Goal: Task Accomplishment & Management: Complete application form

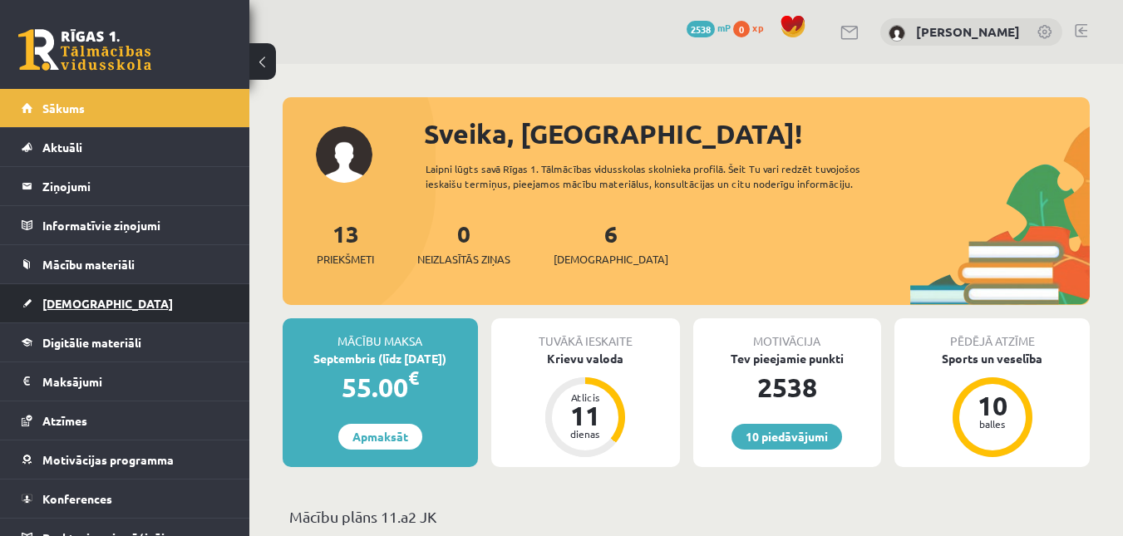
click at [67, 303] on span "[DEMOGRAPHIC_DATA]" at bounding box center [107, 303] width 131 height 15
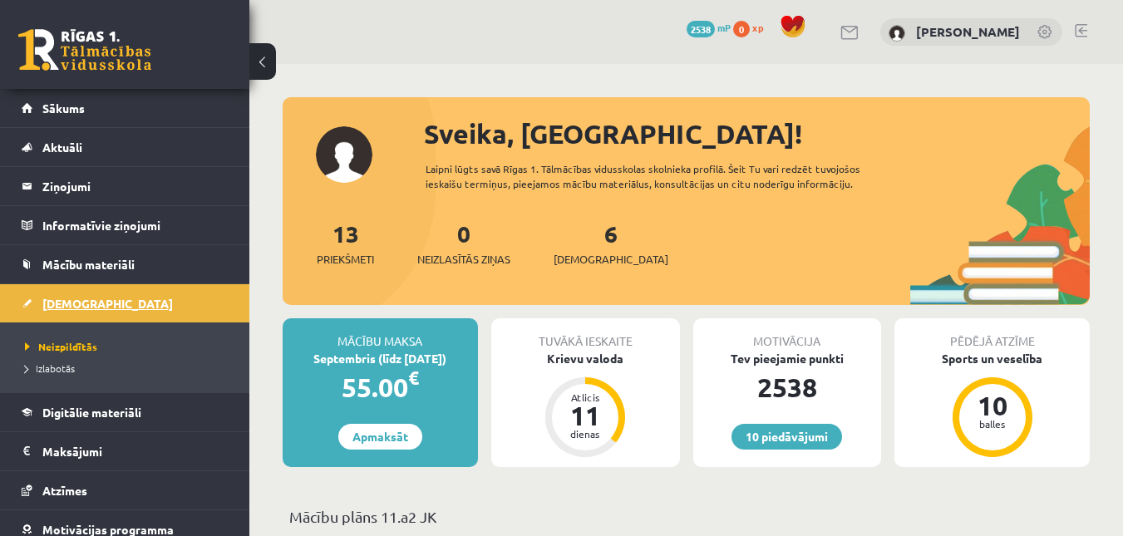
click at [84, 288] on link "[DEMOGRAPHIC_DATA]" at bounding box center [125, 303] width 207 height 38
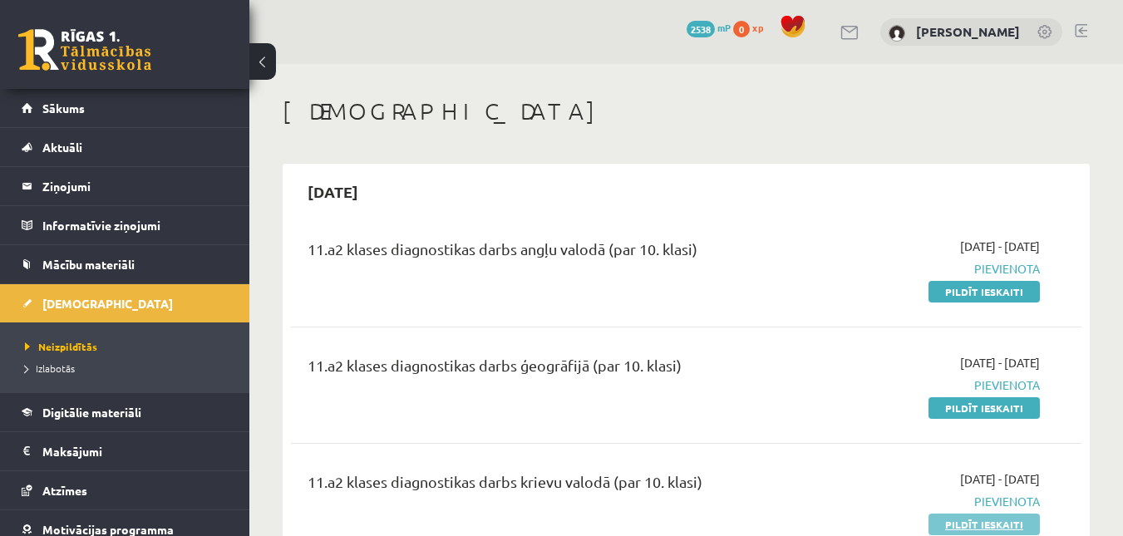
click at [952, 520] on link "Pildīt ieskaiti" at bounding box center [984, 525] width 111 height 22
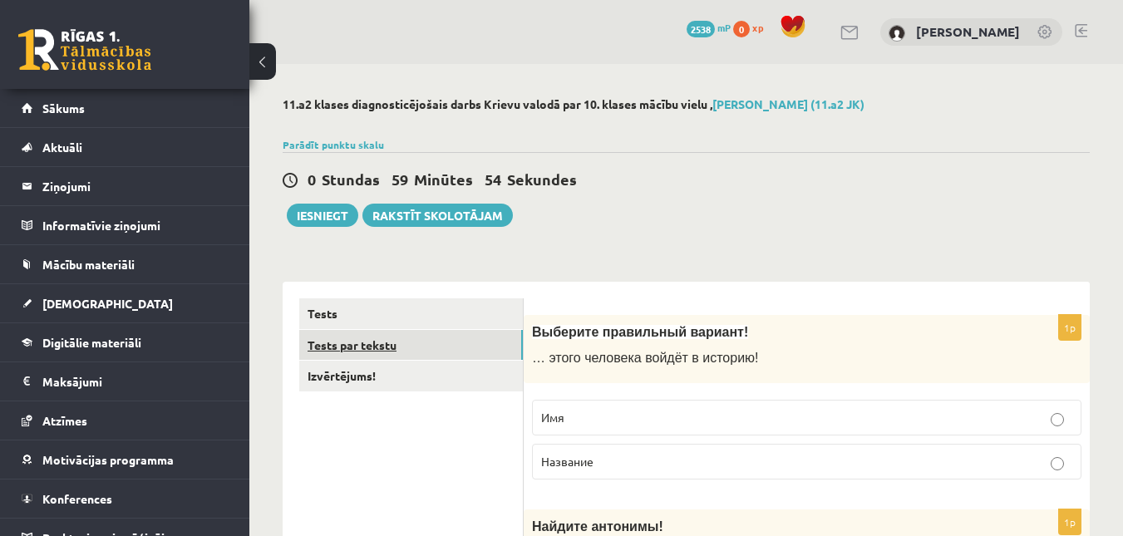
click at [355, 350] on link "Tests par tekstu" at bounding box center [411, 345] width 224 height 31
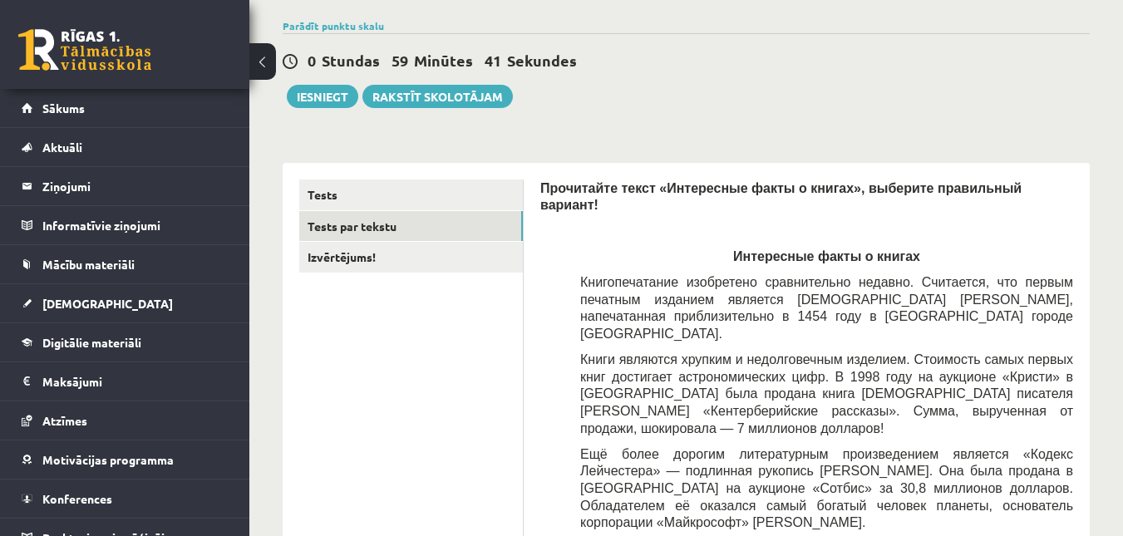
scroll to position [91, 0]
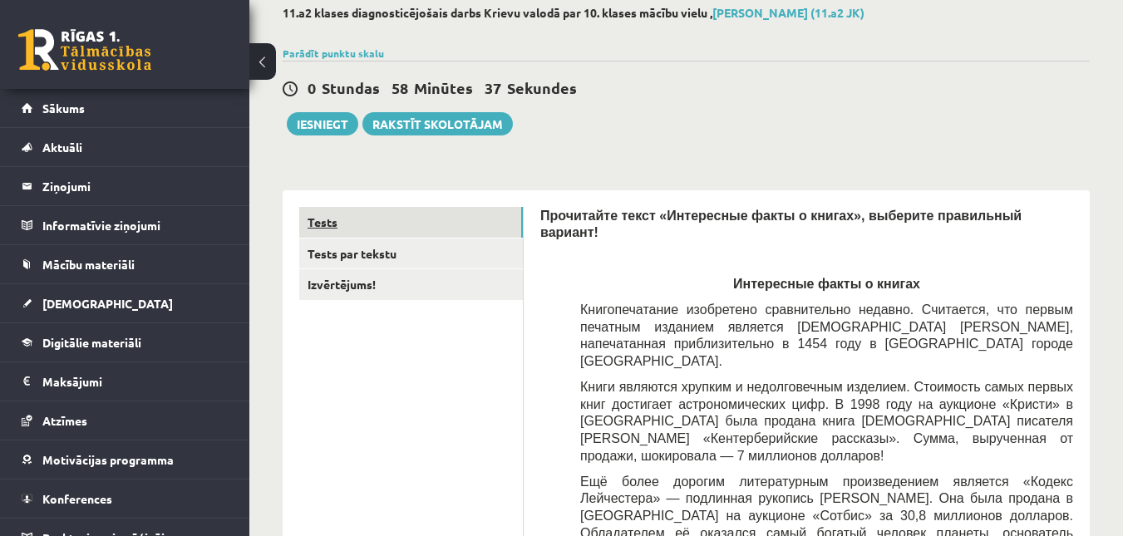
click at [425, 218] on link "Tests" at bounding box center [411, 222] width 224 height 31
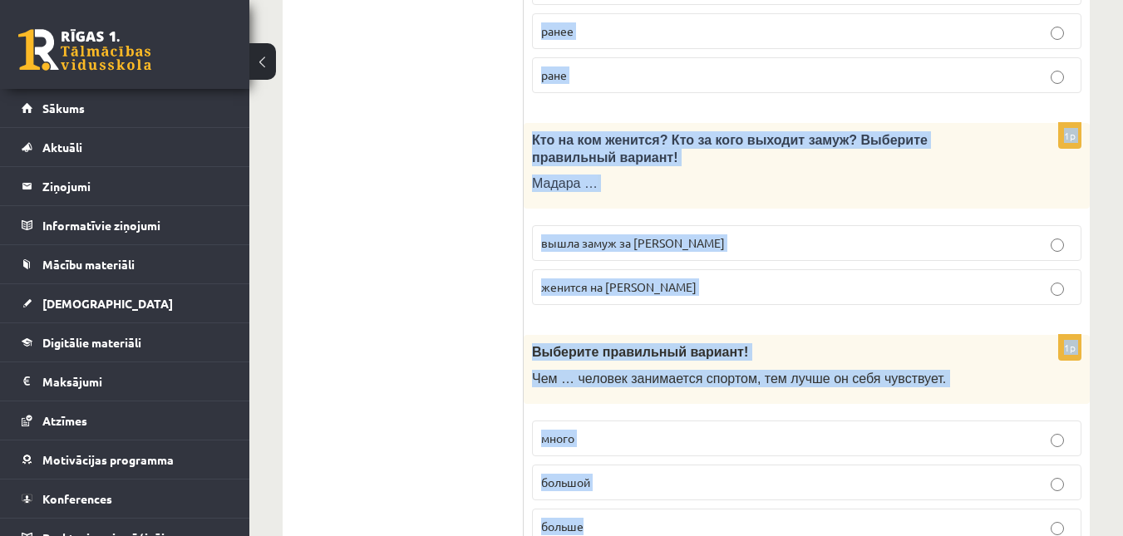
scroll to position [5547, 0]
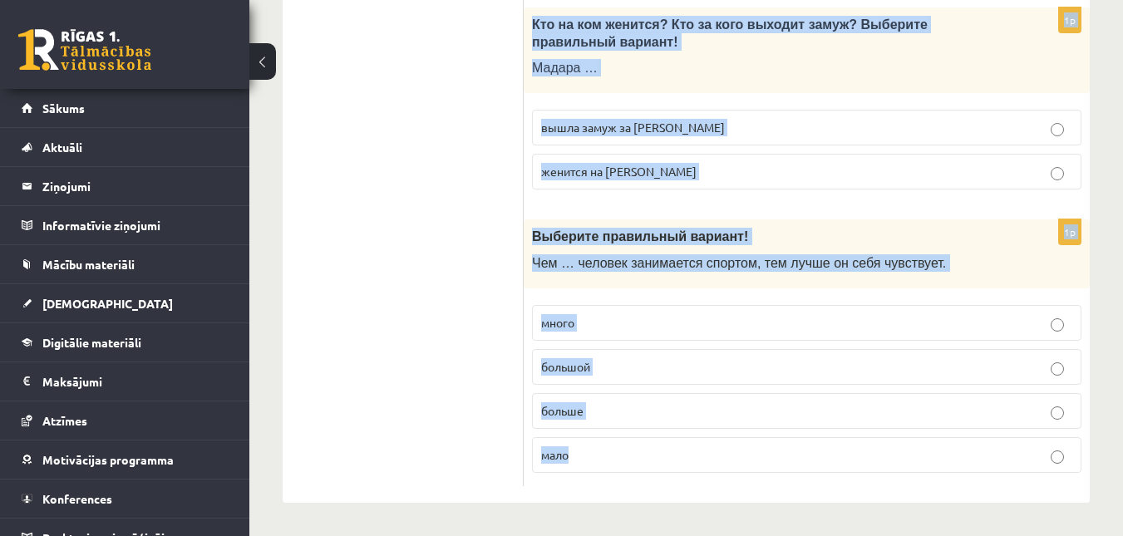
drag, startPoint x: 535, startPoint y: 244, endPoint x: 650, endPoint y: 537, distance: 315.4
copy form "Выберите правильный вариант! … этого человека войдёт в историю! Имя Название 1p…"
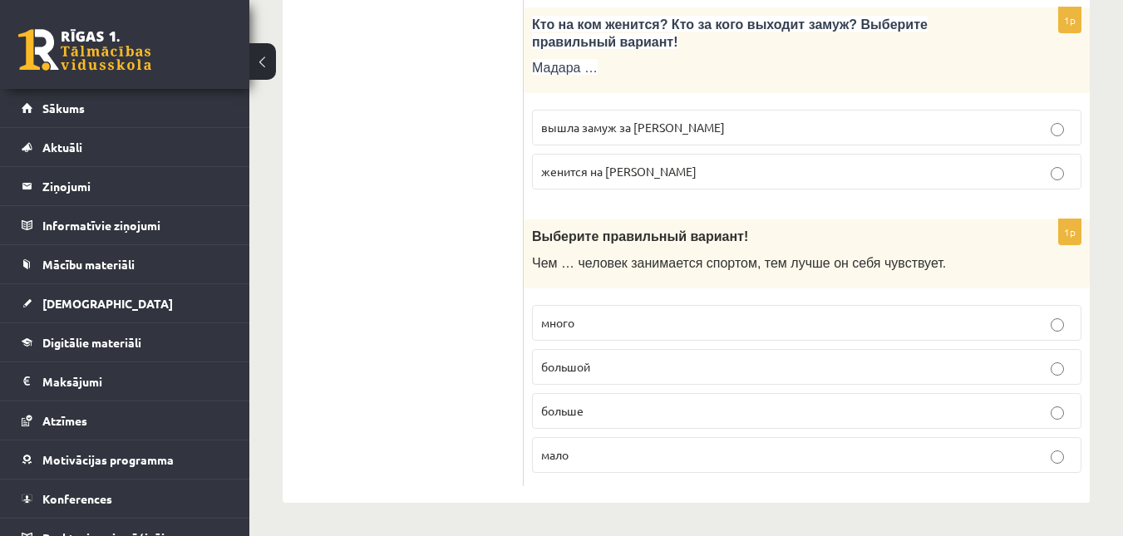
click at [614, 407] on p "больше" at bounding box center [806, 410] width 531 height 17
click at [571, 115] on label "вышла замуж за Марка" at bounding box center [807, 128] width 550 height 36
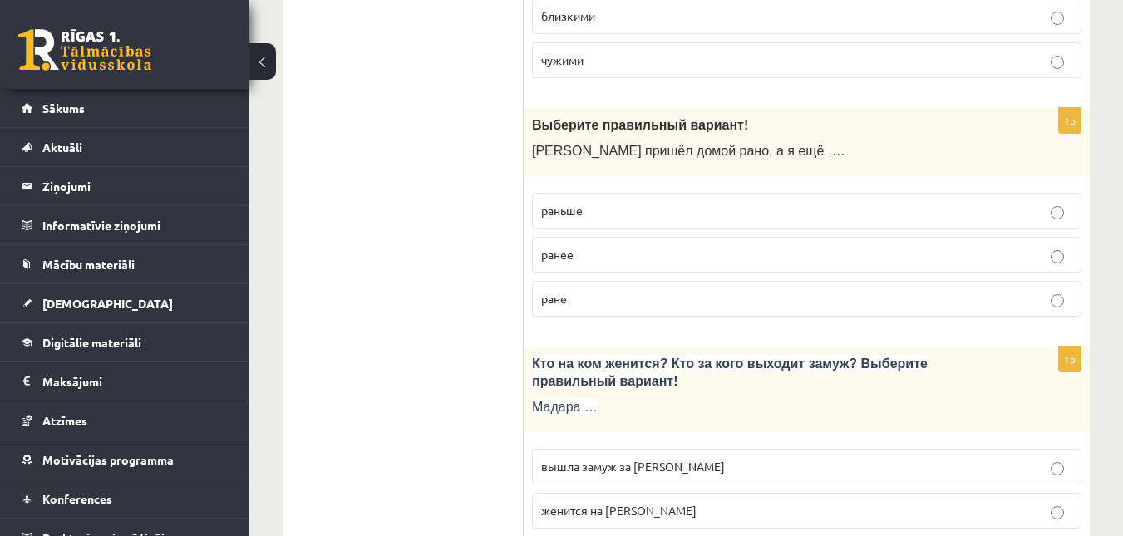
scroll to position [5197, 0]
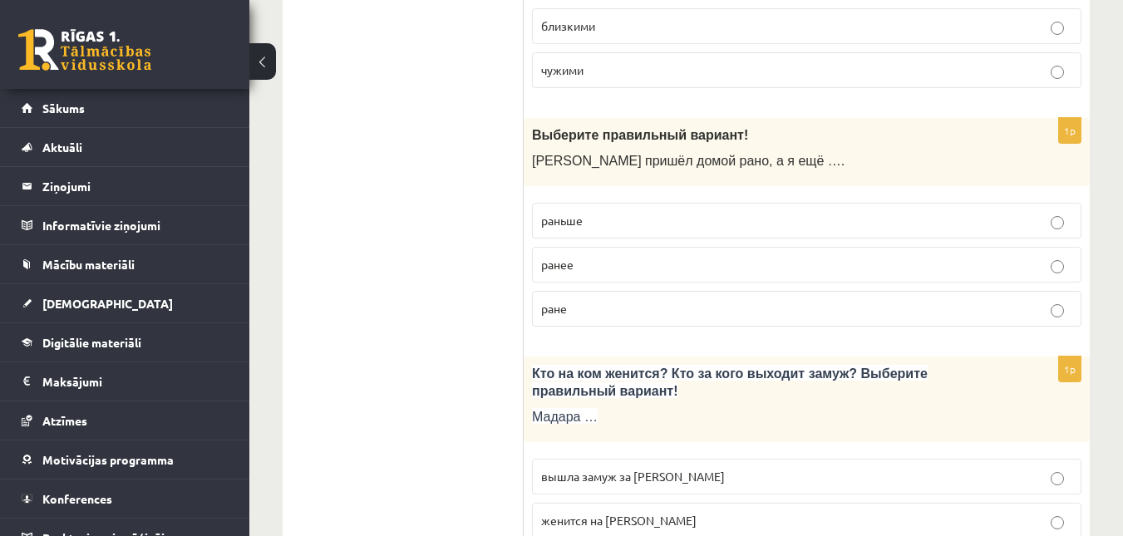
click at [654, 207] on label "раньше" at bounding box center [807, 221] width 550 height 36
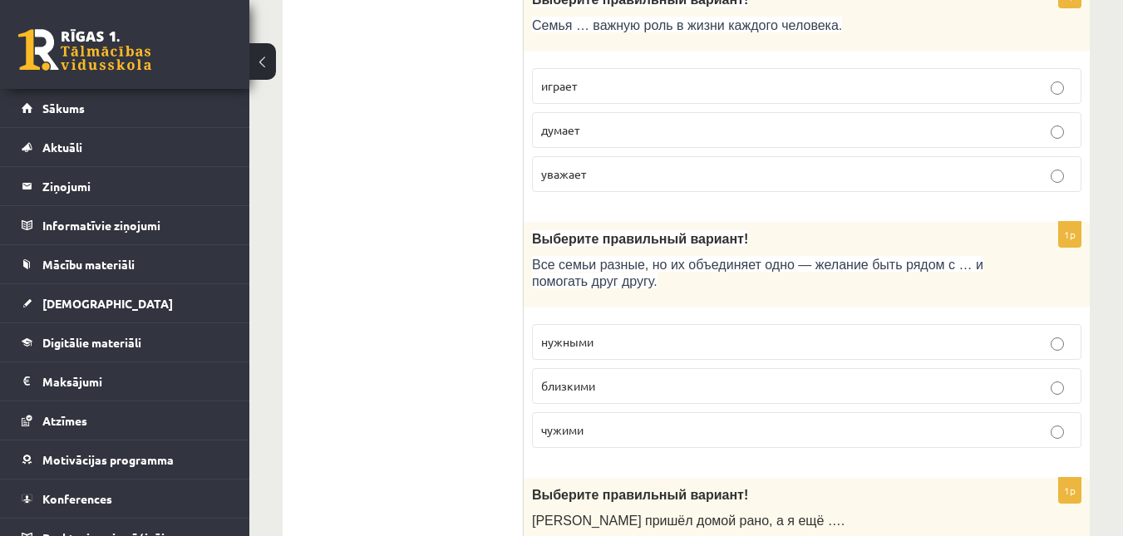
scroll to position [4847, 0]
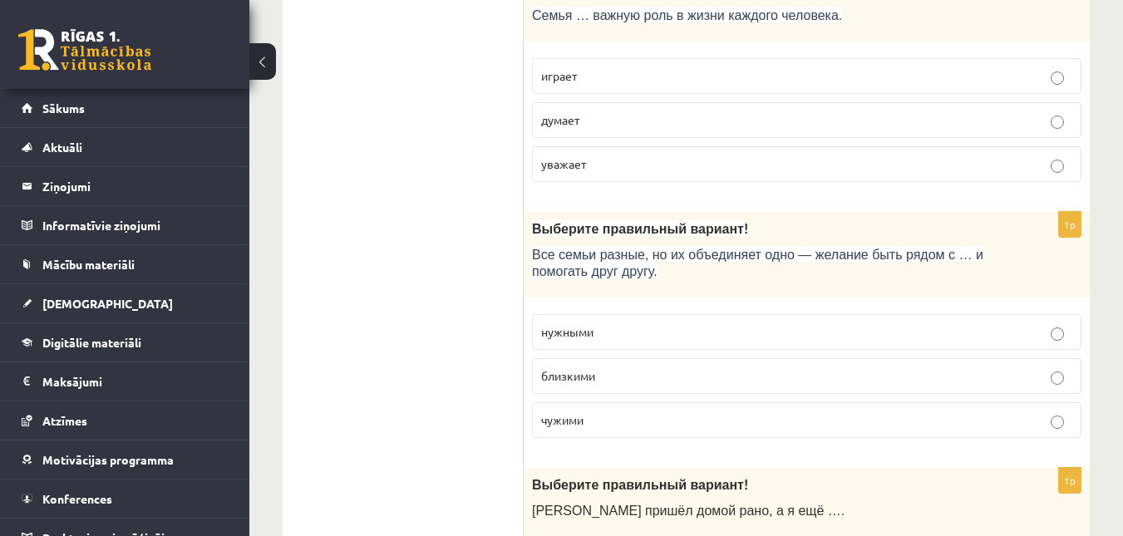
click at [590, 374] on span "близкими" at bounding box center [568, 375] width 54 height 15
click at [561, 75] on span "играет" at bounding box center [559, 75] width 36 height 15
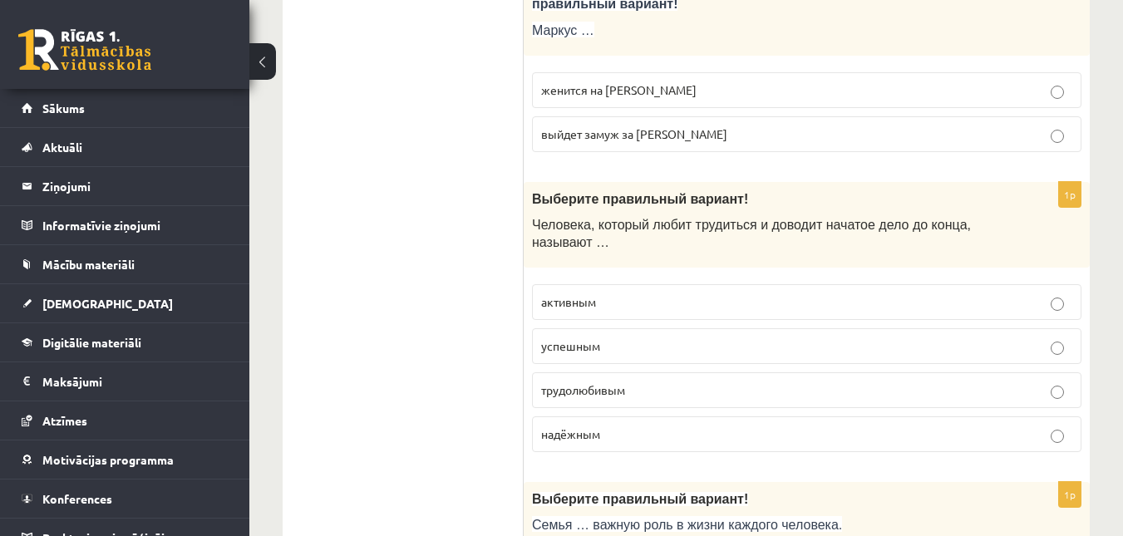
scroll to position [4297, 0]
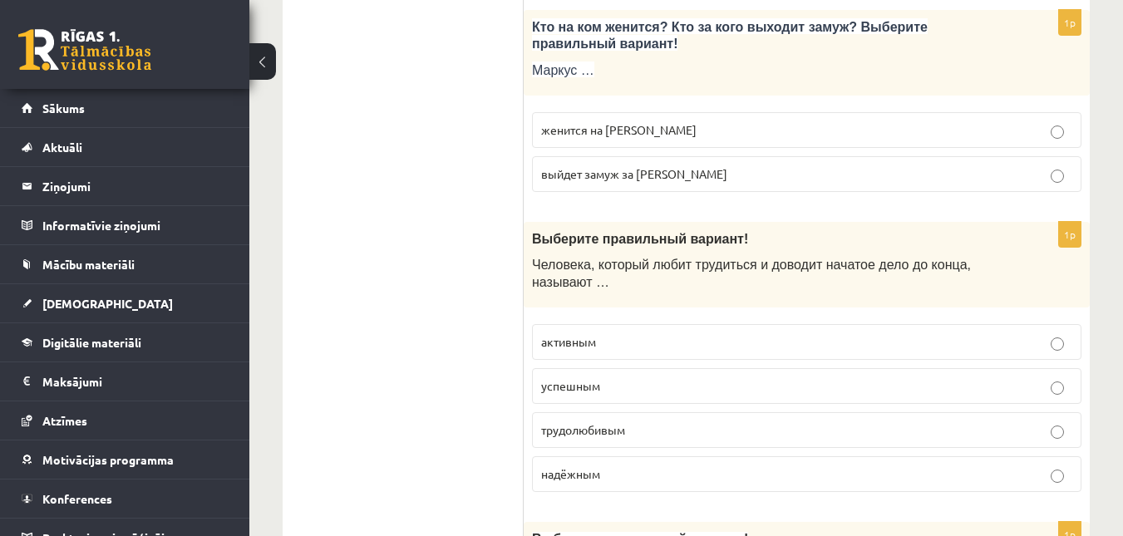
click at [551, 125] on span "женится на Агнии" at bounding box center [618, 129] width 155 height 15
click at [643, 425] on p "трудолюбивым" at bounding box center [806, 429] width 531 height 17
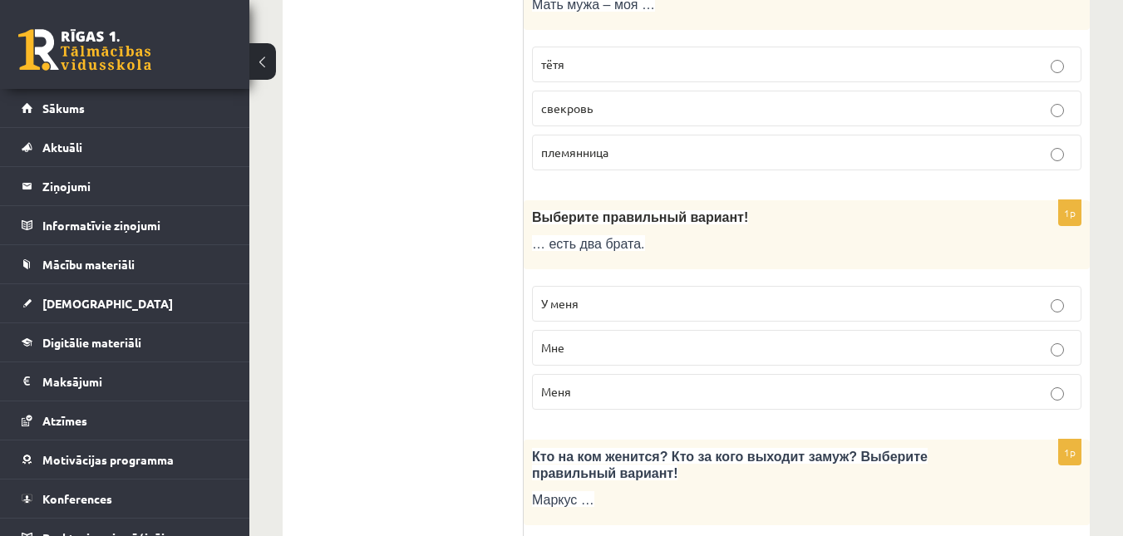
scroll to position [3807, 0]
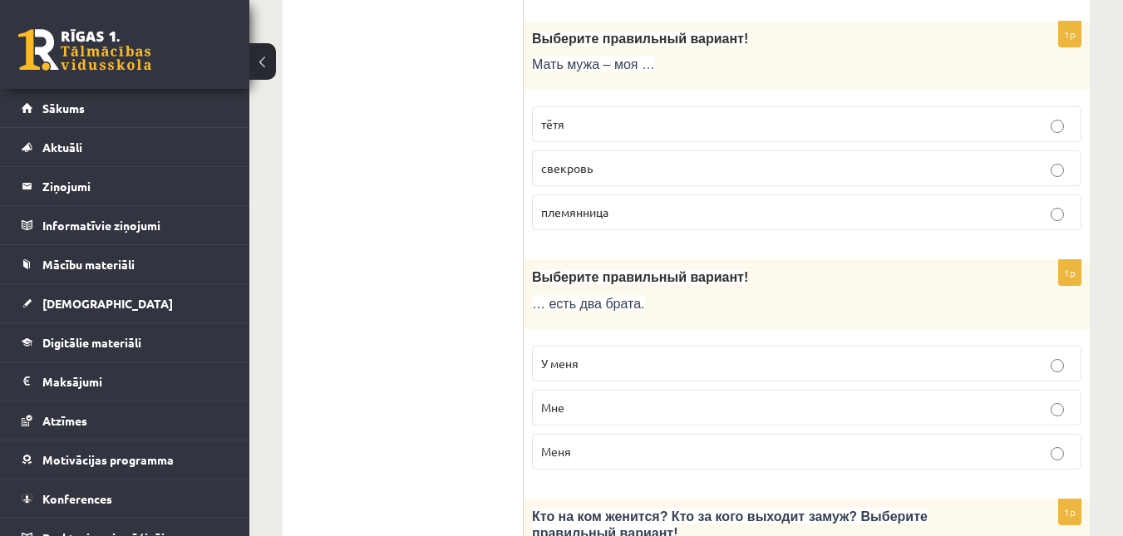
click at [623, 367] on p "У меня" at bounding box center [806, 363] width 531 height 17
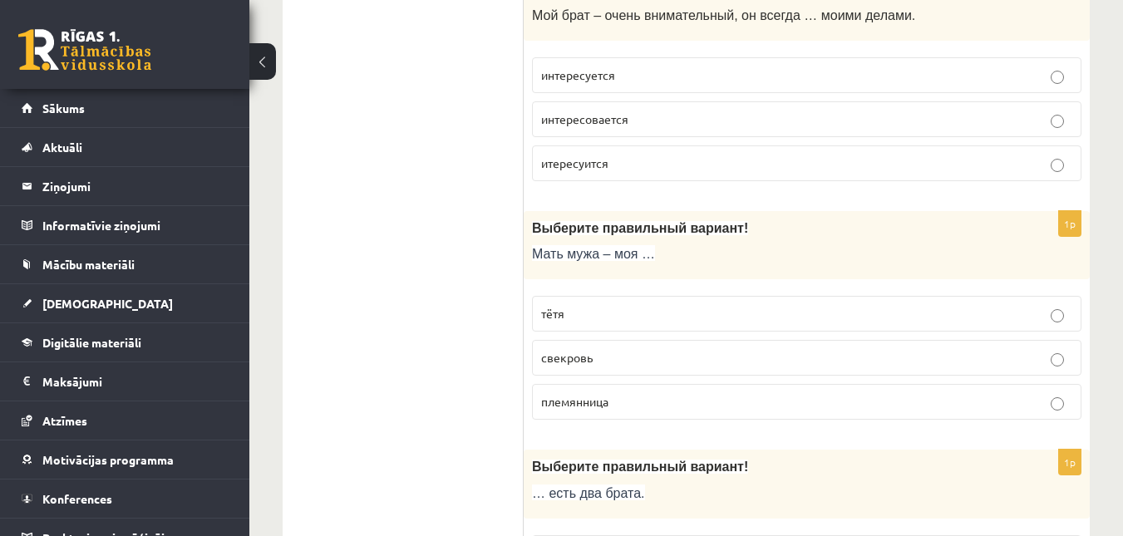
scroll to position [3588, 0]
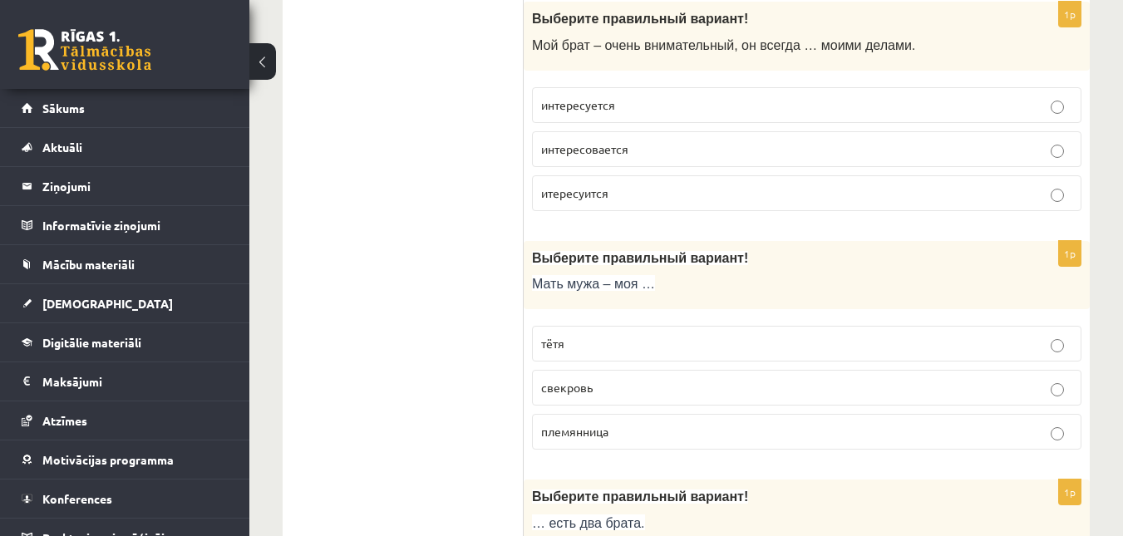
click at [571, 387] on span "свекровь" at bounding box center [567, 387] width 52 height 15
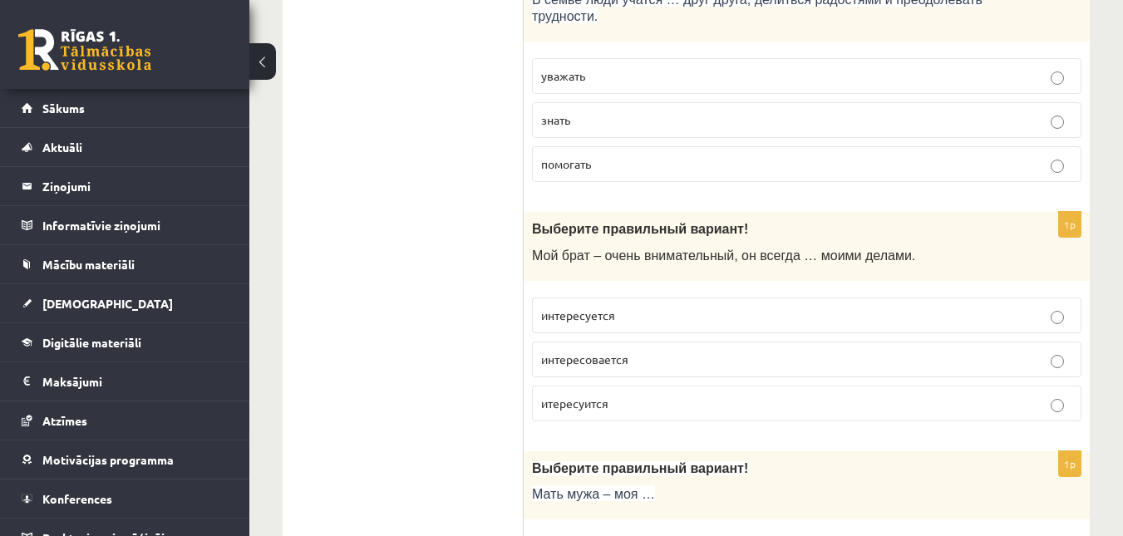
scroll to position [3368, 0]
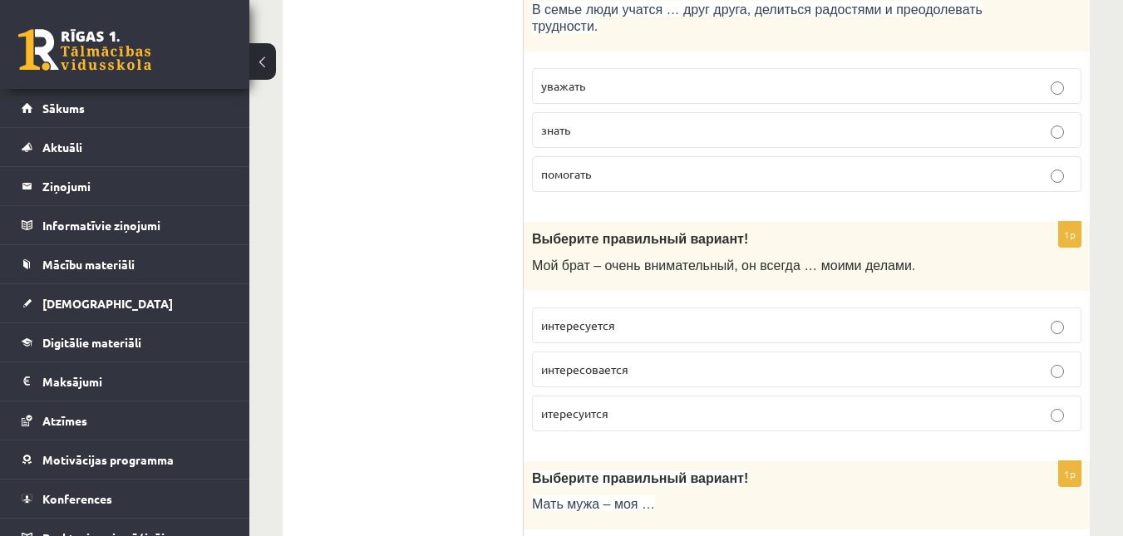
click at [609, 312] on label "интересуется" at bounding box center [807, 326] width 550 height 36
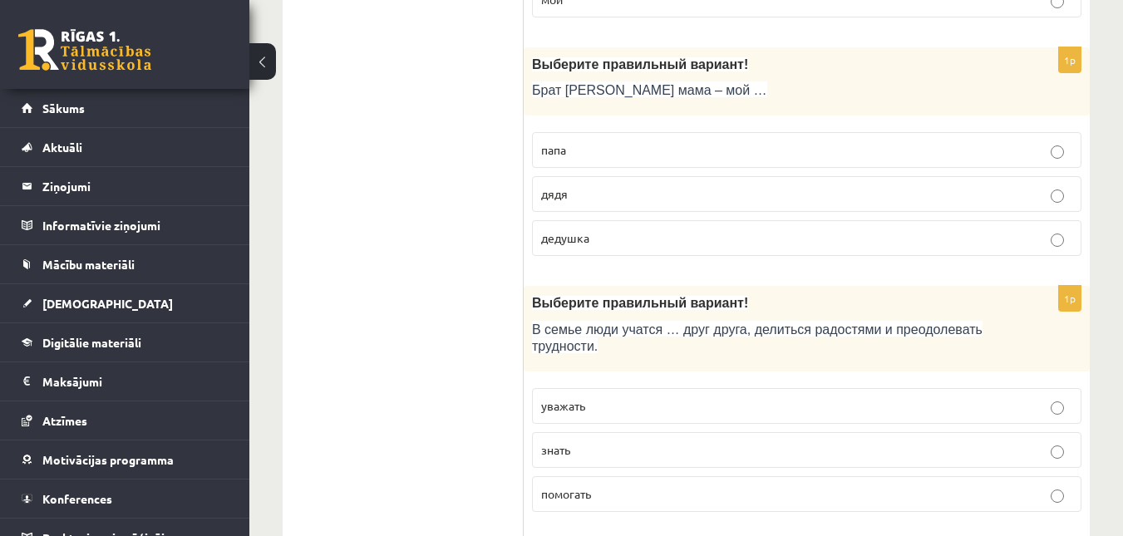
scroll to position [3068, 0]
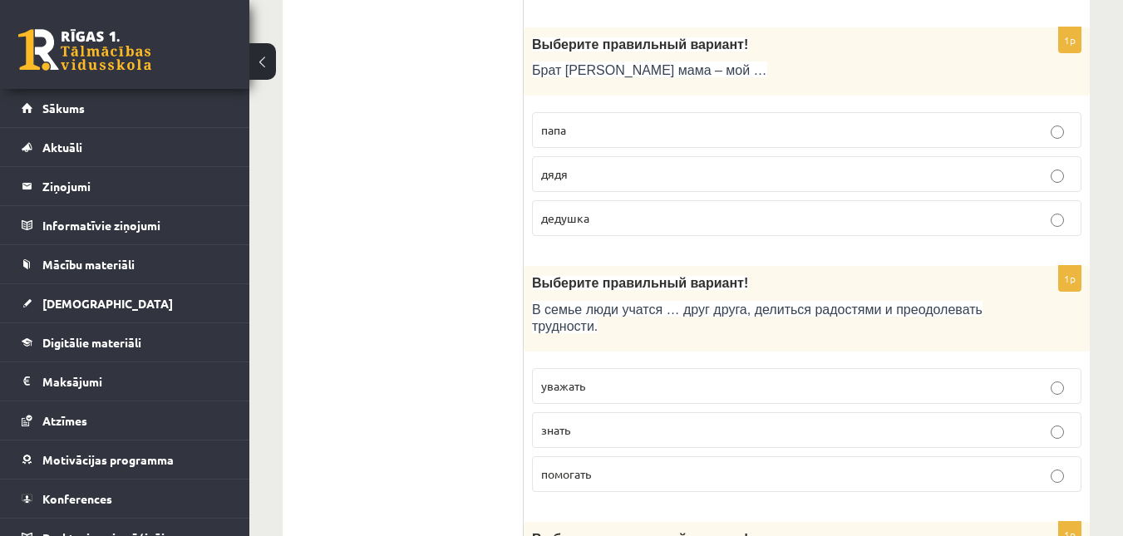
click at [563, 392] on span "уважать" at bounding box center [563, 385] width 44 height 15
click at [622, 174] on p "дядя" at bounding box center [806, 173] width 531 height 17
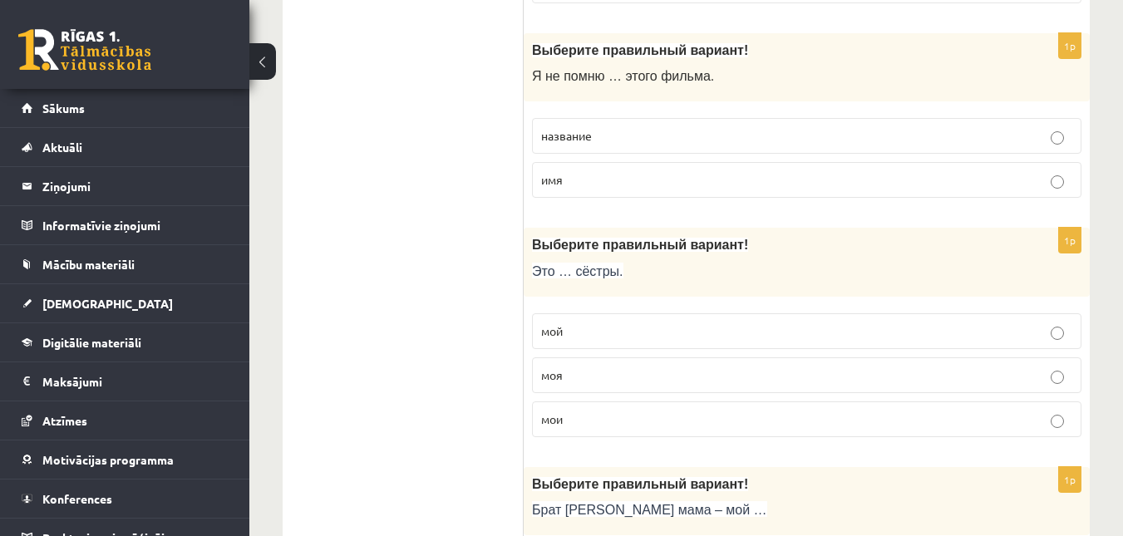
scroll to position [2618, 0]
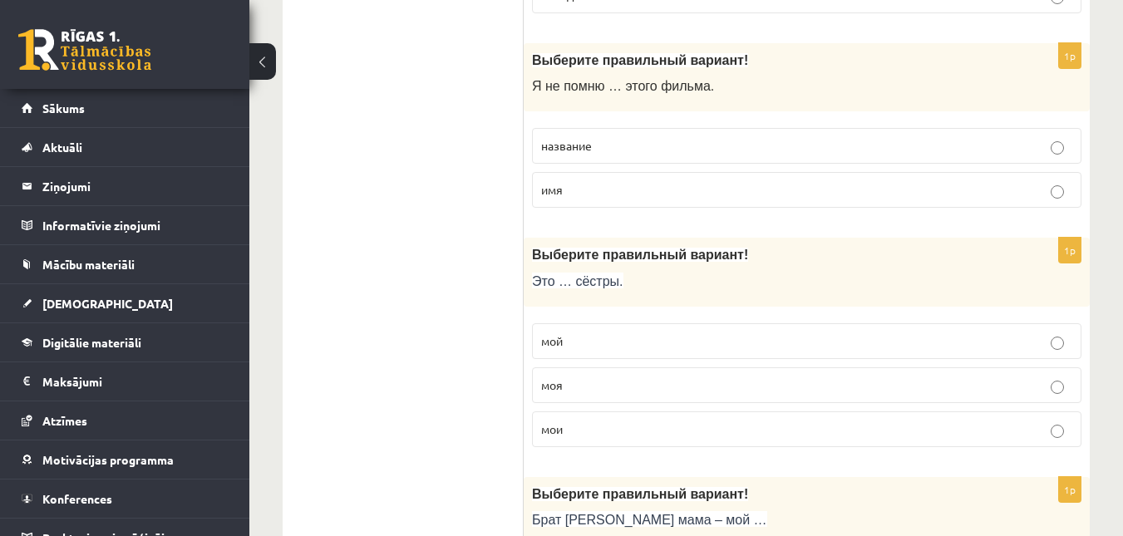
click at [649, 422] on p "мои" at bounding box center [806, 429] width 531 height 17
click at [558, 150] on span "название" at bounding box center [566, 145] width 51 height 15
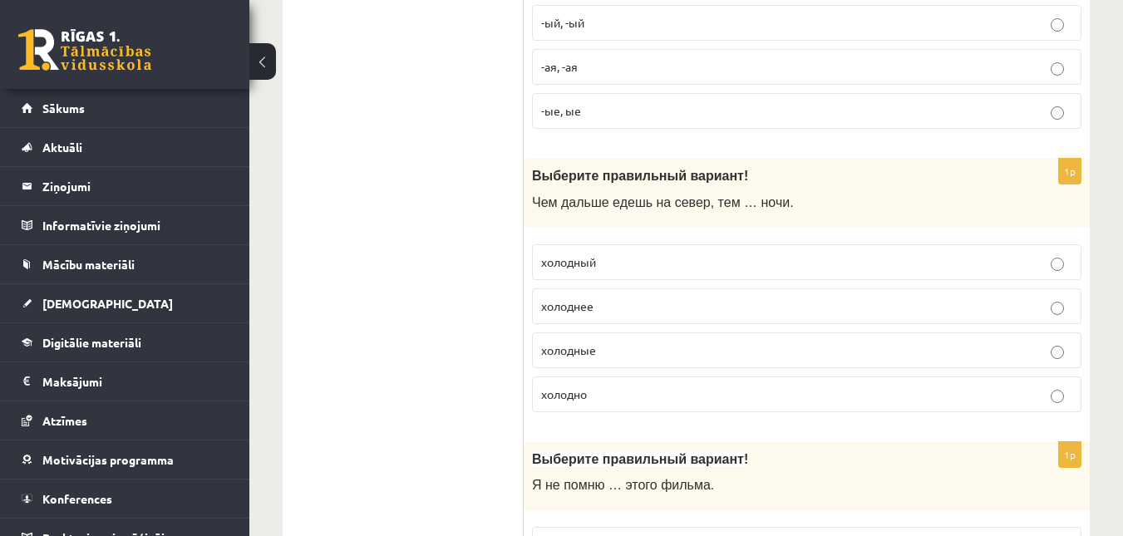
scroll to position [2199, 0]
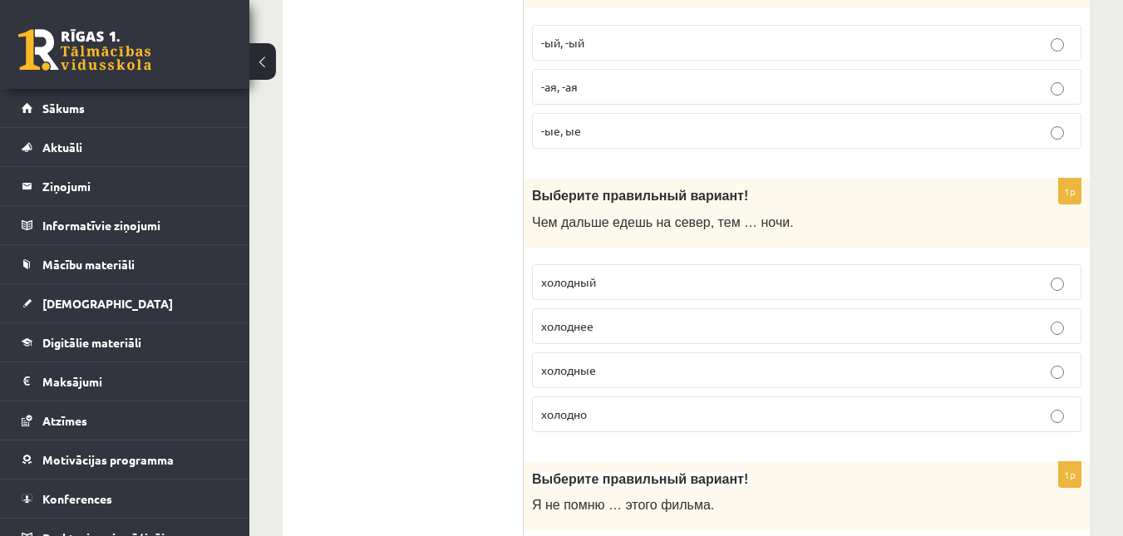
click at [593, 356] on label "холодные" at bounding box center [807, 370] width 550 height 36
click at [559, 321] on span "холоднее" at bounding box center [567, 325] width 52 height 15
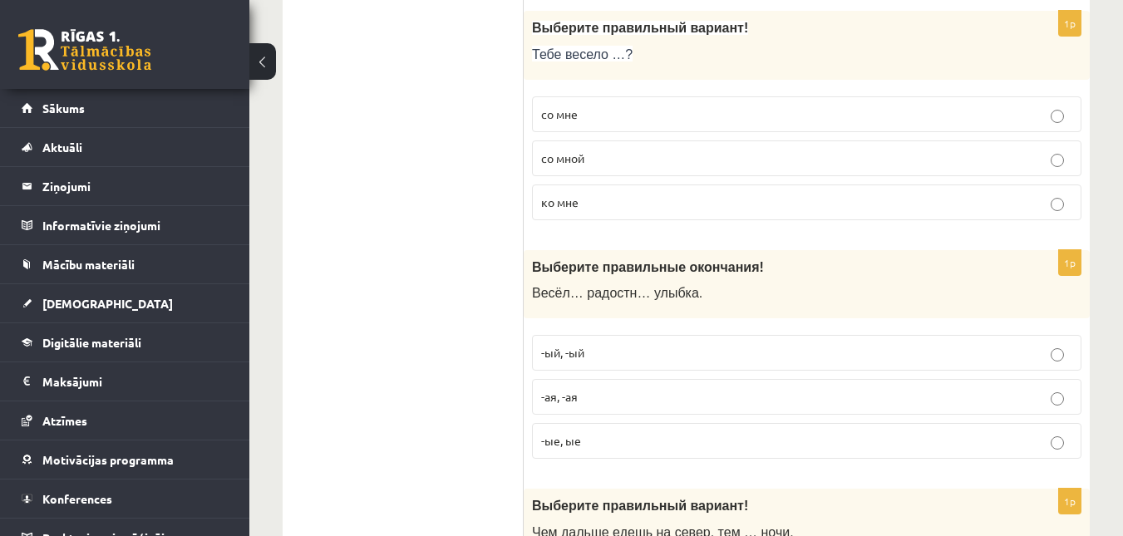
scroll to position [1879, 0]
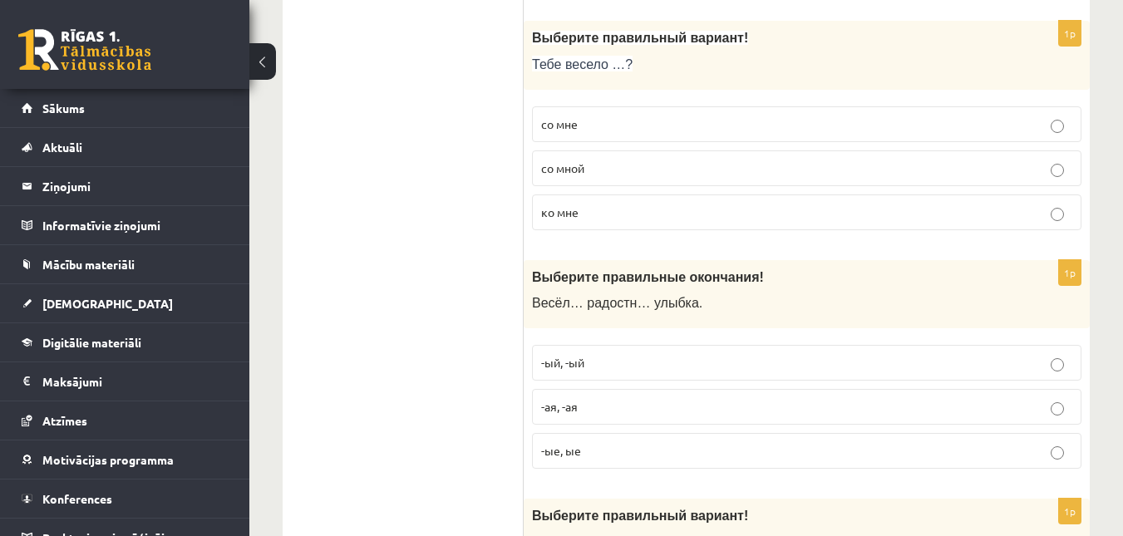
click at [643, 408] on p "-ая, -ая" at bounding box center [806, 406] width 531 height 17
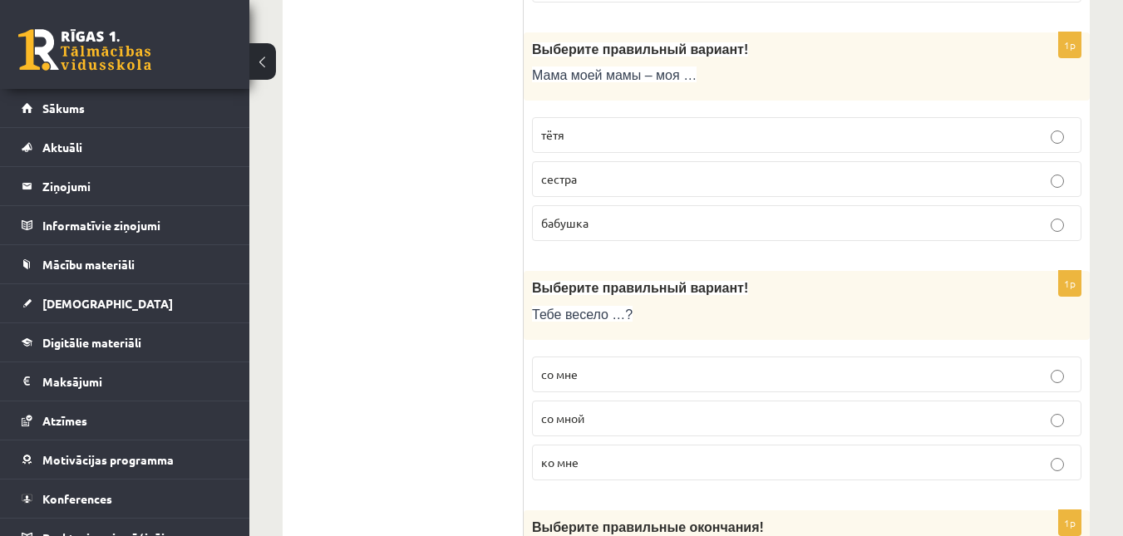
scroll to position [1619, 0]
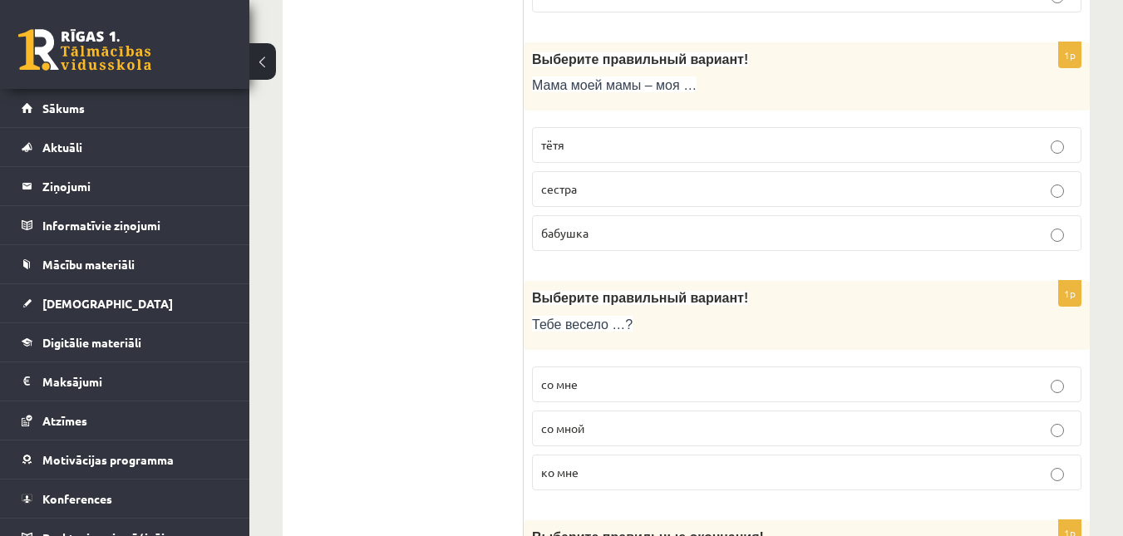
click at [553, 425] on span "со мной" at bounding box center [562, 428] width 43 height 15
click at [563, 233] on span "бабушка" at bounding box center [564, 232] width 47 height 15
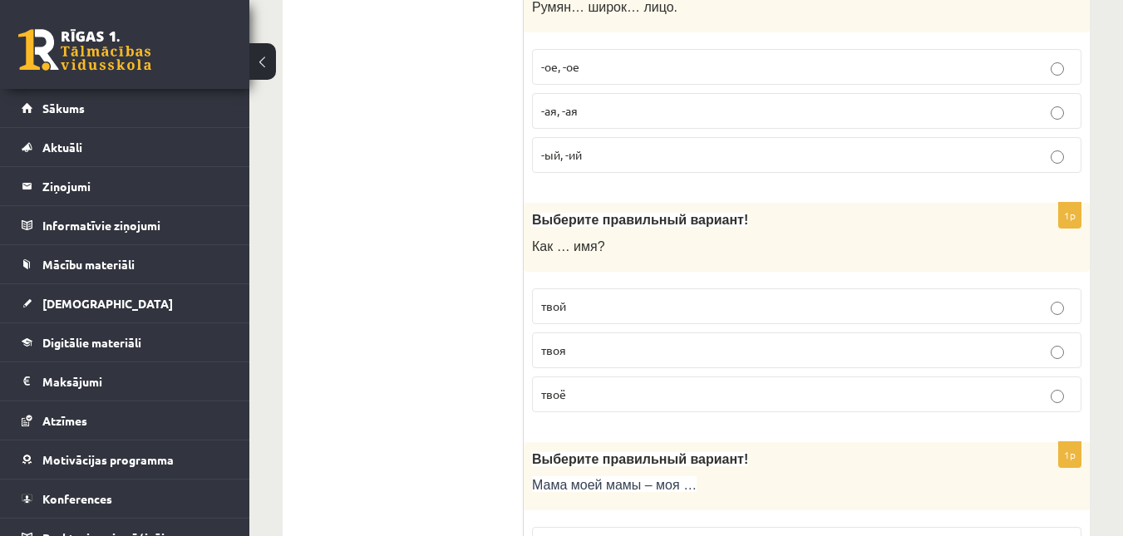
scroll to position [1189, 0]
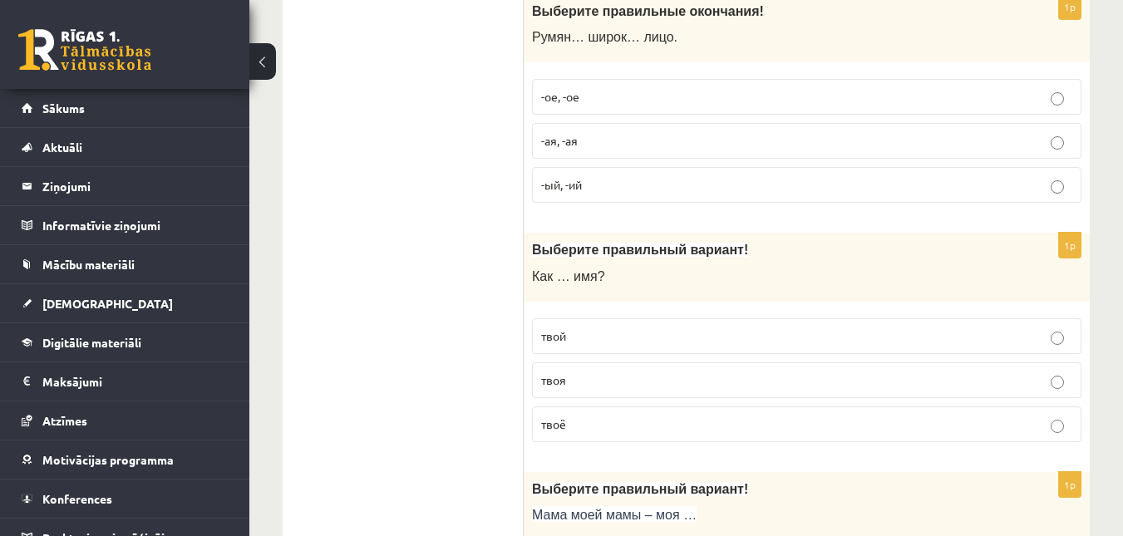
click at [579, 102] on span "-ое, -ое" at bounding box center [560, 96] width 38 height 15
click at [587, 426] on p "твоё" at bounding box center [806, 424] width 531 height 17
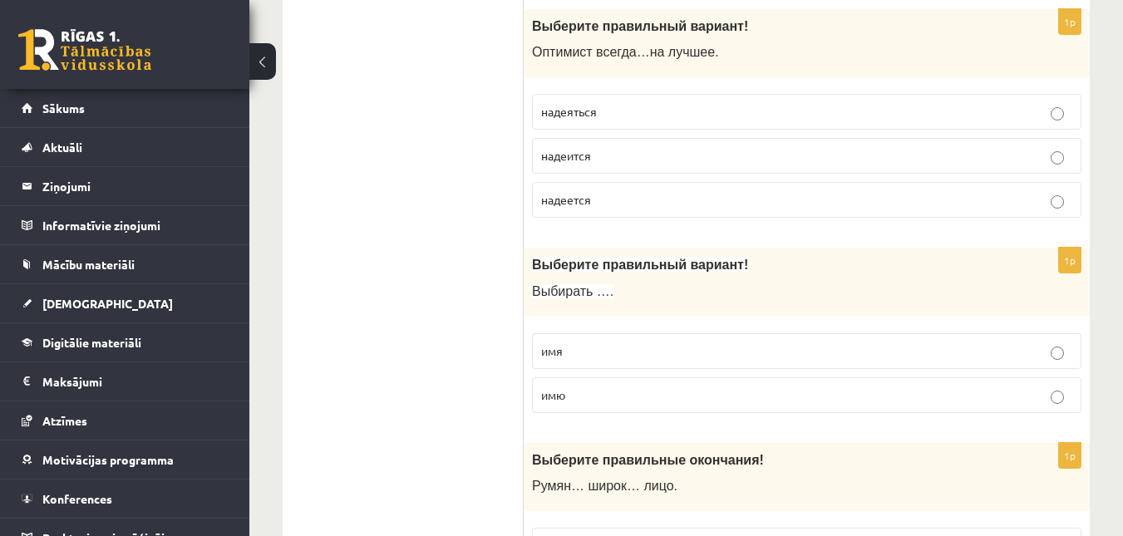
scroll to position [720, 0]
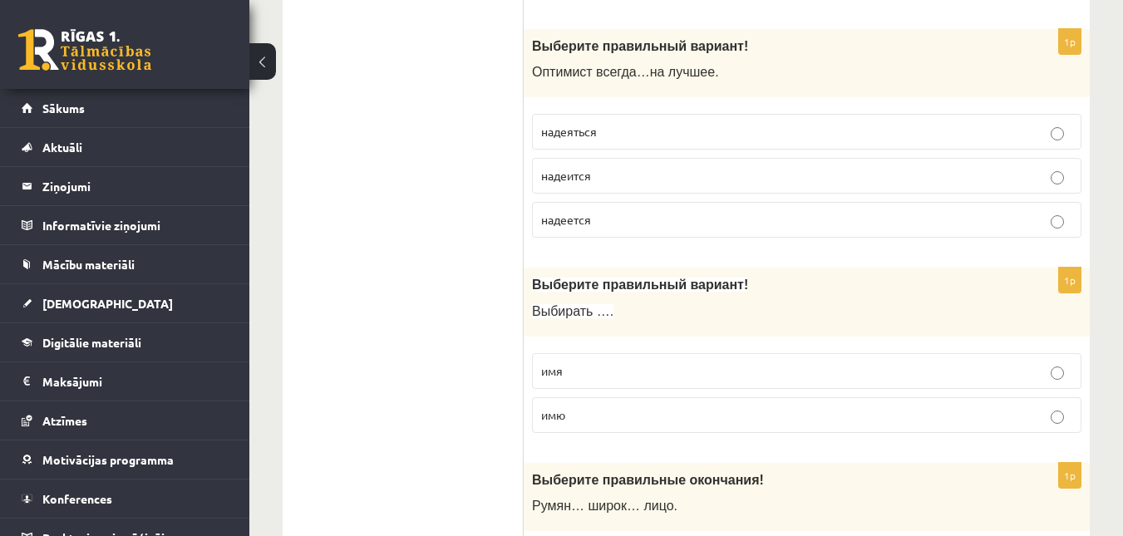
click at [620, 365] on p "имя" at bounding box center [806, 370] width 531 height 17
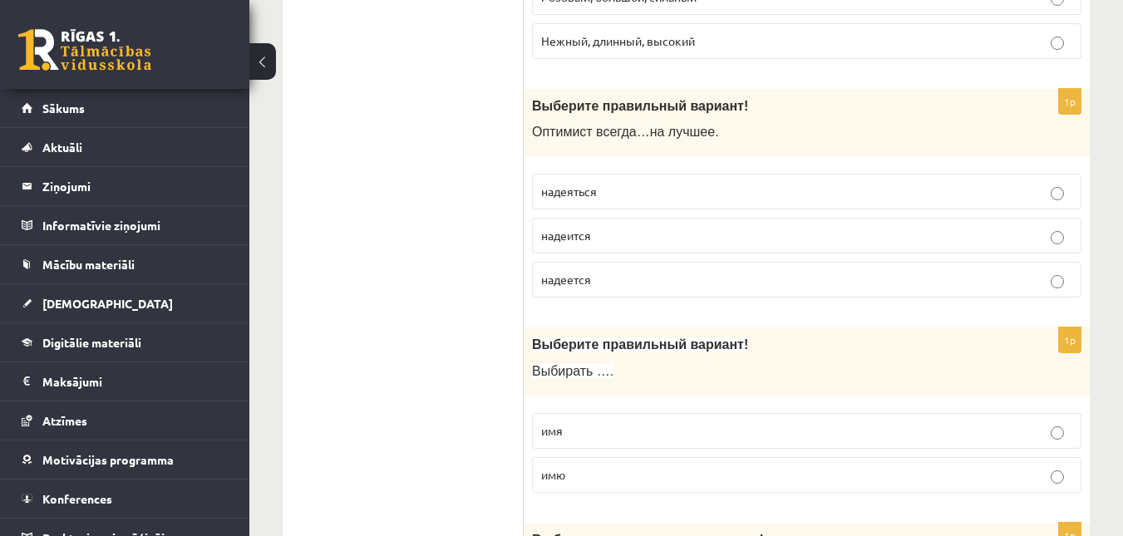
scroll to position [650, 0]
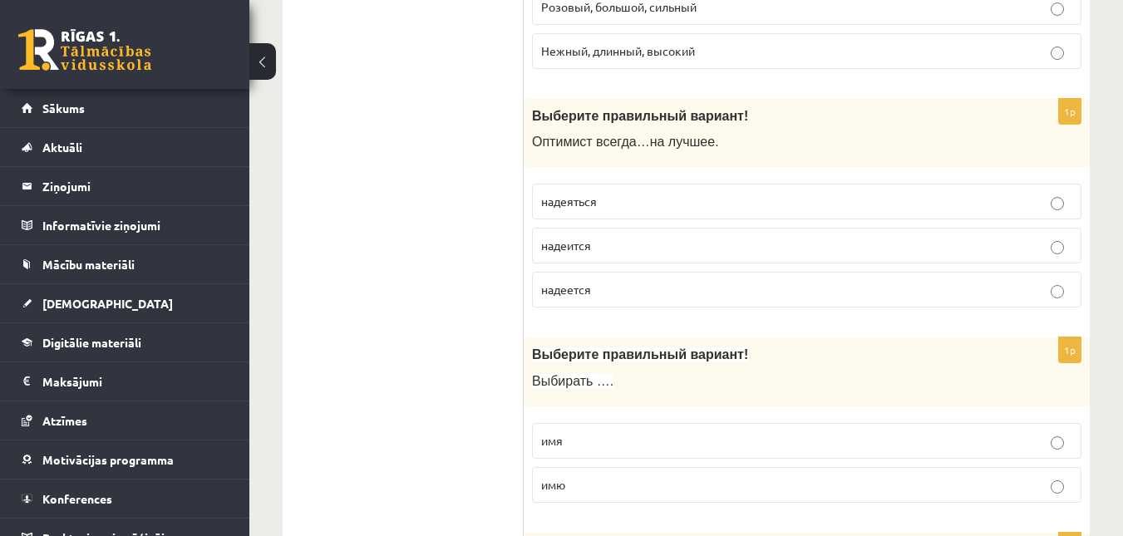
click at [571, 283] on span "надеется" at bounding box center [566, 289] width 50 height 15
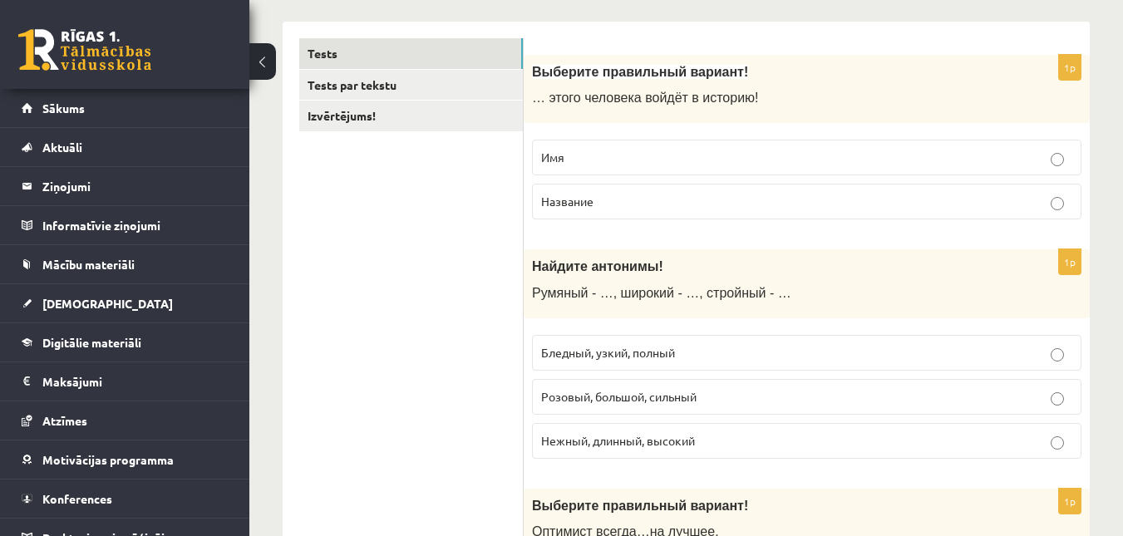
scroll to position [250, 0]
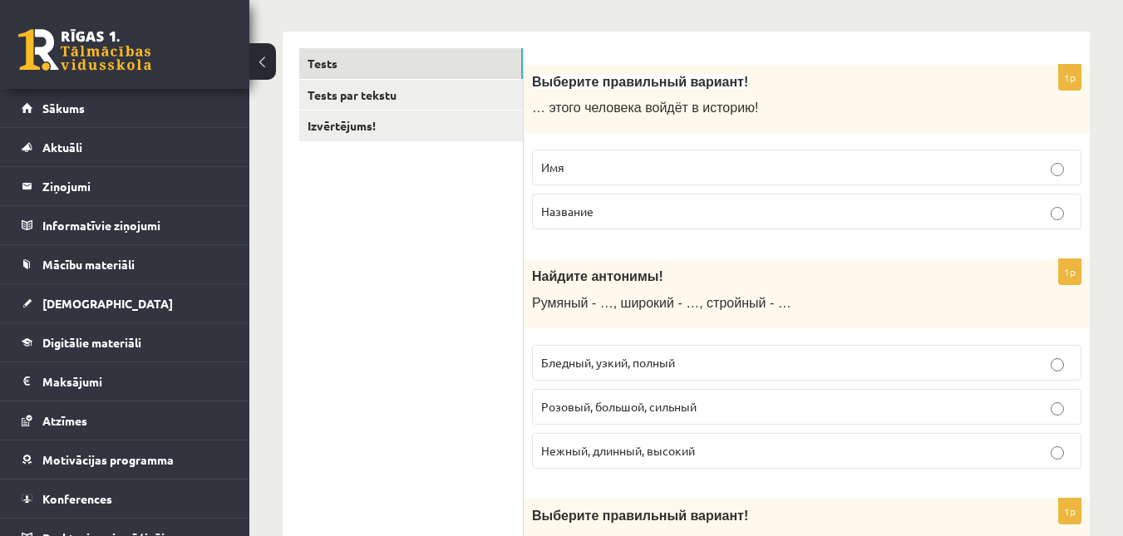
click at [562, 152] on label "Имя" at bounding box center [807, 168] width 550 height 36
click at [643, 368] on span "Бледный, узкий, полный" at bounding box center [608, 362] width 134 height 15
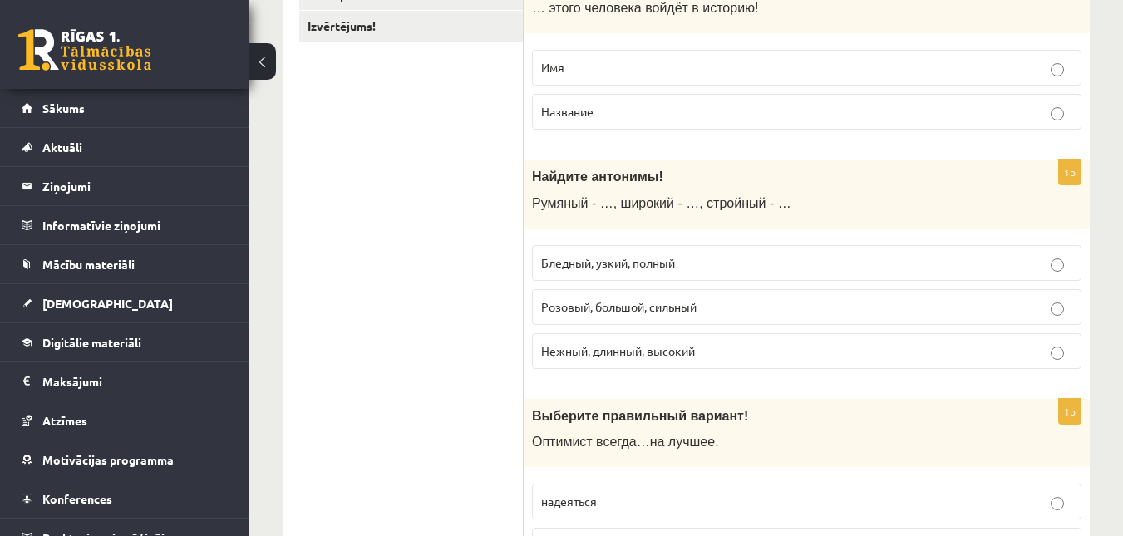
scroll to position [101, 0]
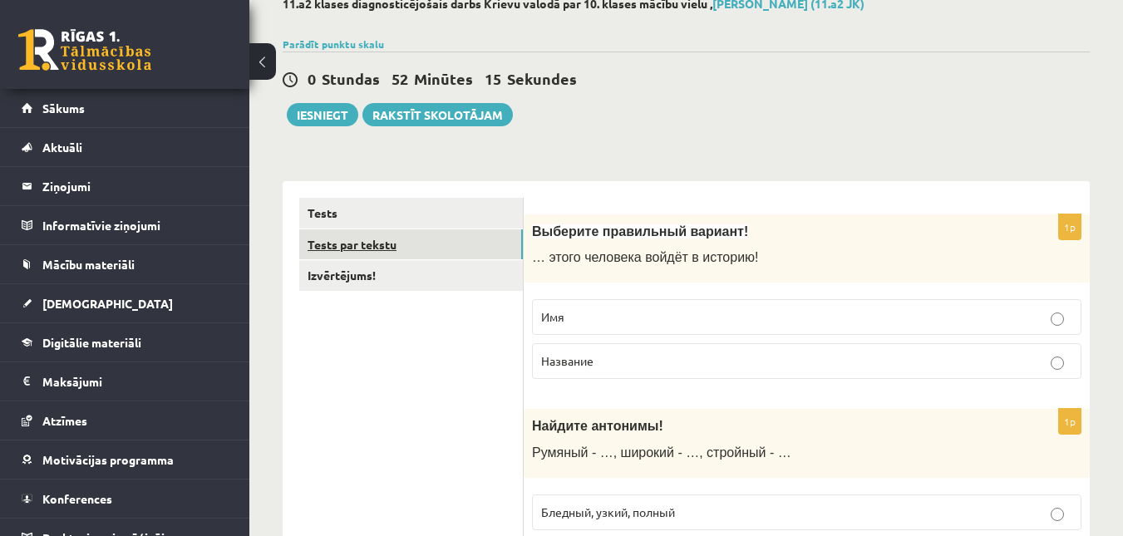
click at [425, 246] on link "Tests par tekstu" at bounding box center [411, 244] width 224 height 31
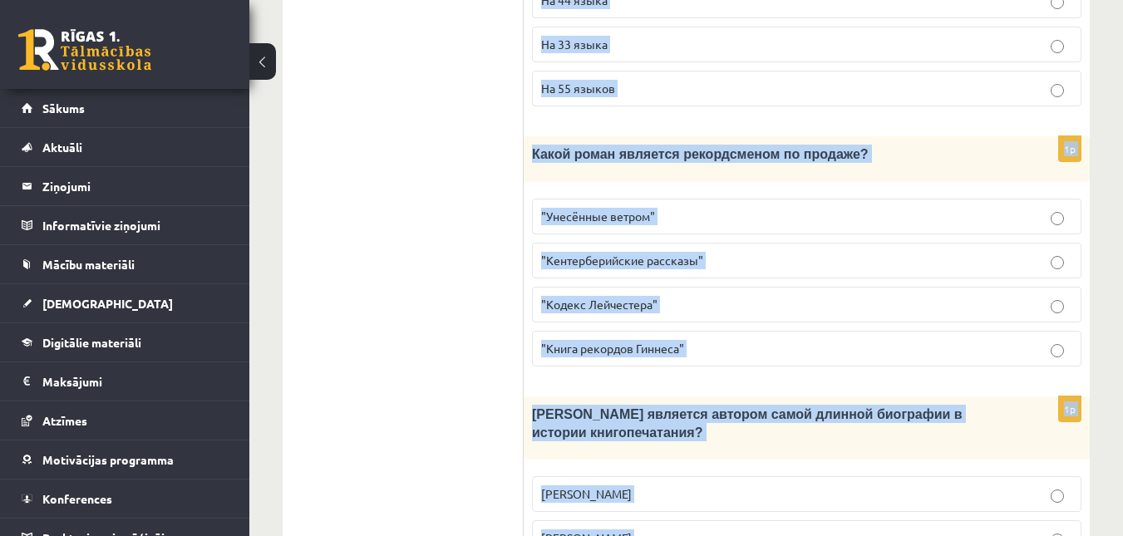
scroll to position [1855, 0]
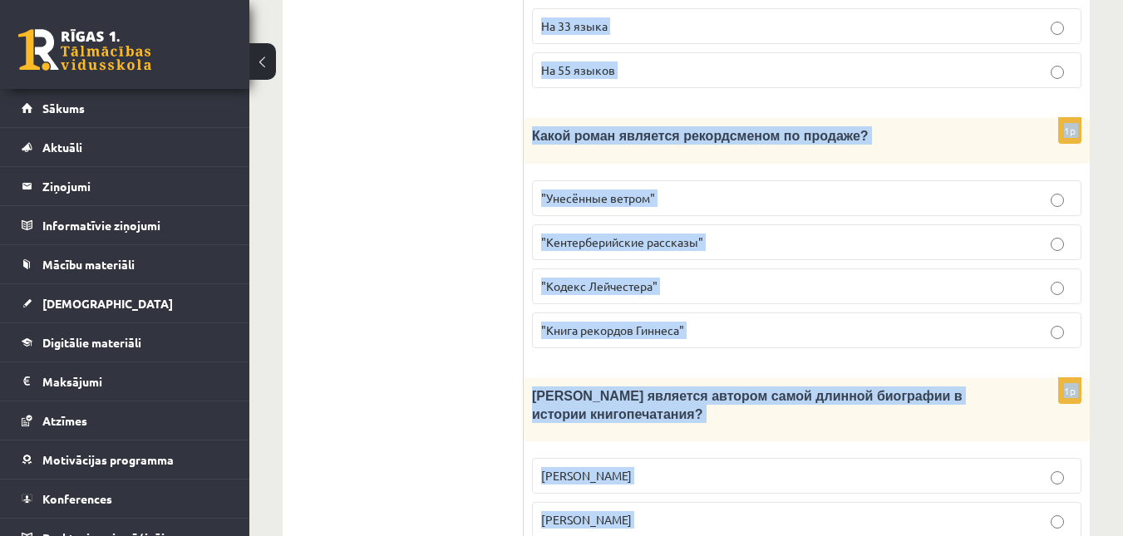
drag, startPoint x: 541, startPoint y: 206, endPoint x: 701, endPoint y: 537, distance: 367.4
copy form "Прочитайте текст «Интересные факты о книгах», выберите правильный вариант! Инте…"
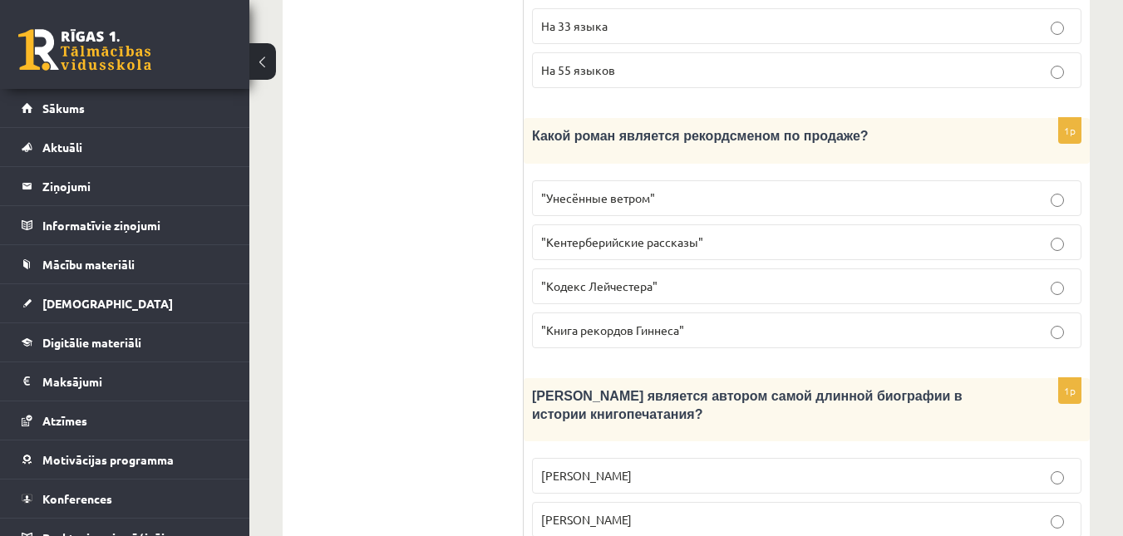
click at [581, 180] on label ""Унесённые ветром"" at bounding box center [807, 198] width 550 height 36
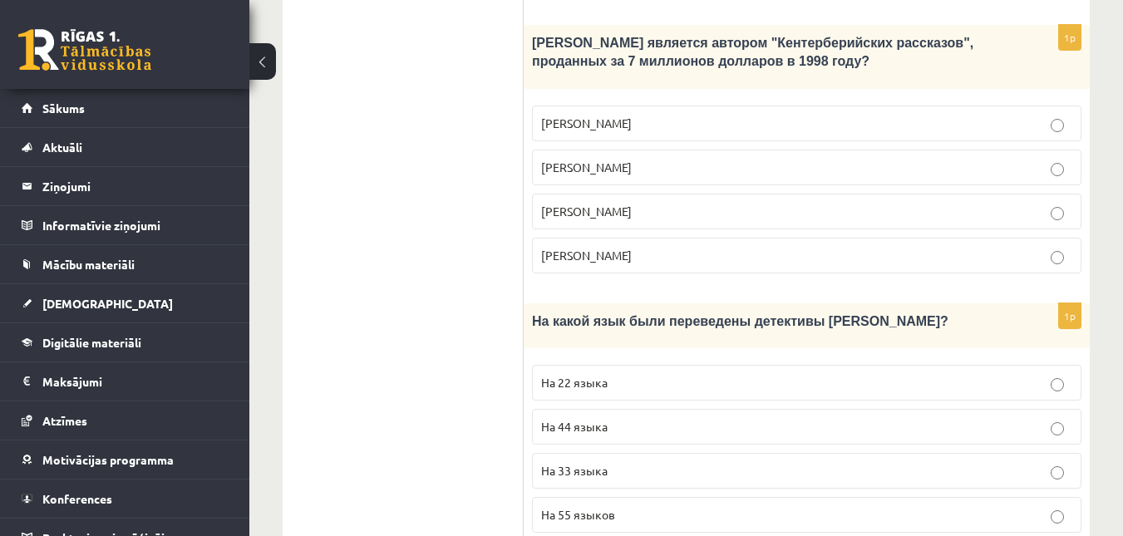
scroll to position [1355, 0]
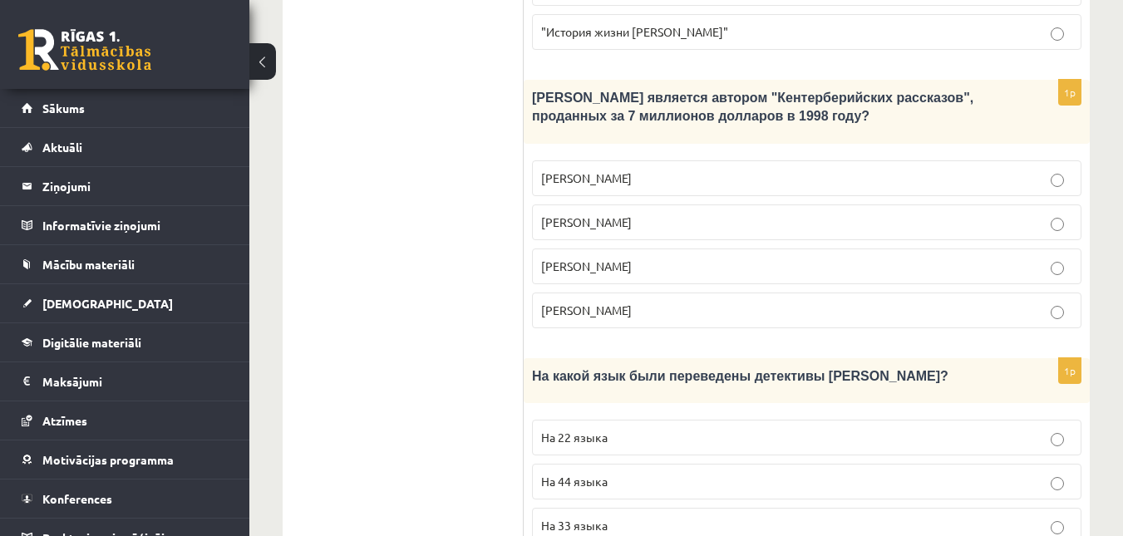
click at [609, 464] on label "На 44 языка" at bounding box center [807, 482] width 550 height 36
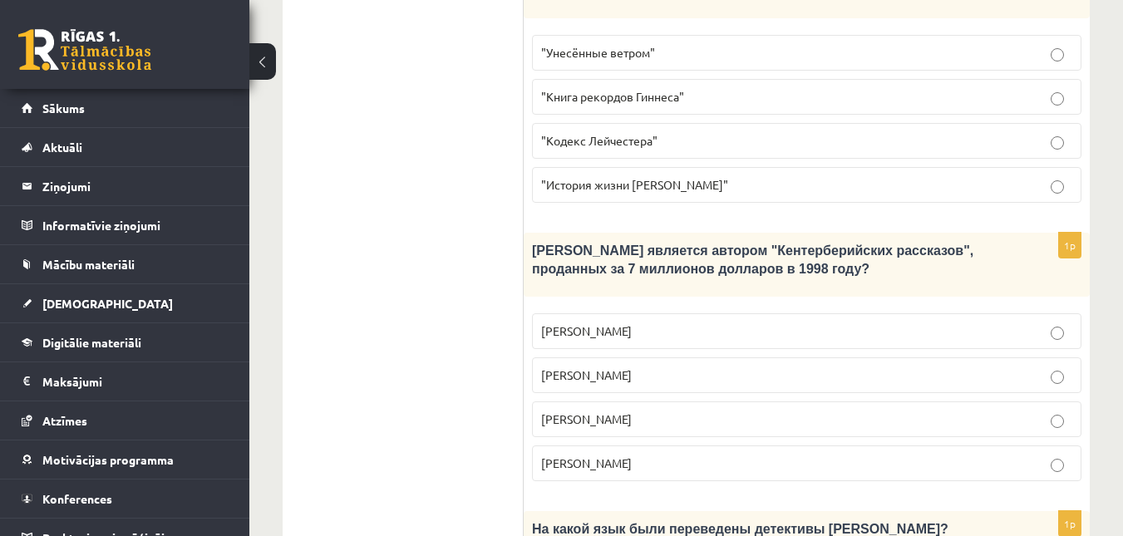
scroll to position [1186, 0]
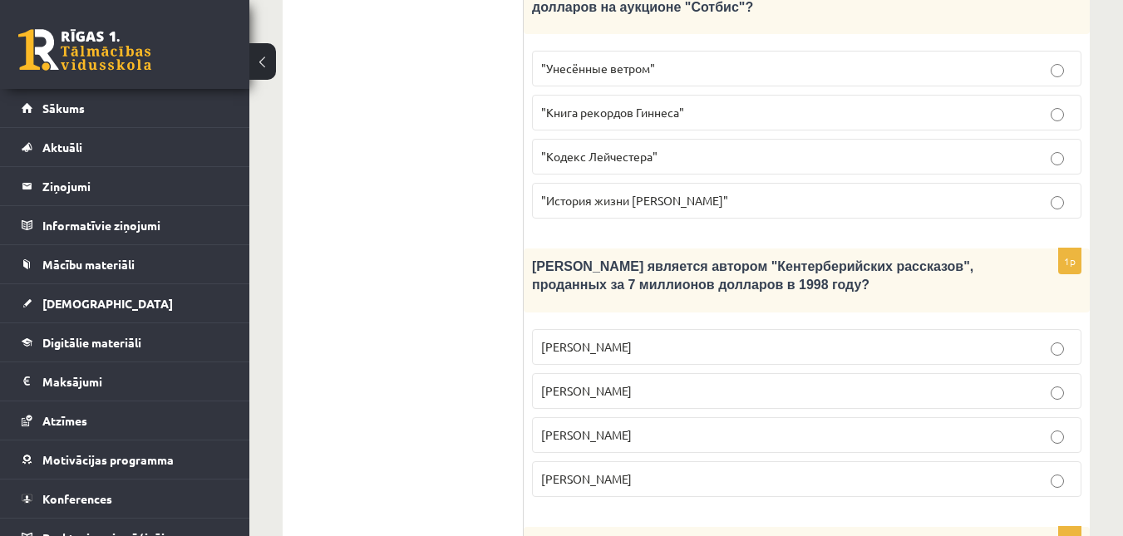
click at [554, 417] on label "Джефри Чосер" at bounding box center [807, 435] width 550 height 36
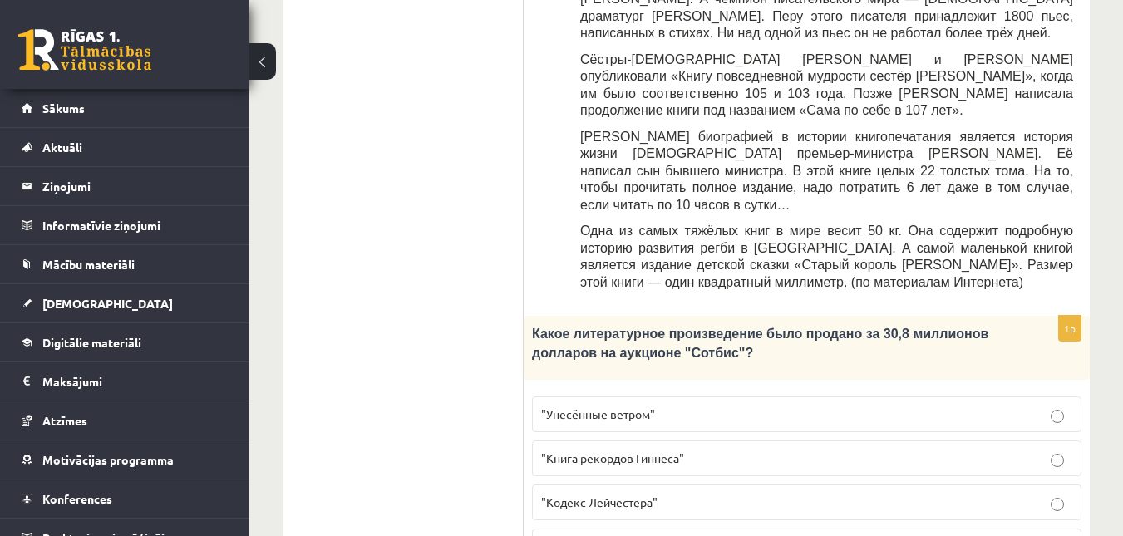
scroll to position [833, 0]
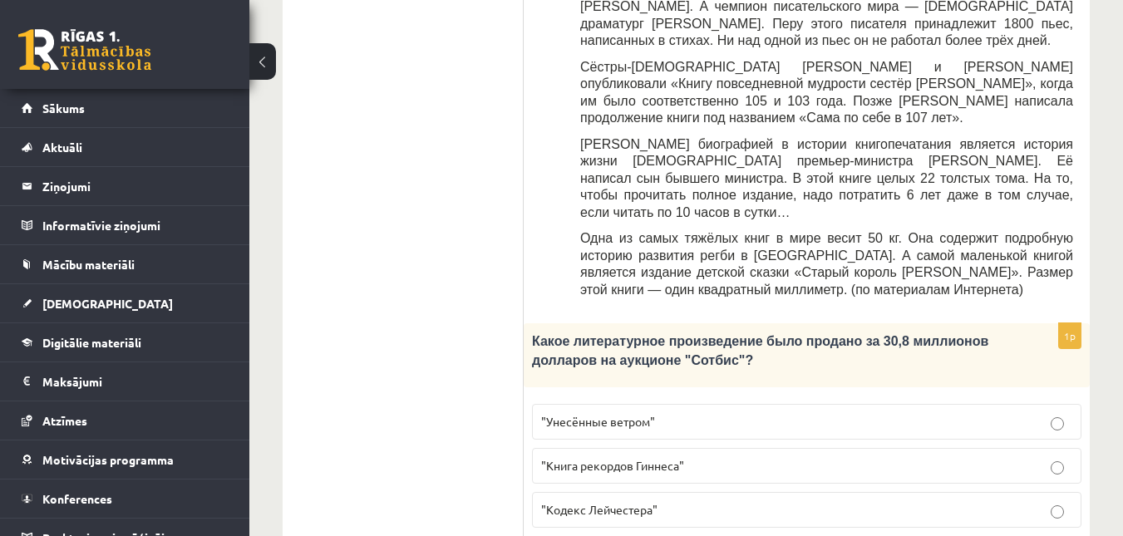
click at [590, 502] on span ""Кодекс Лейчестера"" at bounding box center [599, 509] width 116 height 15
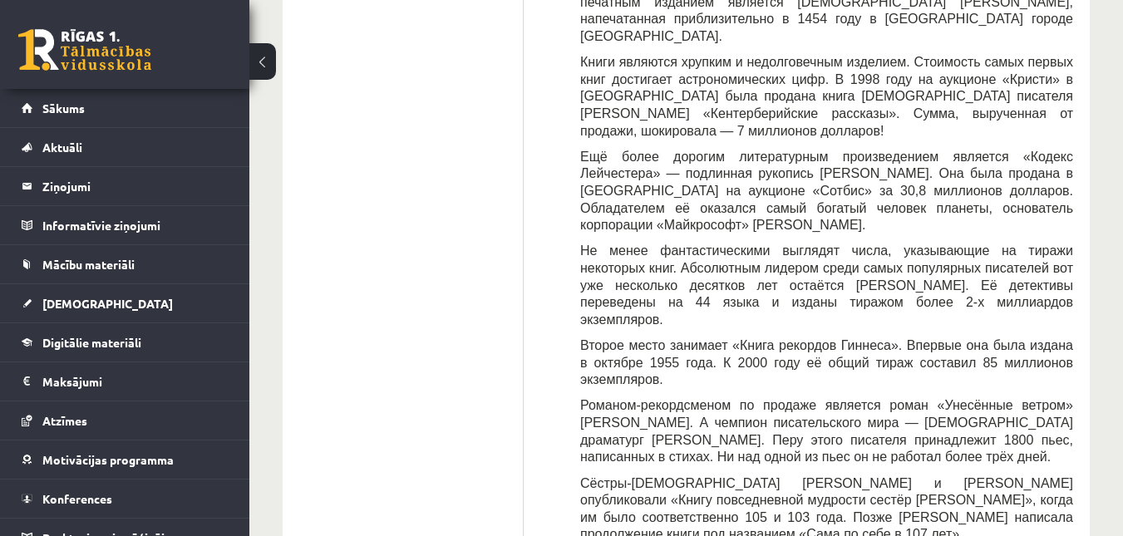
scroll to position [0, 0]
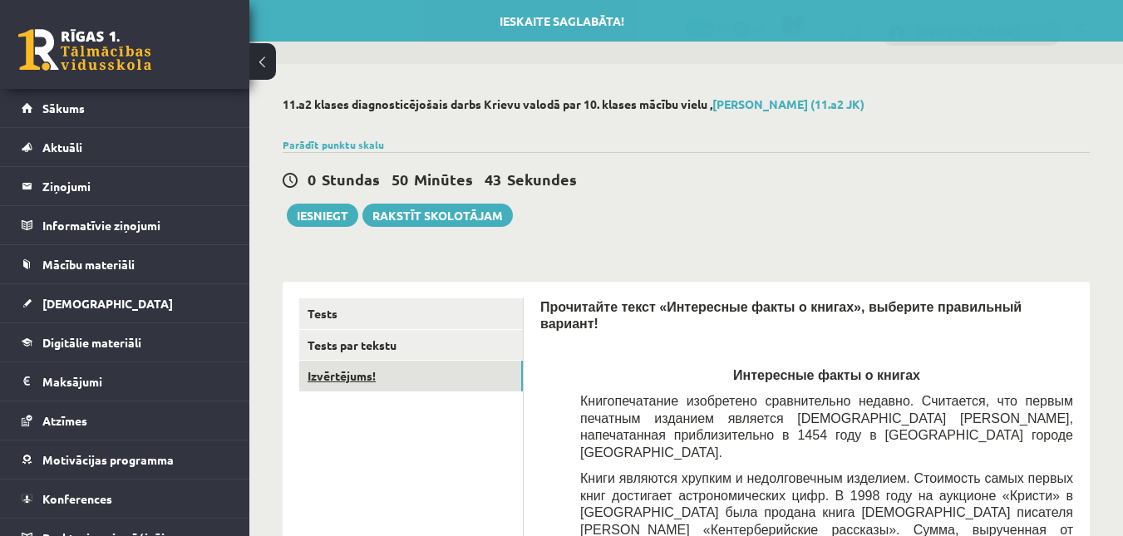
click at [443, 371] on link "Izvērtējums!" at bounding box center [411, 376] width 224 height 31
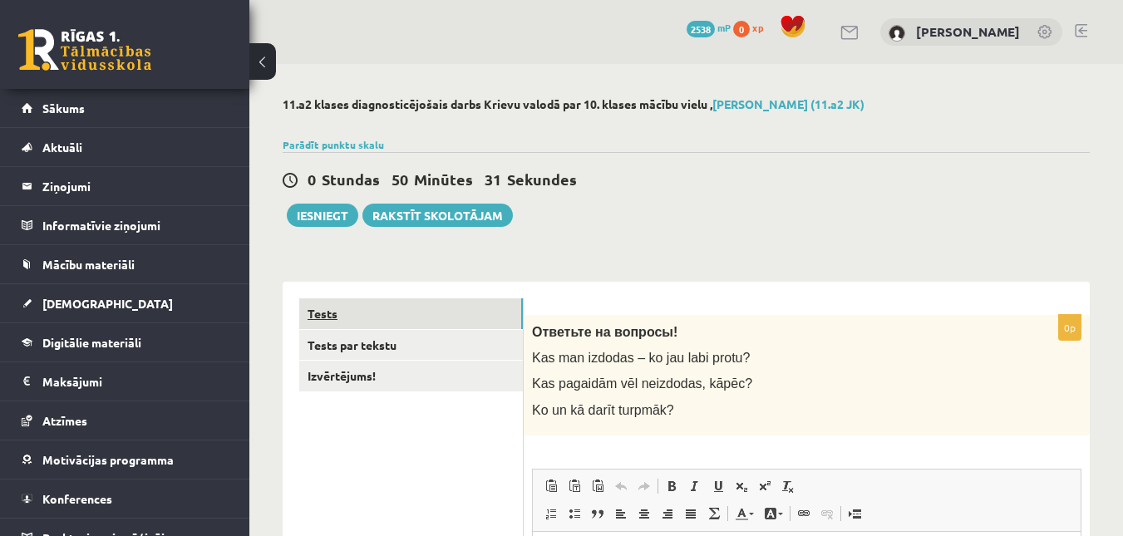
click at [352, 312] on link "Tests" at bounding box center [411, 313] width 224 height 31
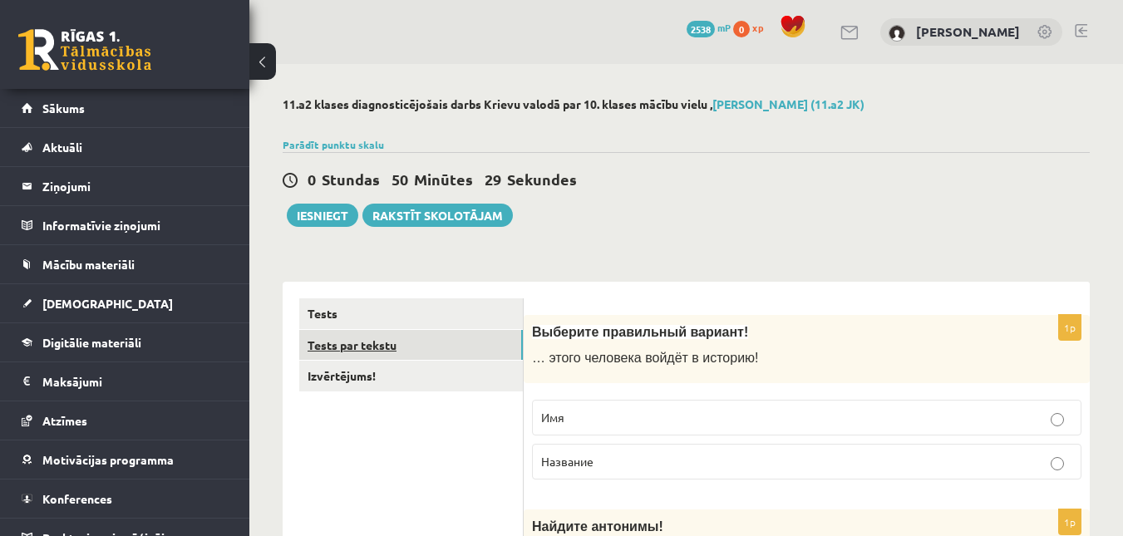
click at [375, 356] on link "Tests par tekstu" at bounding box center [411, 345] width 224 height 31
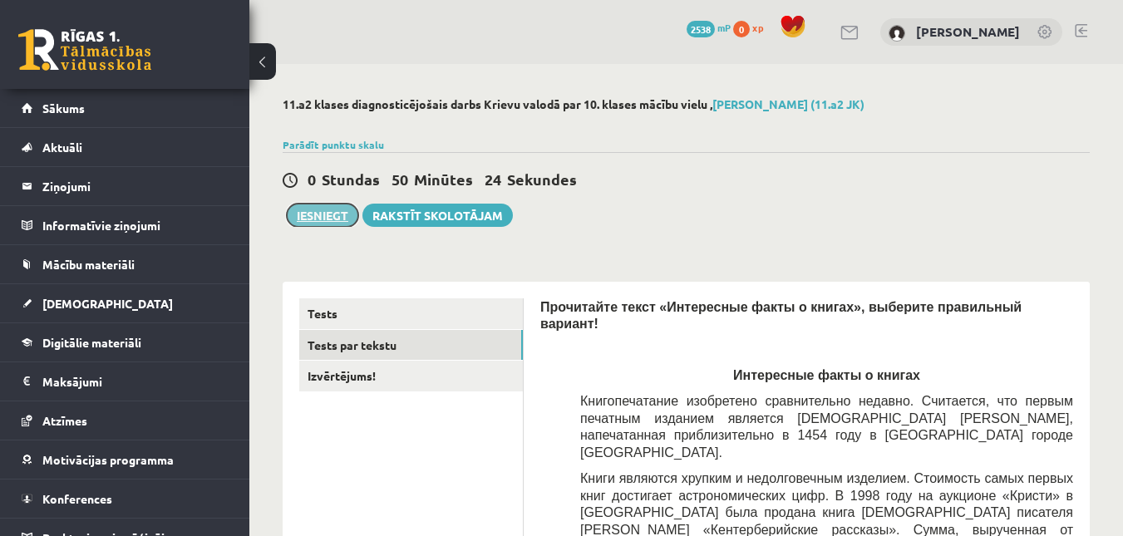
click at [319, 219] on button "Iesniegt" at bounding box center [322, 215] width 71 height 23
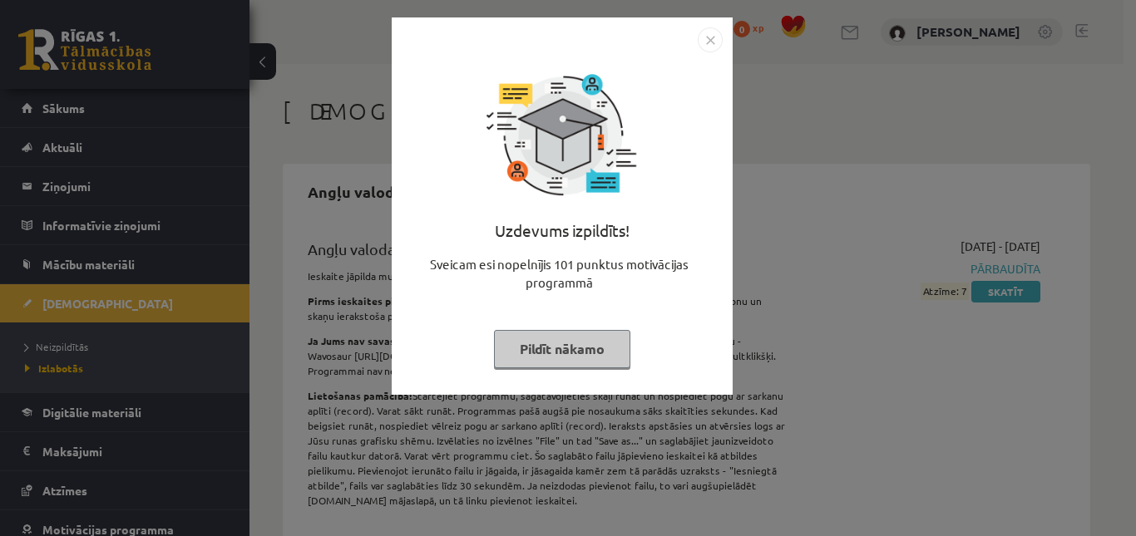
click at [574, 344] on button "Pildīt nākamo" at bounding box center [562, 349] width 136 height 38
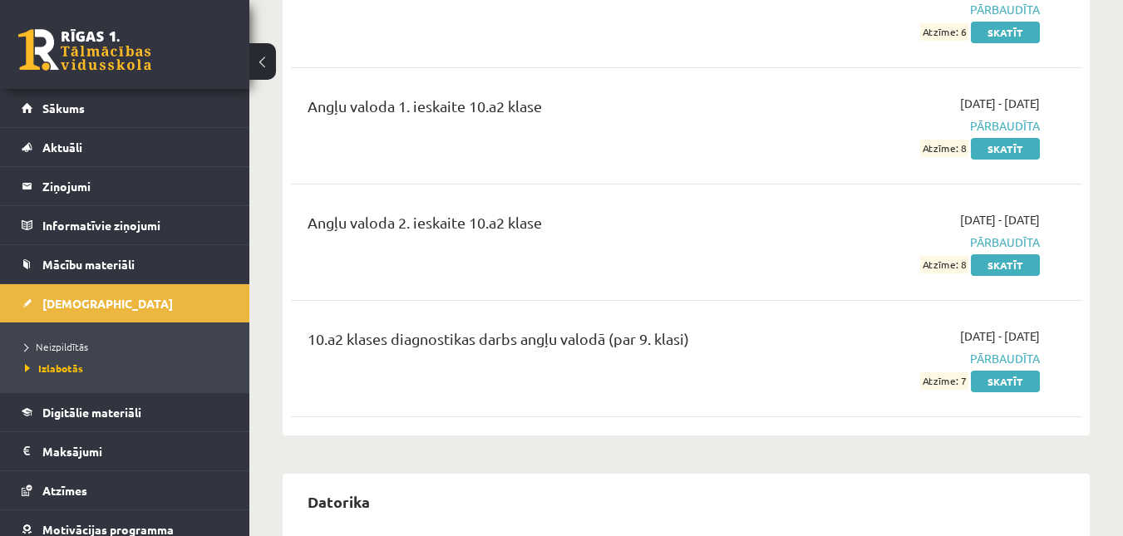
scroll to position [649, 0]
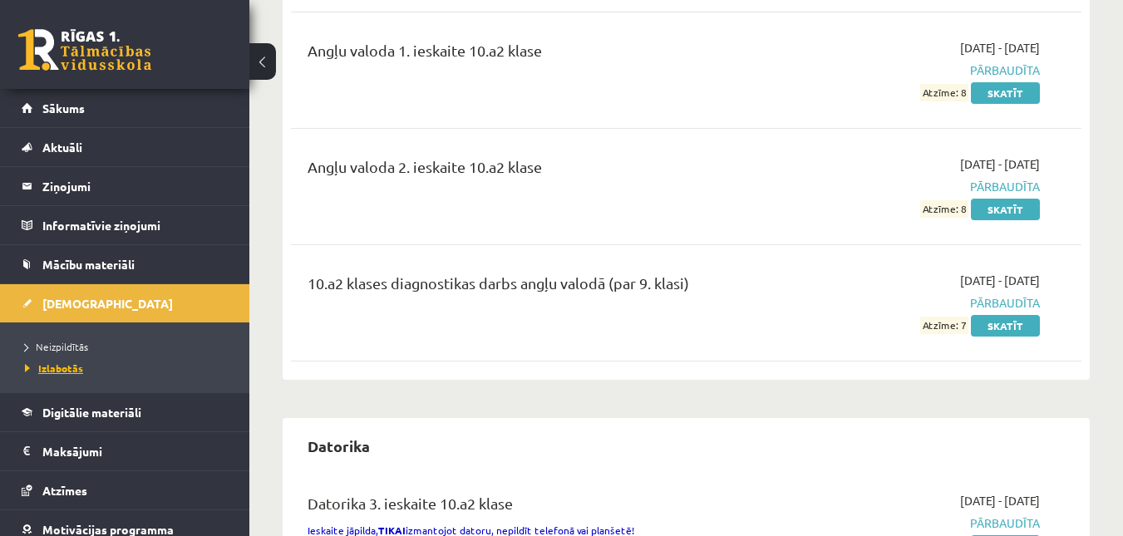
click at [52, 362] on span "Izlabotās" at bounding box center [54, 368] width 58 height 13
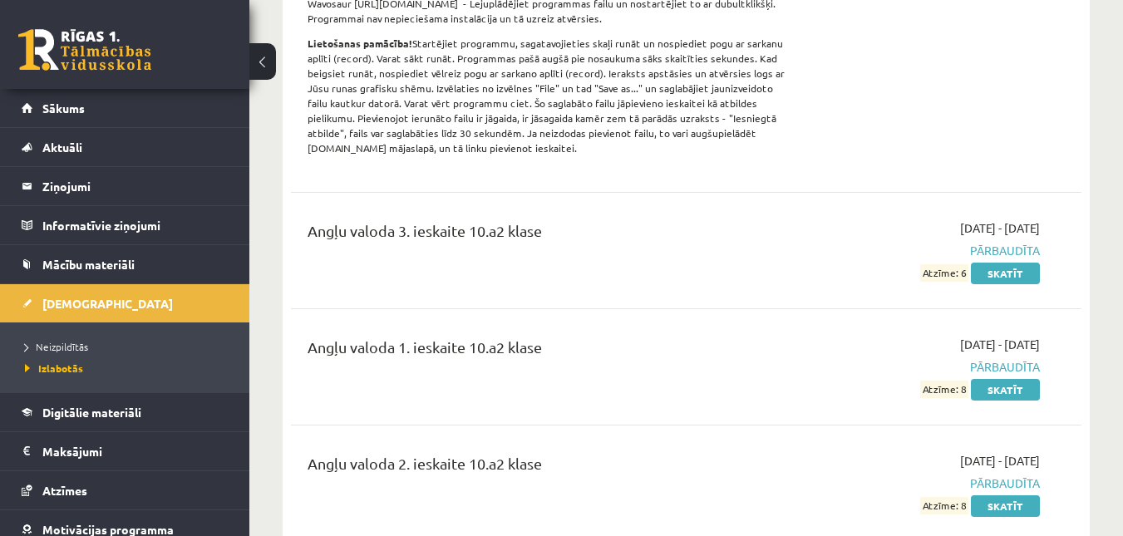
scroll to position [0, 0]
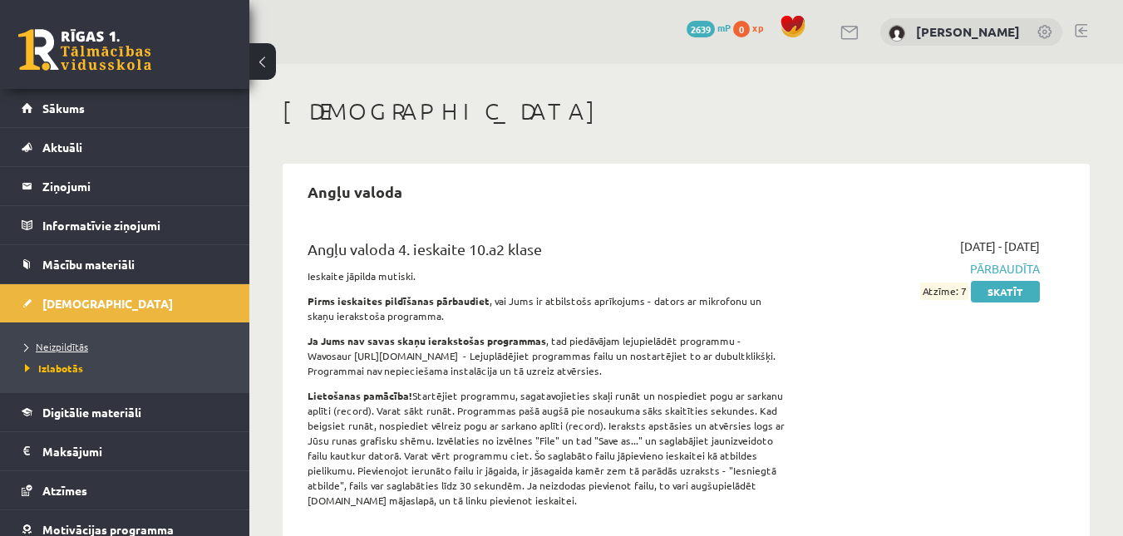
click at [62, 346] on span "Neizpildītās" at bounding box center [56, 346] width 63 height 13
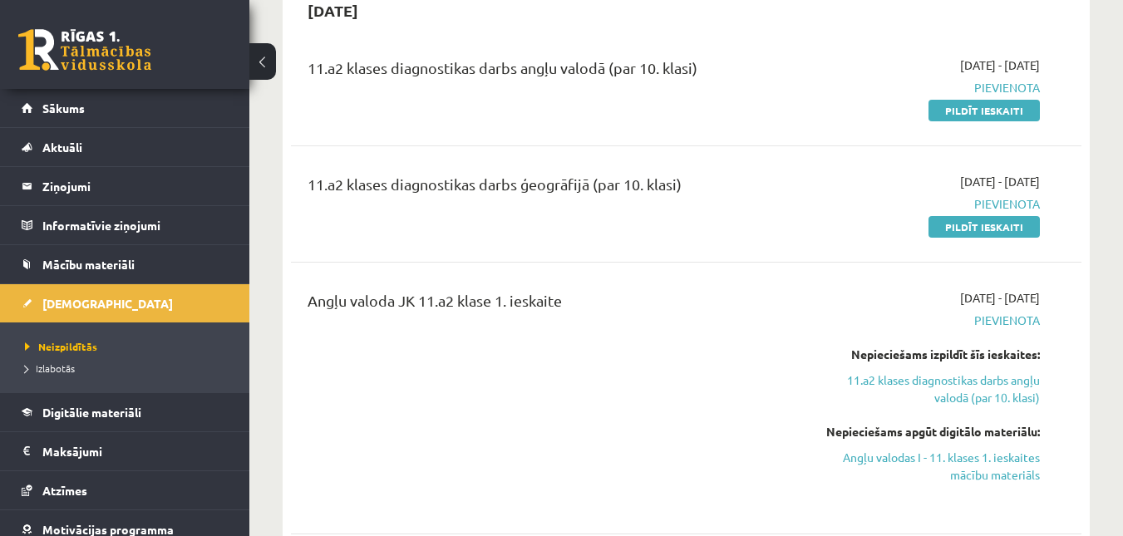
scroll to position [129, 0]
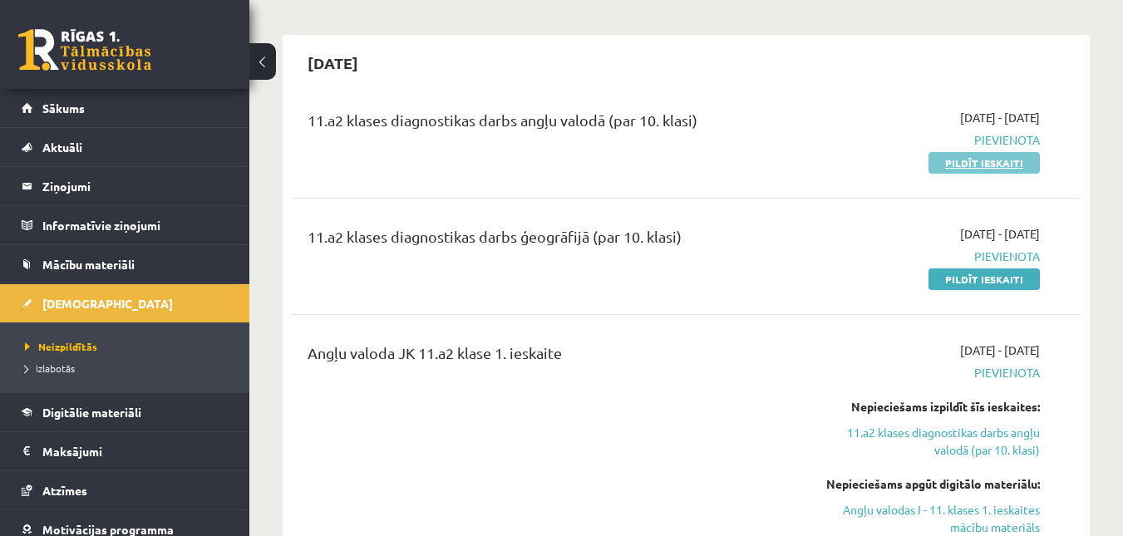
click at [980, 161] on link "Pildīt ieskaiti" at bounding box center [984, 163] width 111 height 22
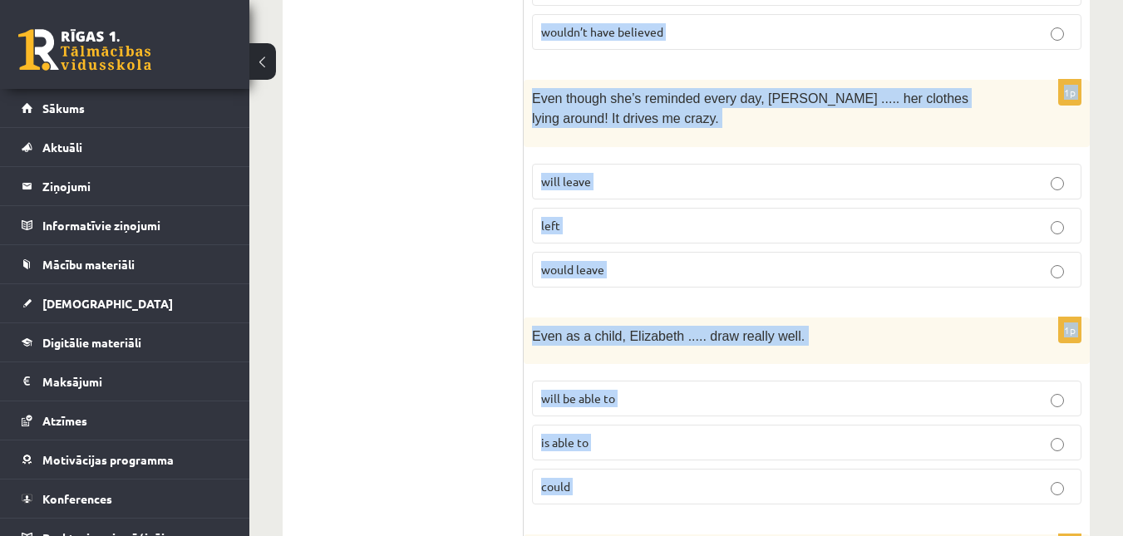
scroll to position [4326, 0]
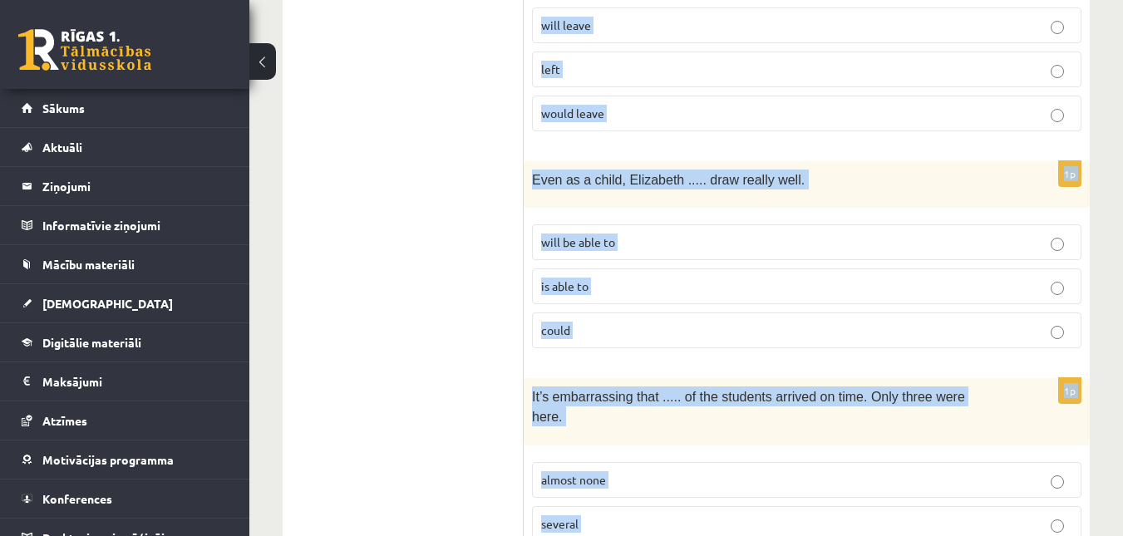
drag, startPoint x: 541, startPoint y: 126, endPoint x: 696, endPoint y: 537, distance: 439.6
copy form "Read the sentence and choose the correct answer. 1p Daughter  Thanks so much fo…"
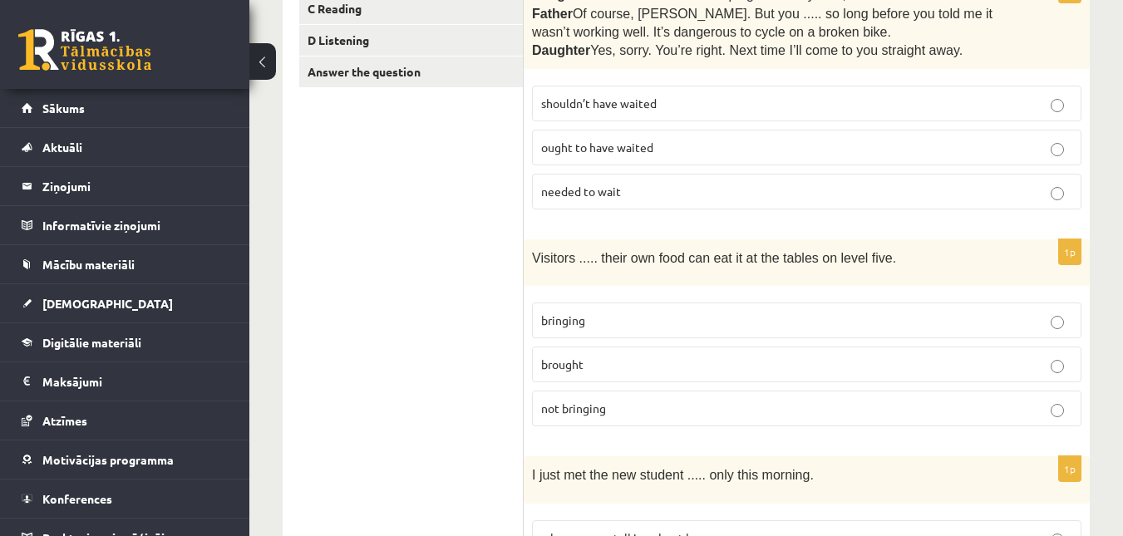
scroll to position [383, 0]
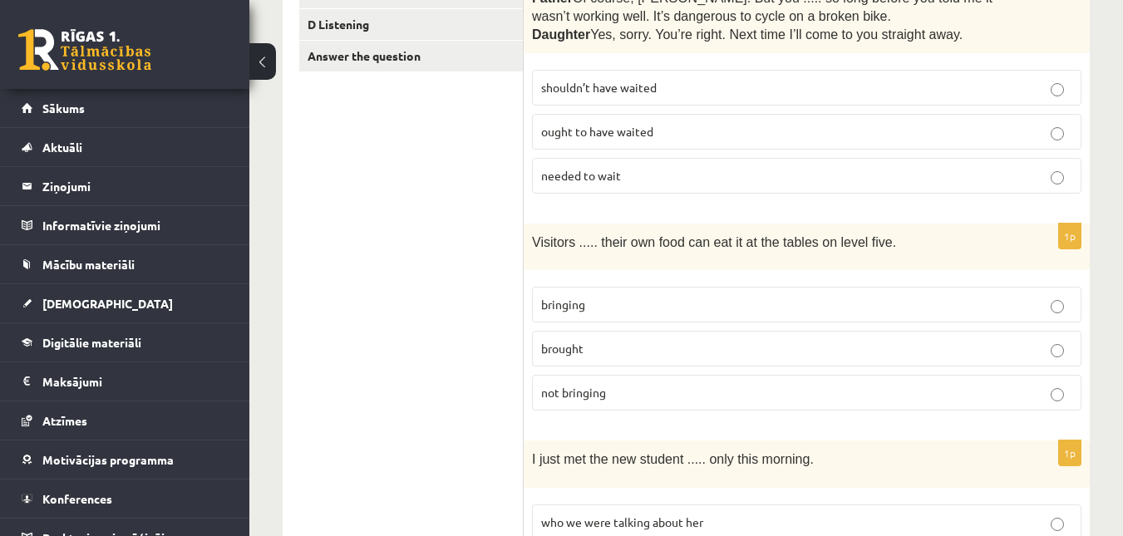
click at [541, 81] on span "shouldn’t have waited" at bounding box center [599, 87] width 116 height 15
click at [555, 294] on label "bringing" at bounding box center [807, 305] width 550 height 36
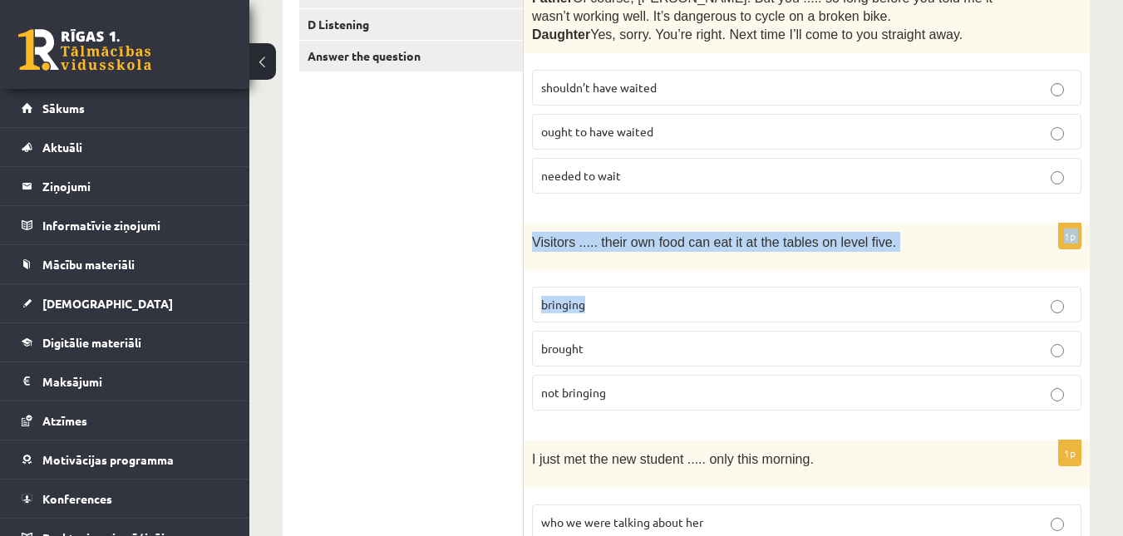
drag, startPoint x: 555, startPoint y: 294, endPoint x: 1071, endPoint y: 163, distance: 531.9
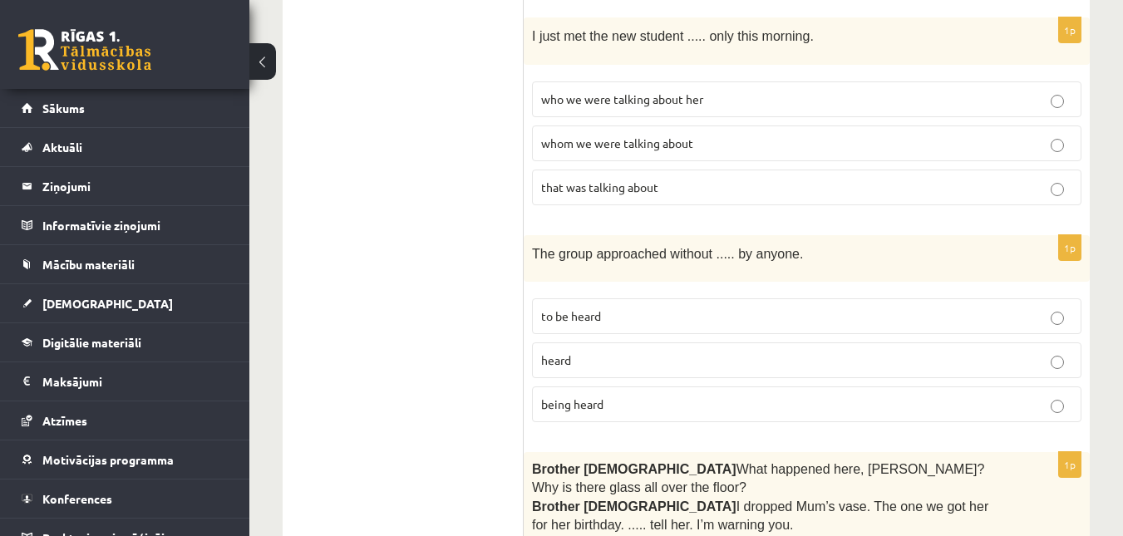
scroll to position [838, 0]
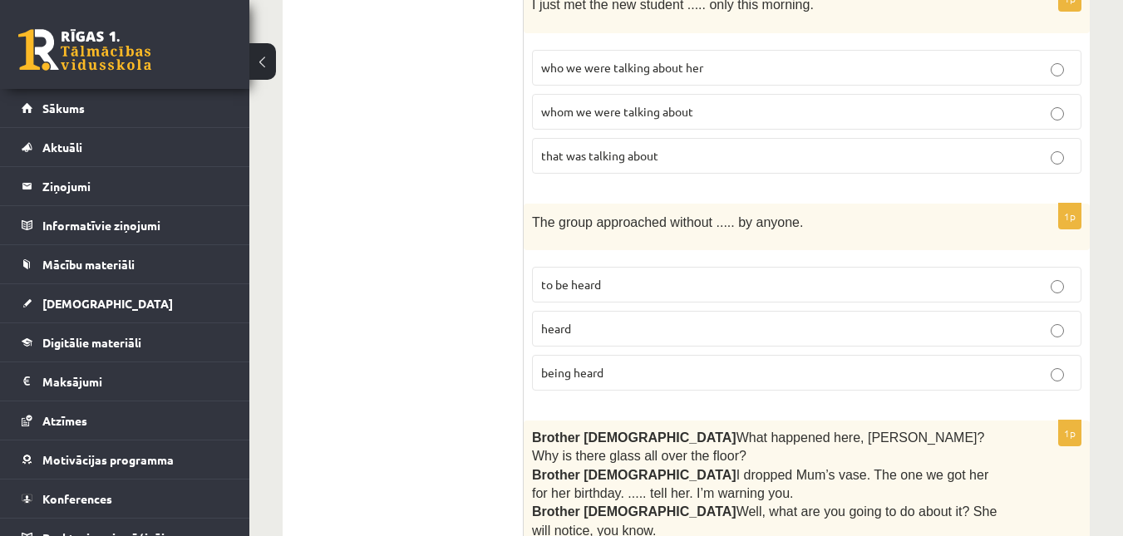
click at [540, 107] on label "whom we were talking about" at bounding box center [807, 112] width 550 height 36
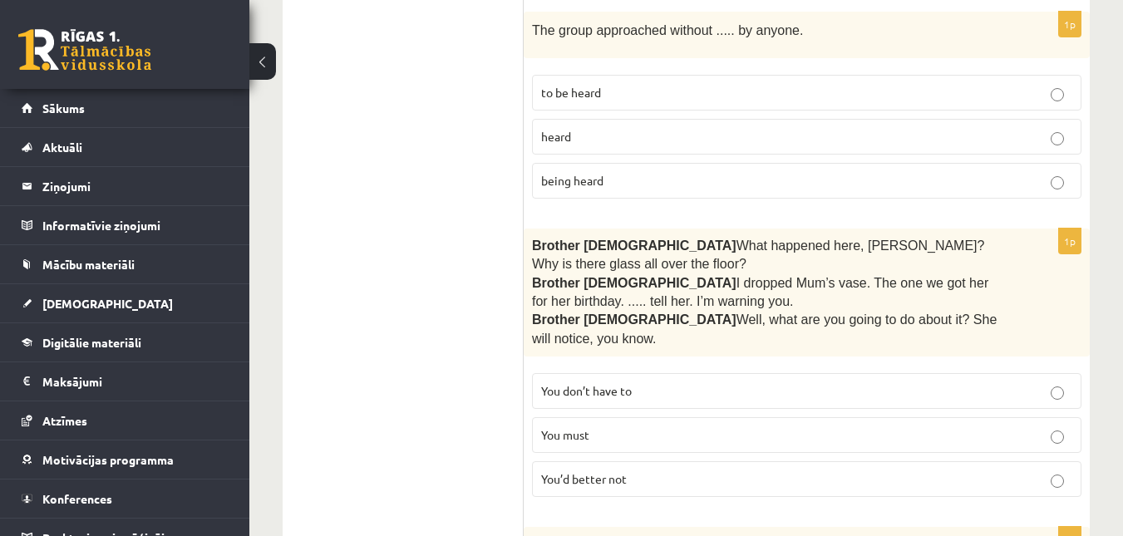
scroll to position [1053, 0]
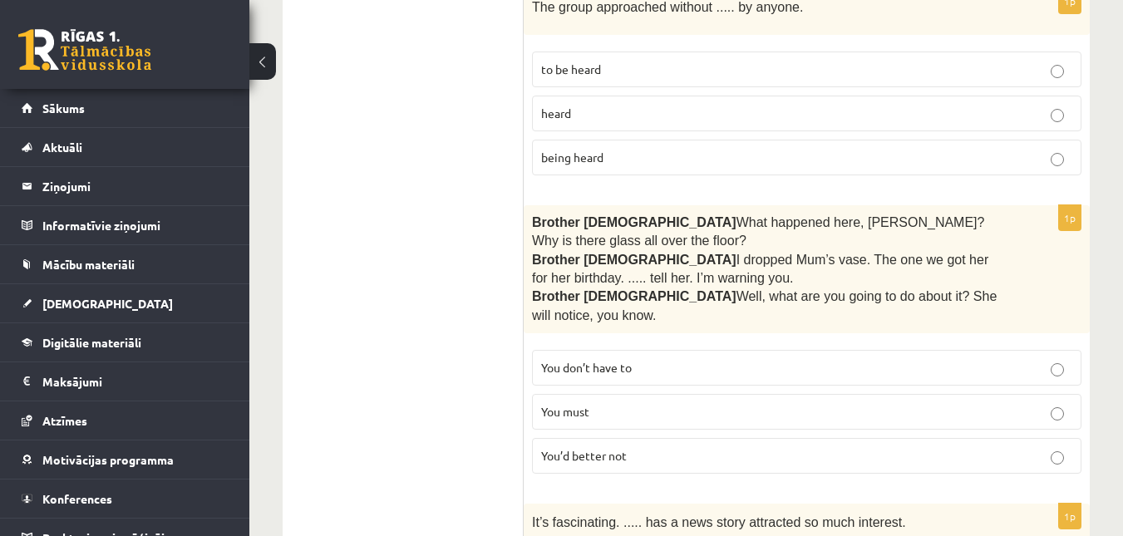
click at [559, 163] on p "being heard" at bounding box center [806, 157] width 531 height 17
click at [594, 448] on span "You’d better not" at bounding box center [584, 455] width 86 height 15
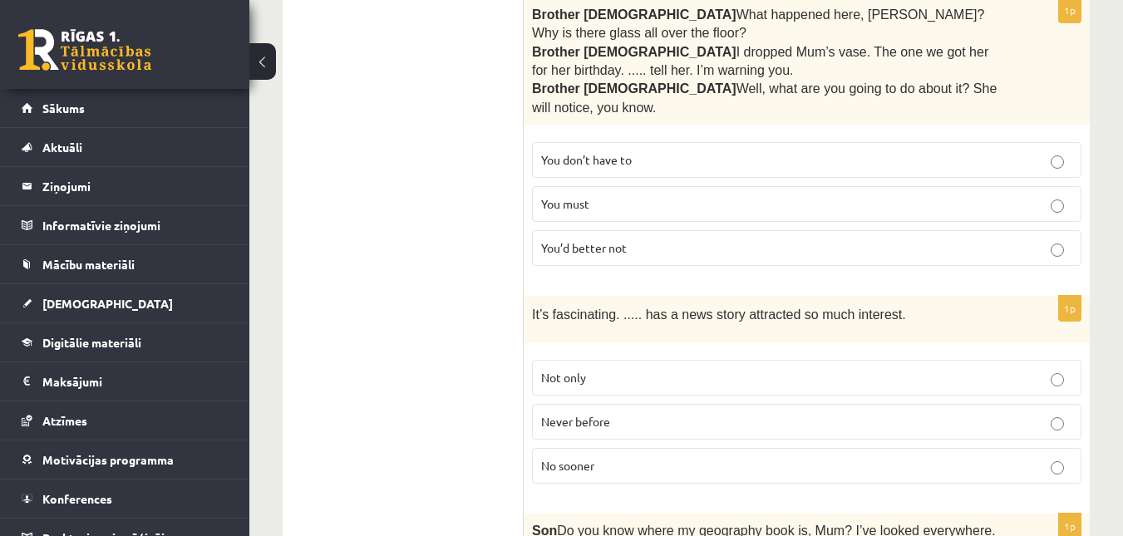
scroll to position [1269, 0]
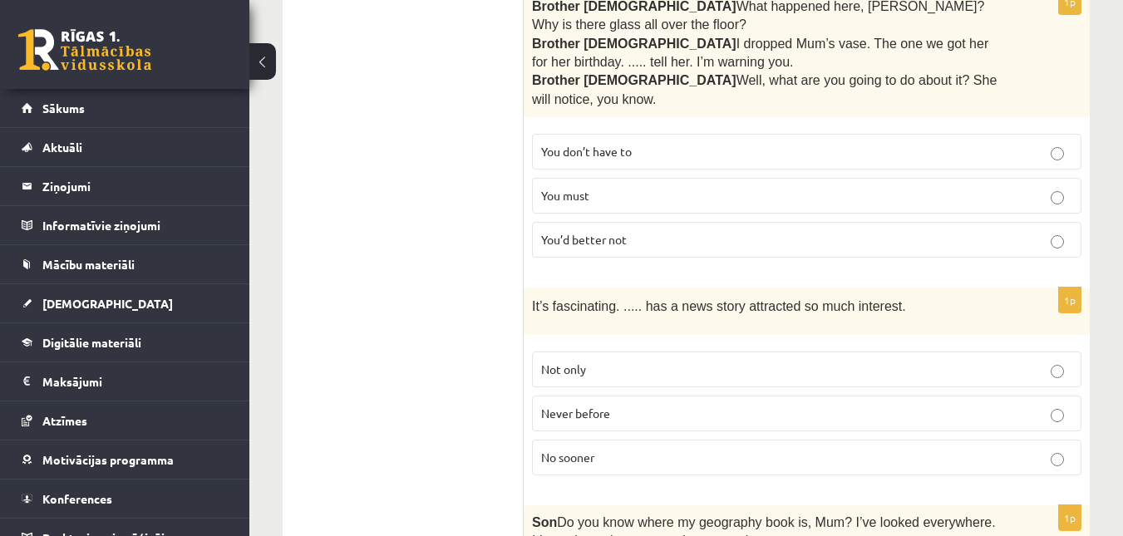
click at [567, 406] on span "Never before" at bounding box center [575, 413] width 69 height 15
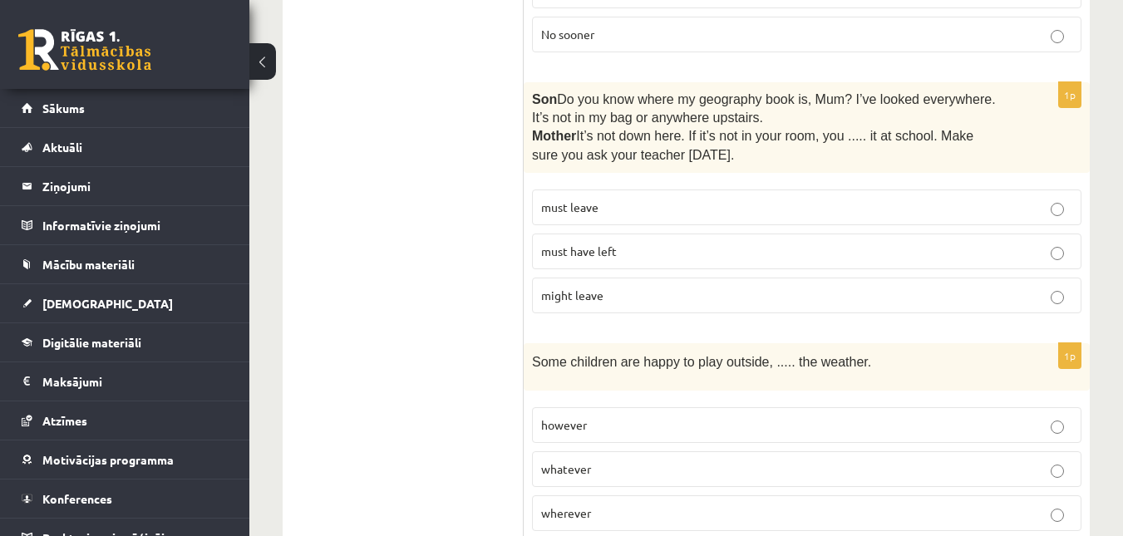
scroll to position [1708, 0]
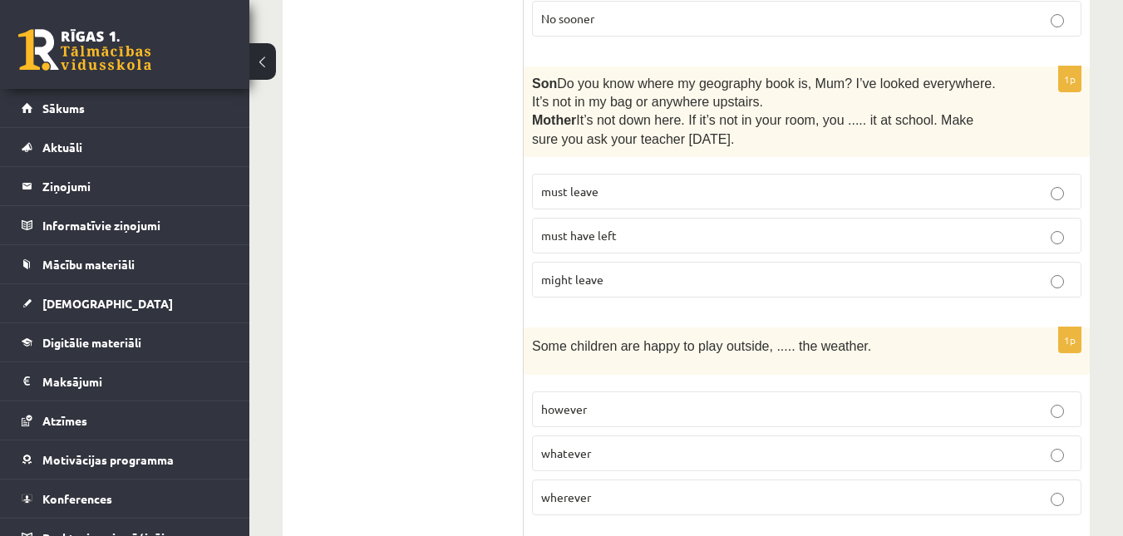
click at [629, 218] on label "must have left" at bounding box center [807, 236] width 550 height 36
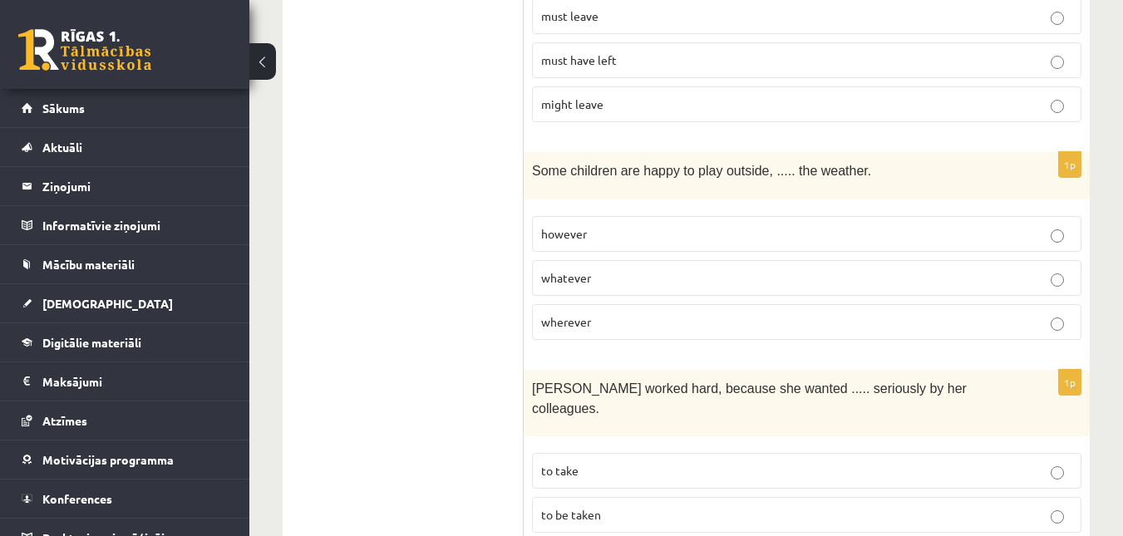
scroll to position [1908, 0]
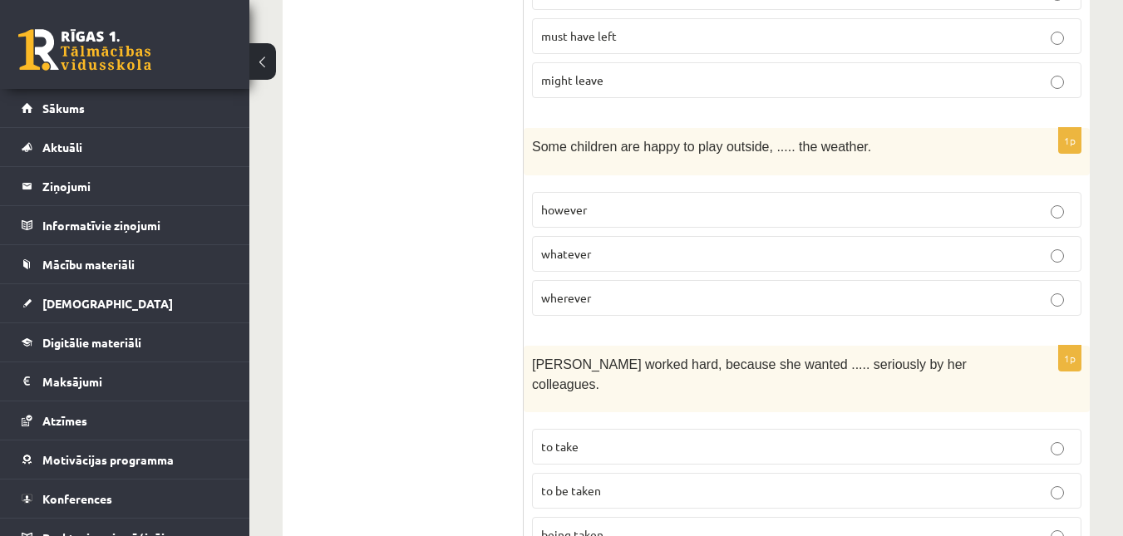
click at [681, 482] on p "to be taken" at bounding box center [806, 490] width 531 height 17
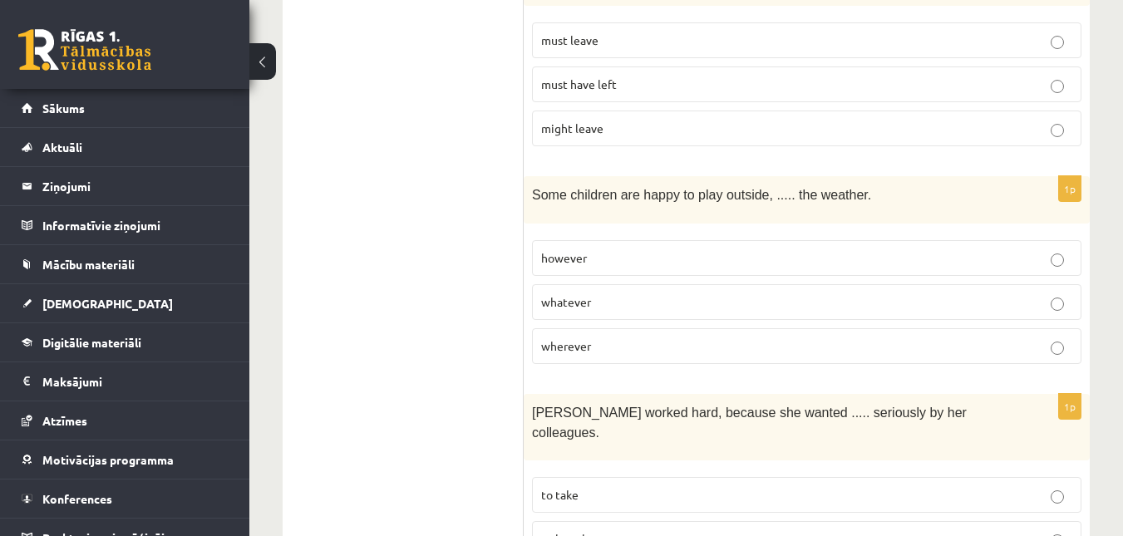
scroll to position [1820, 0]
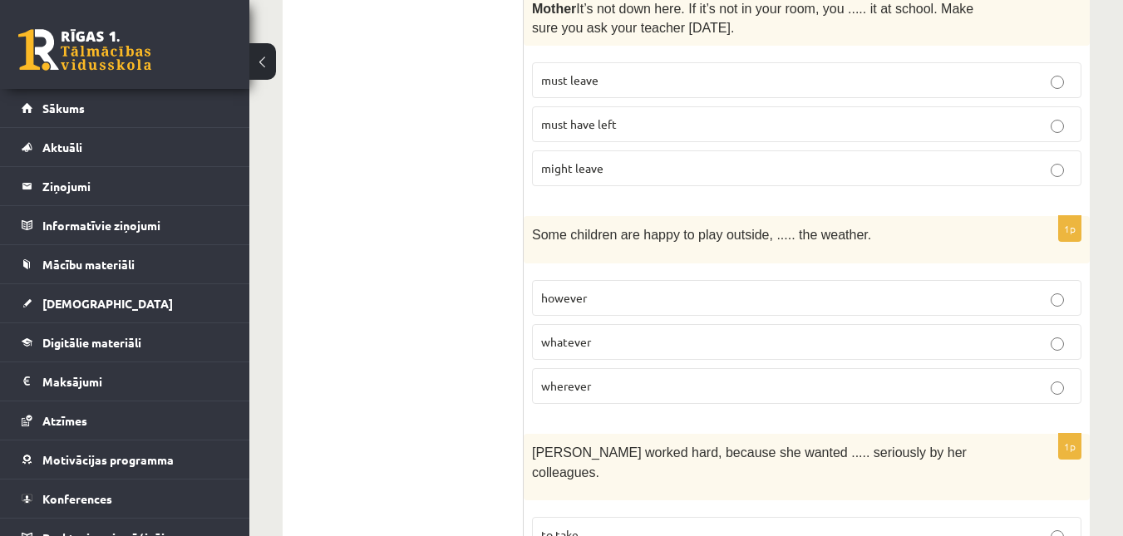
click at [1002, 333] on p "whatever" at bounding box center [806, 341] width 531 height 17
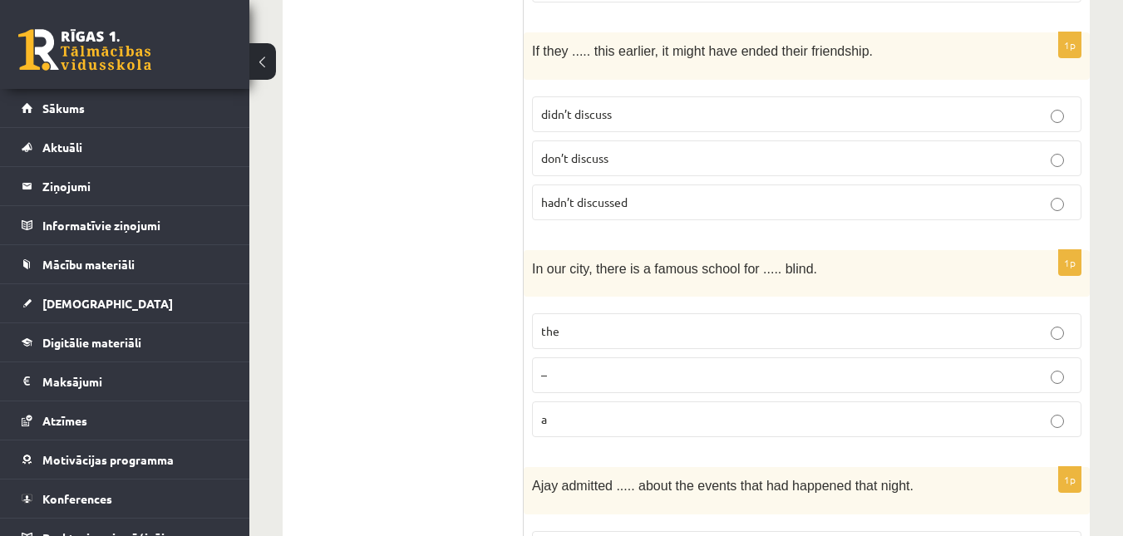
scroll to position [2482, 0]
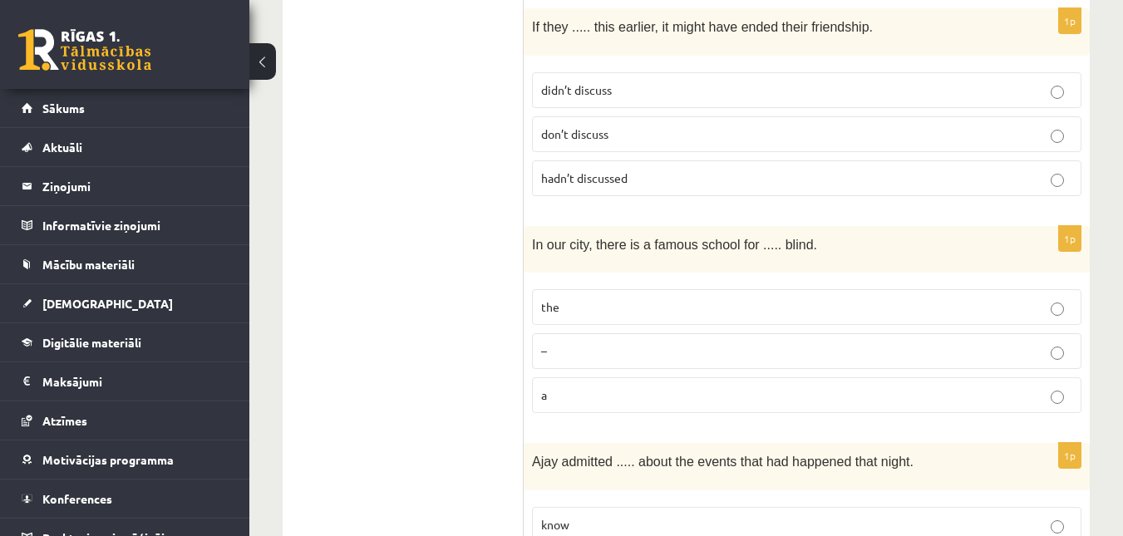
click at [361, 243] on ul "A Grammar B Reading C Reading D Listening Answer the question" at bounding box center [411, 129] width 224 height 4627
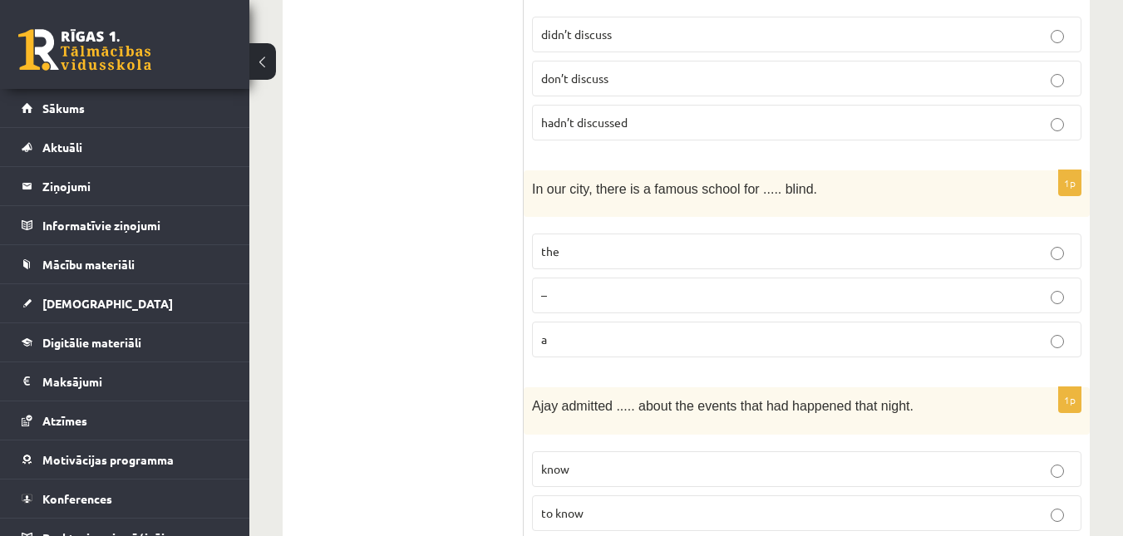
scroll to position [2610, 0]
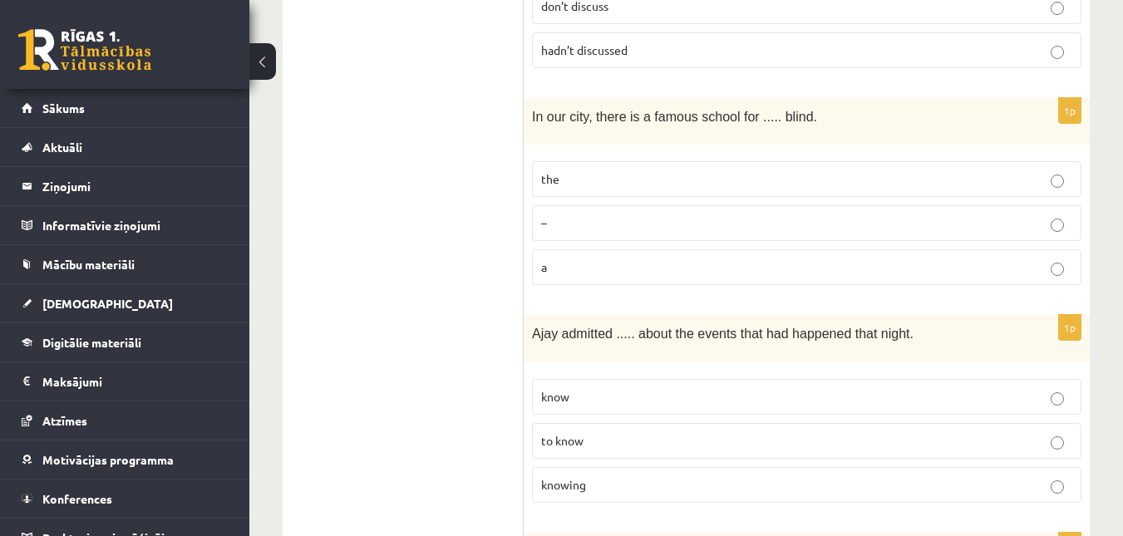
click at [1049, 214] on p "–" at bounding box center [806, 222] width 531 height 17
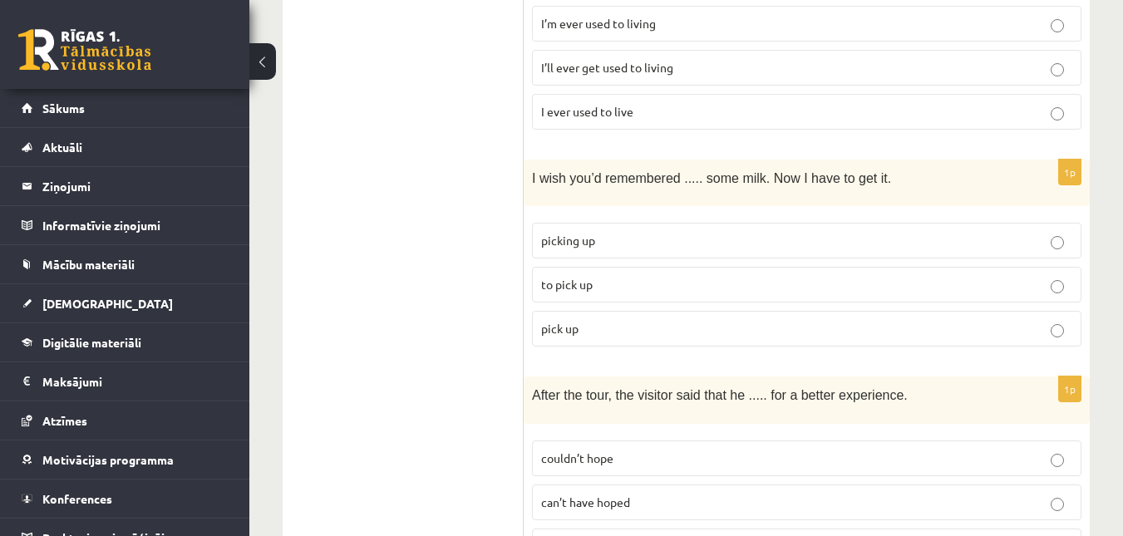
scroll to position [3216, 0]
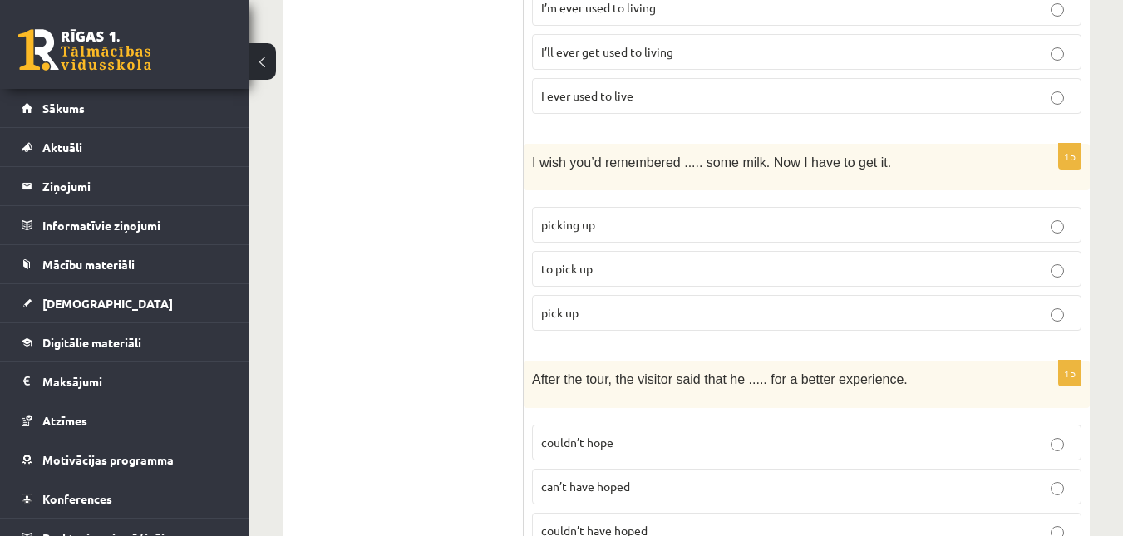
click at [579, 217] on span "picking up" at bounding box center [568, 224] width 54 height 15
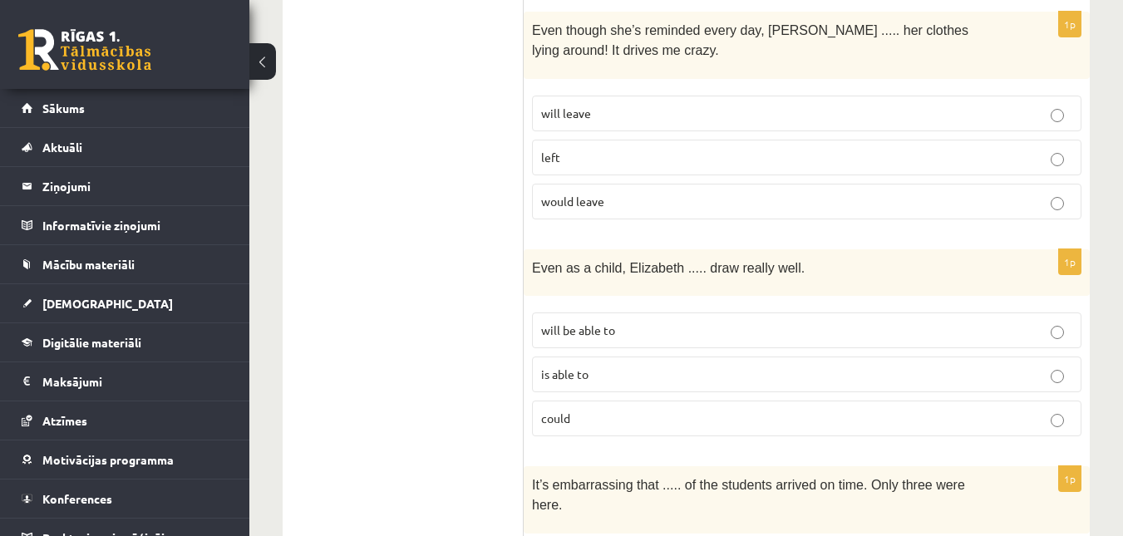
scroll to position [4326, 0]
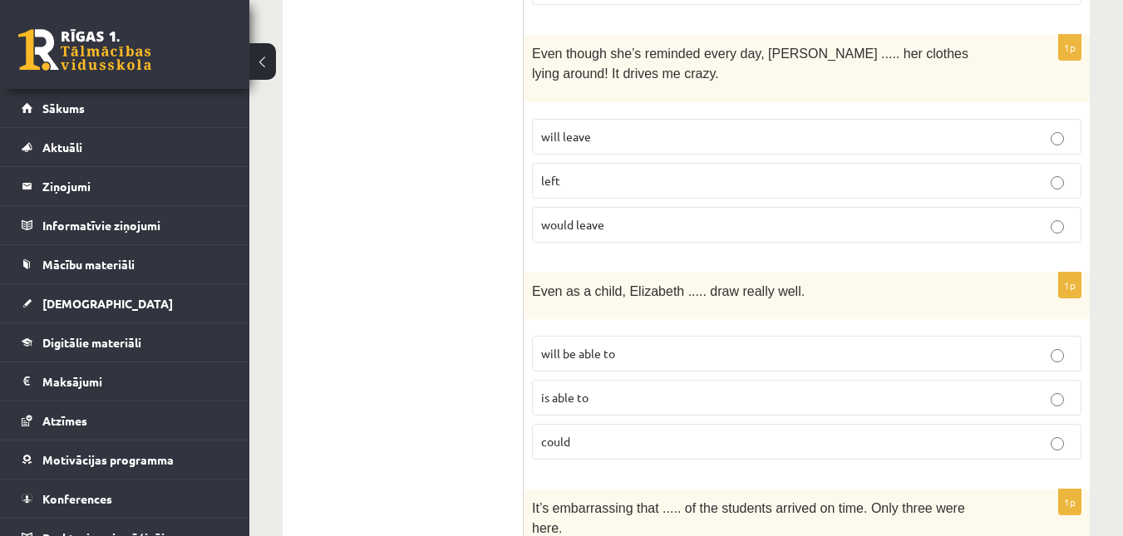
scroll to position [4191, 0]
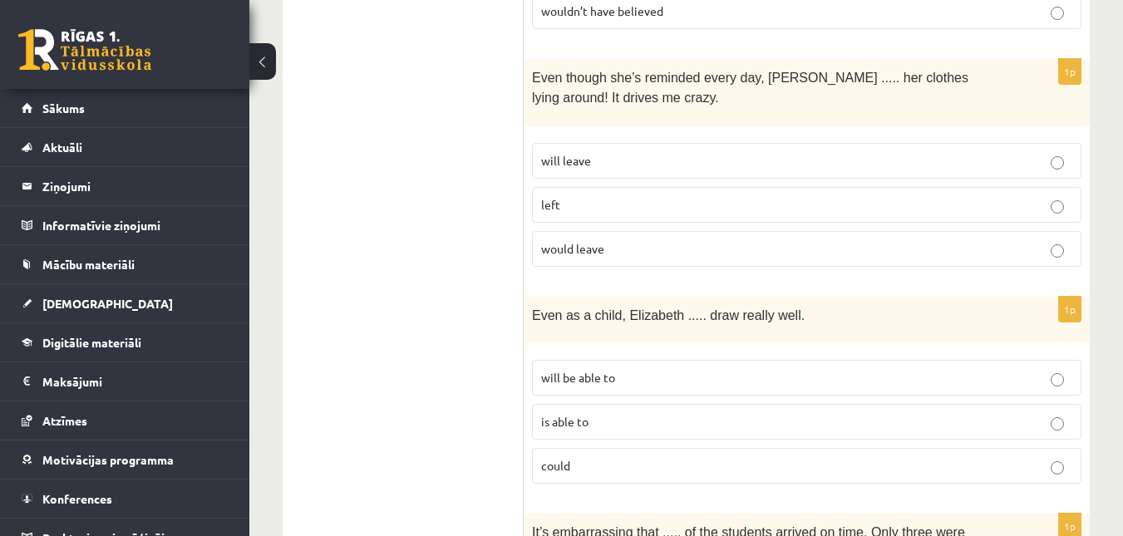
click at [573, 457] on p "could" at bounding box center [806, 465] width 531 height 17
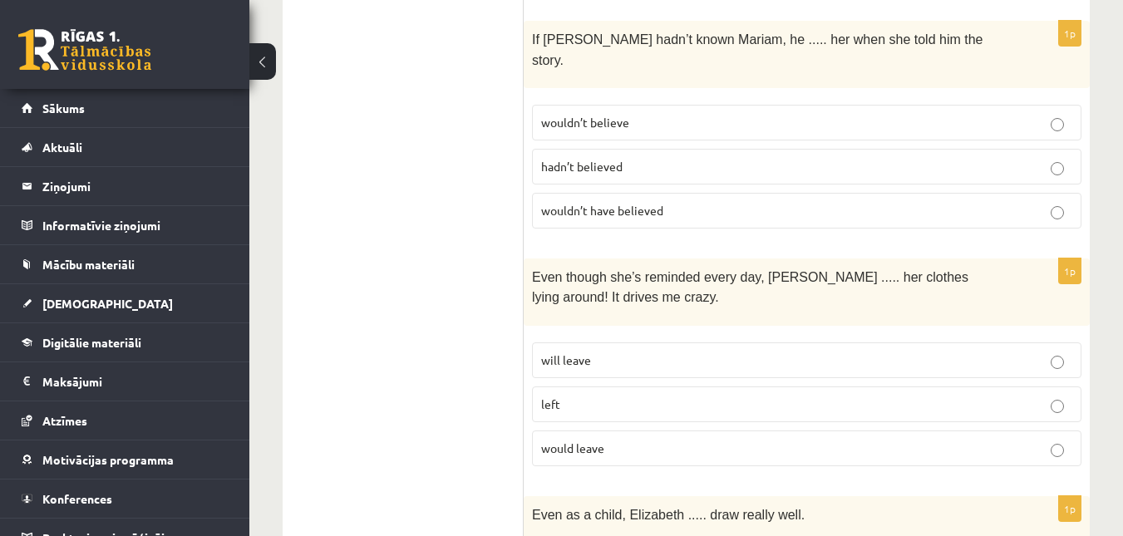
scroll to position [3983, 0]
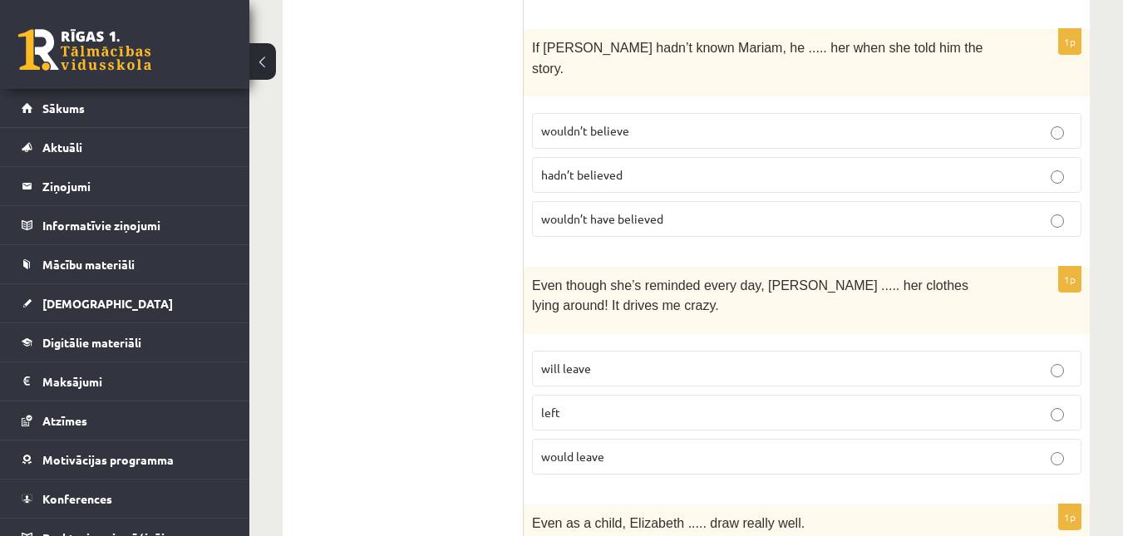
click at [582, 449] on span "would leave" at bounding box center [572, 456] width 63 height 15
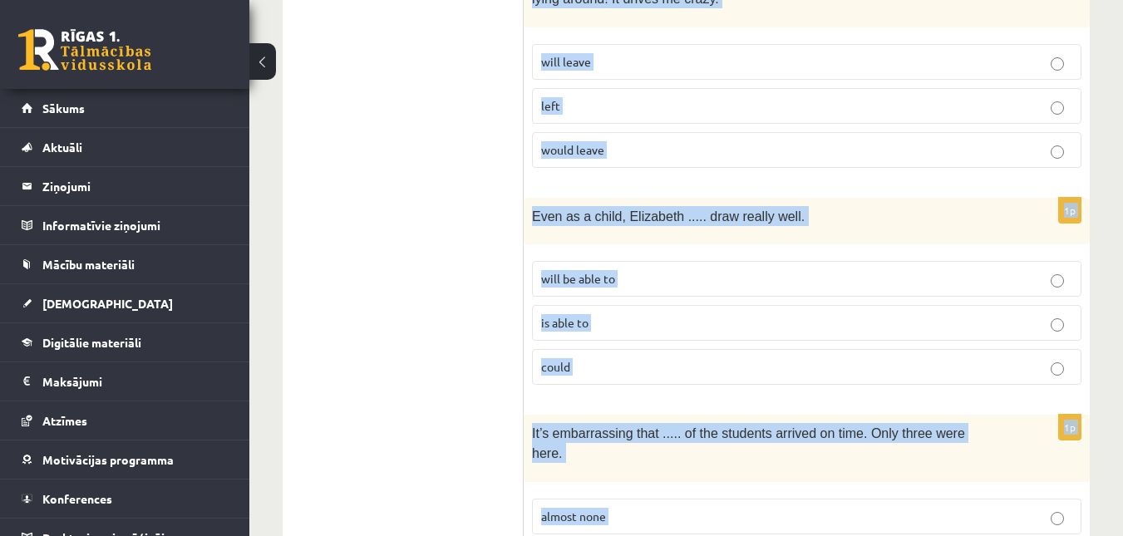
scroll to position [4326, 0]
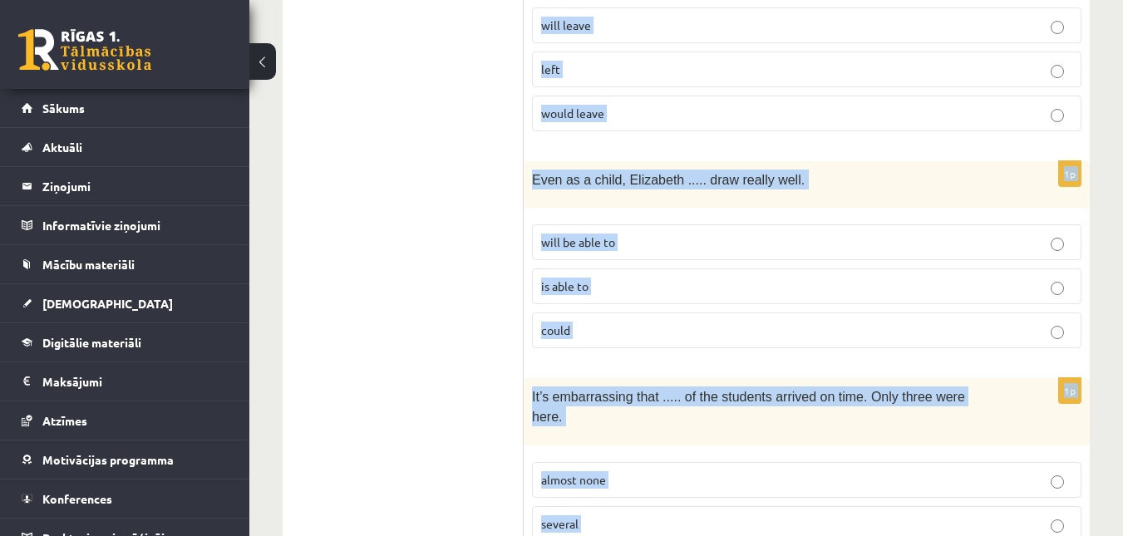
drag, startPoint x: 531, startPoint y: 37, endPoint x: 859, endPoint y: 537, distance: 598.1
copy form "Ajay admitted ..... about the events that had happened that night. know to know…"
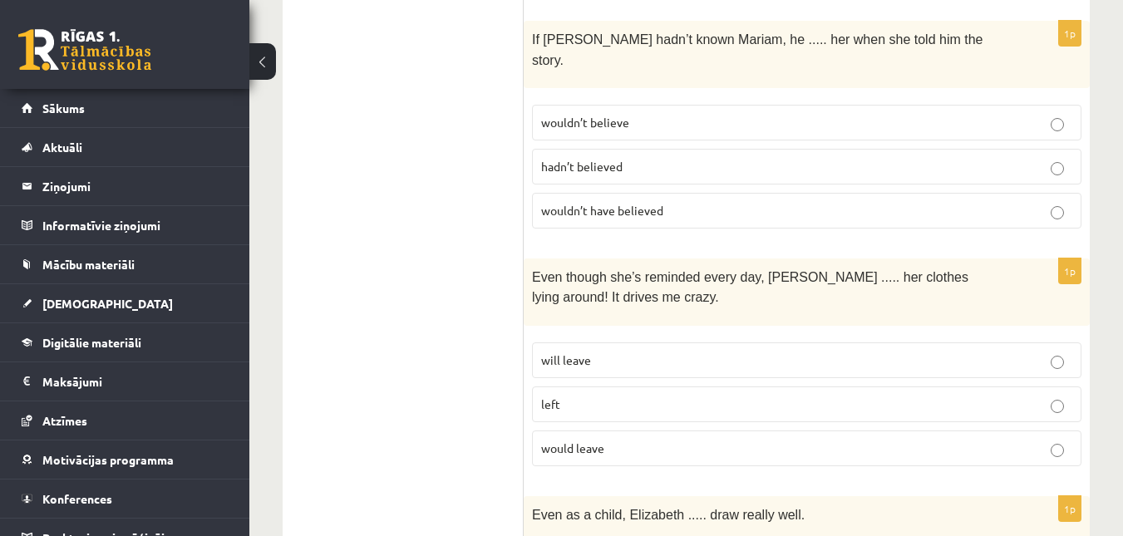
scroll to position [4007, 0]
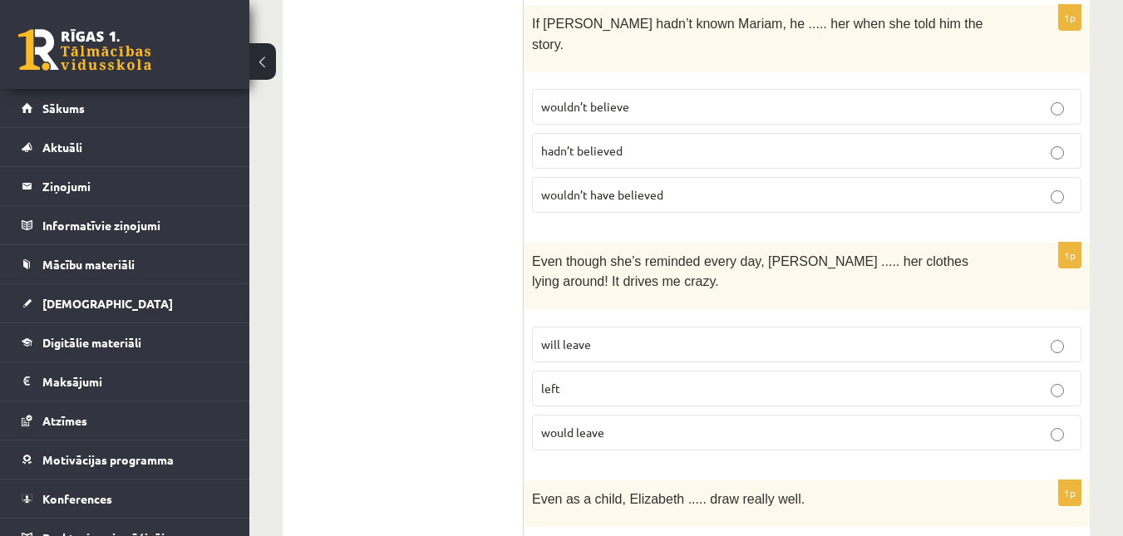
click at [841, 327] on label "will leave" at bounding box center [807, 345] width 550 height 36
click at [833, 424] on p "would leave" at bounding box center [806, 432] width 531 height 17
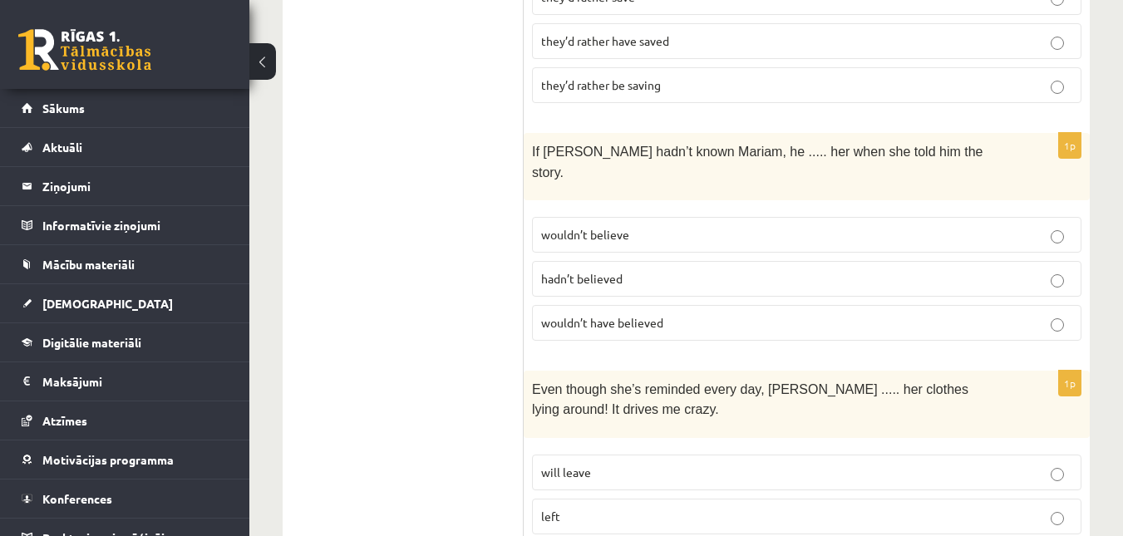
scroll to position [3832, 0]
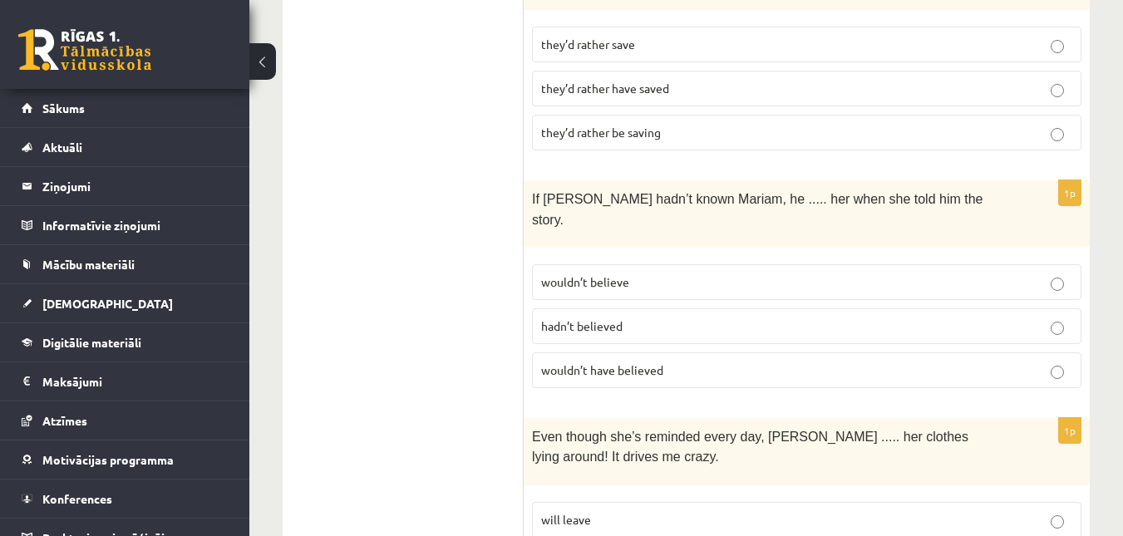
click at [579, 362] on span "wouldn’t have believed" at bounding box center [602, 369] width 122 height 15
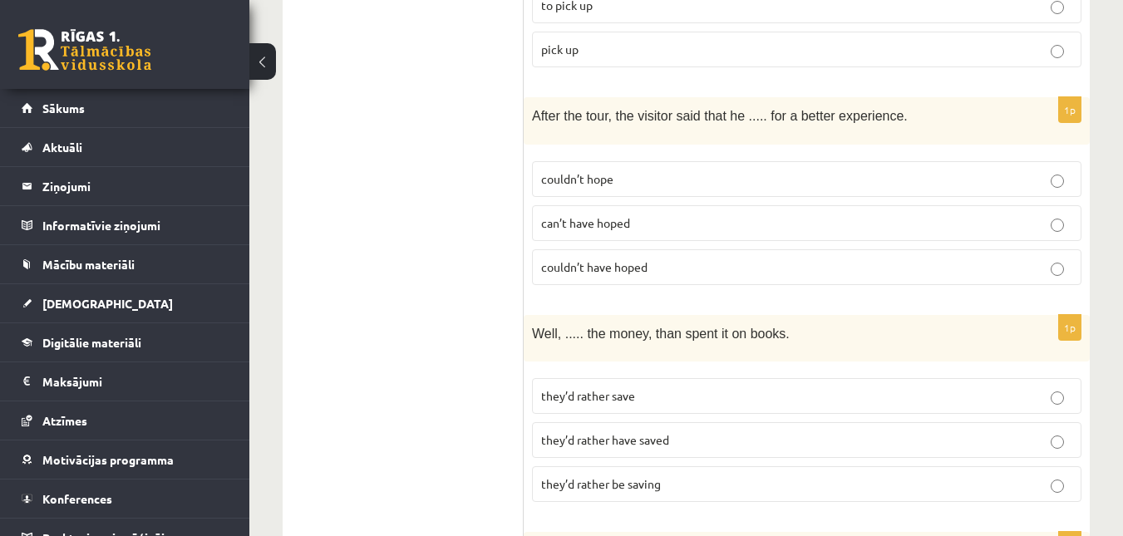
scroll to position [3472, 0]
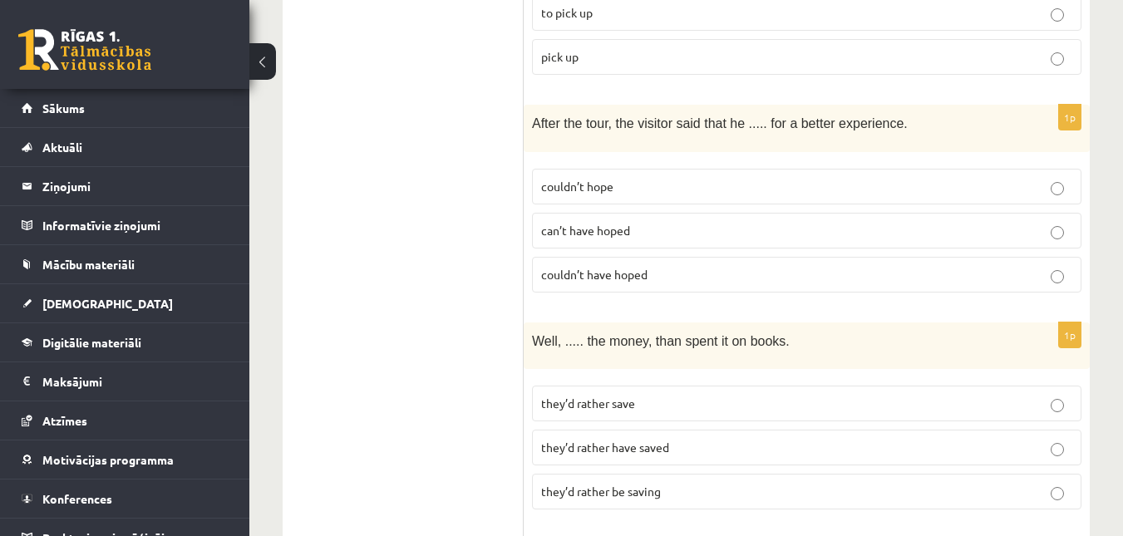
click at [596, 440] on span "they’d rather have saved" at bounding box center [605, 447] width 128 height 15
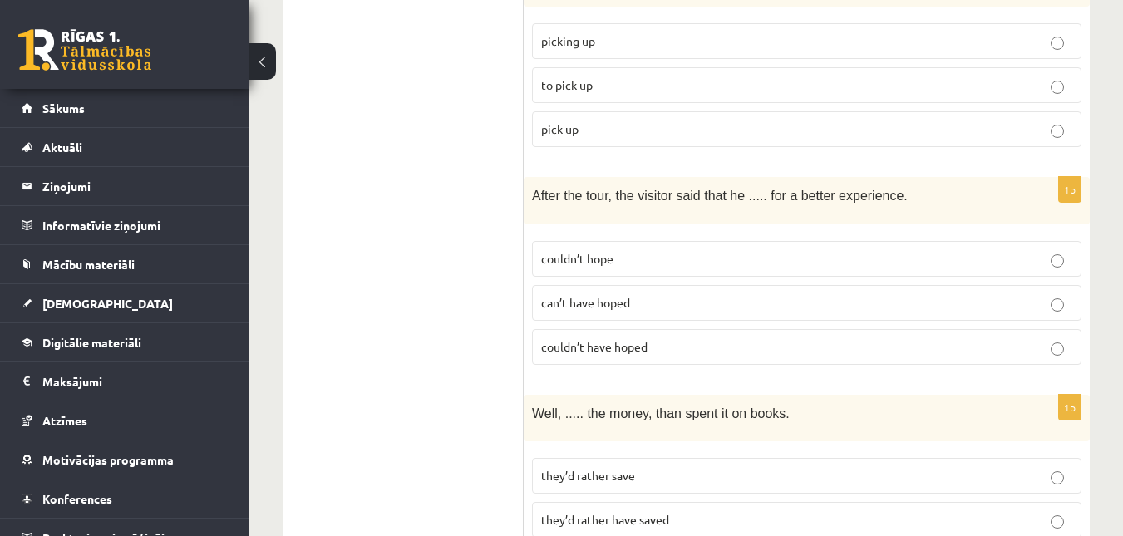
scroll to position [3393, 0]
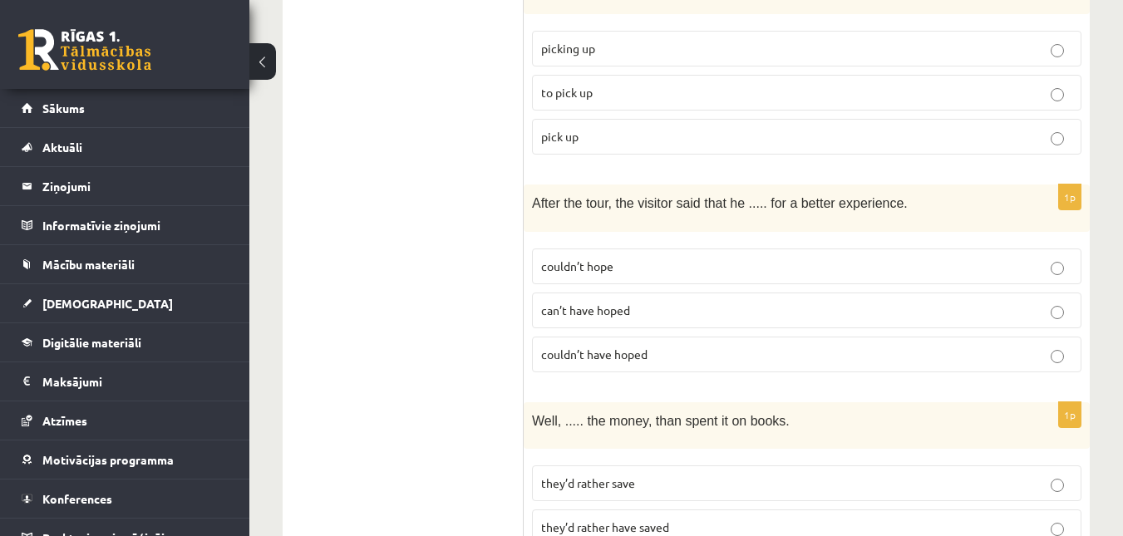
click at [577, 346] on p "couldn’t have hoped" at bounding box center [806, 354] width 531 height 17
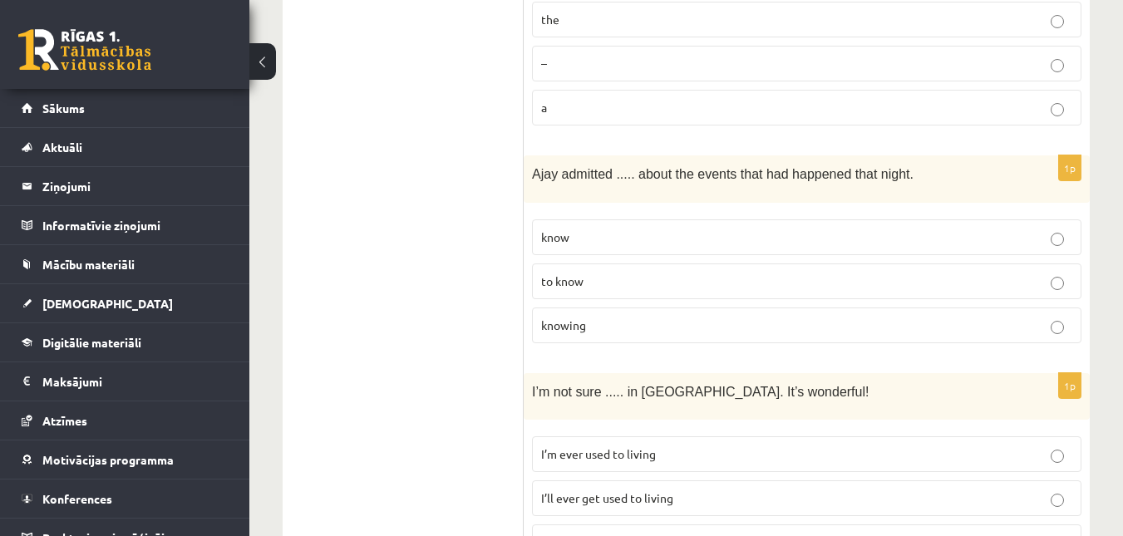
scroll to position [2786, 0]
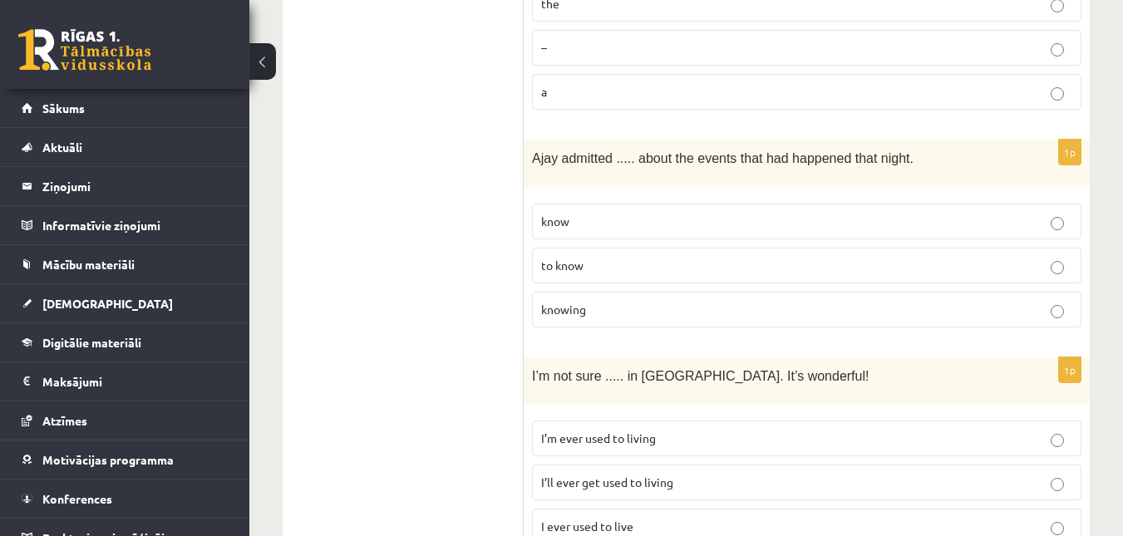
click at [574, 257] on p "to know" at bounding box center [806, 265] width 531 height 17
click at [578, 475] on span "I’ll ever get used to living" at bounding box center [607, 482] width 132 height 15
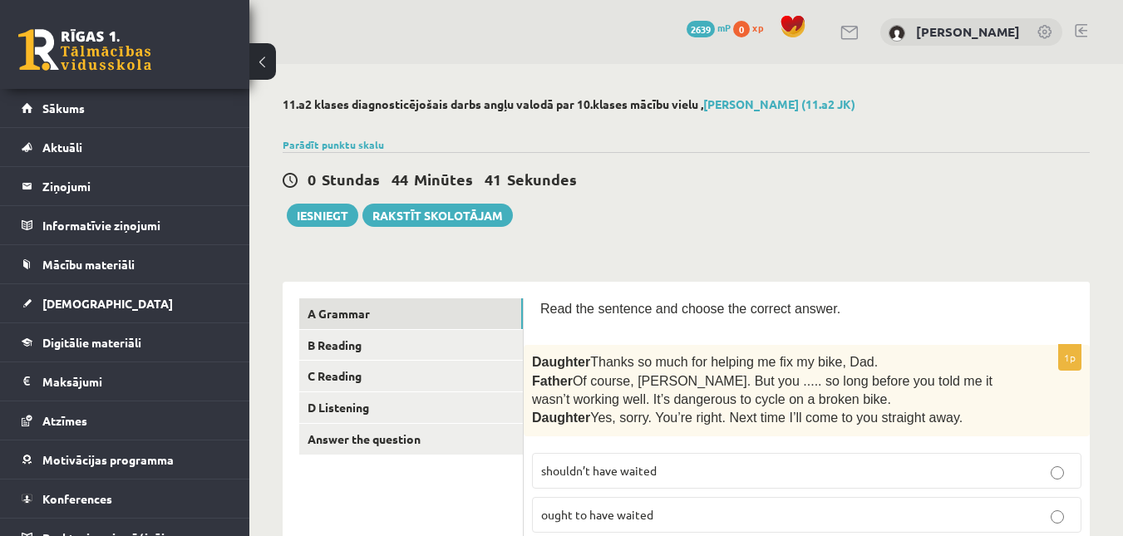
scroll to position [151, 0]
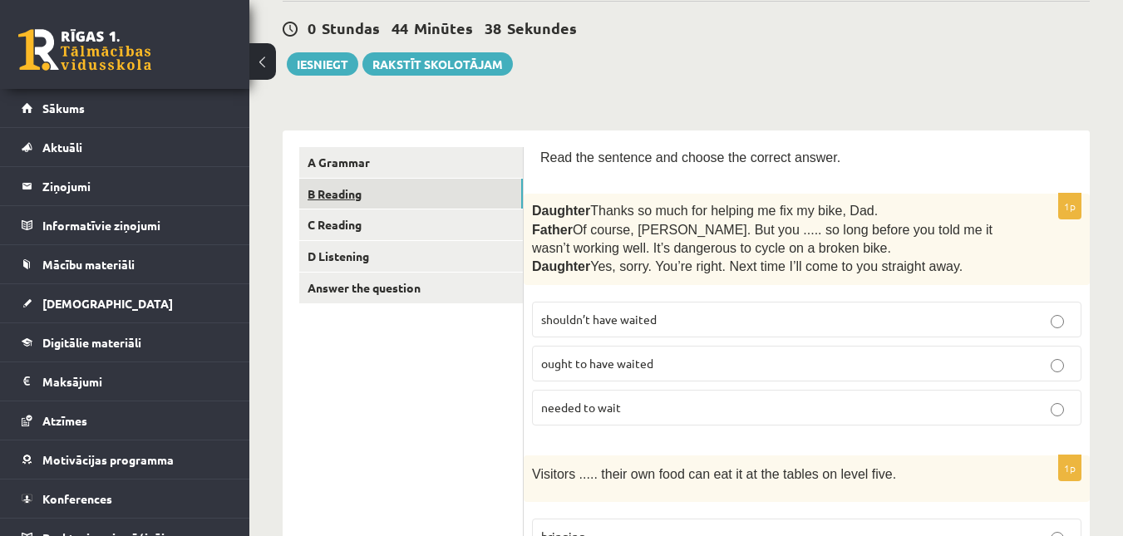
click at [331, 185] on link "B Reading" at bounding box center [411, 194] width 224 height 31
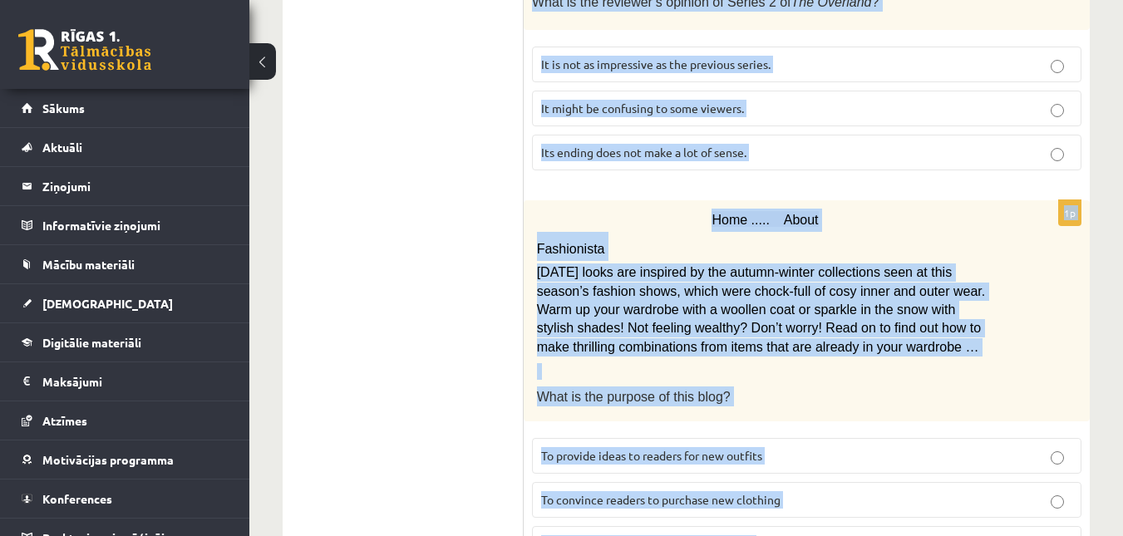
scroll to position [2157, 0]
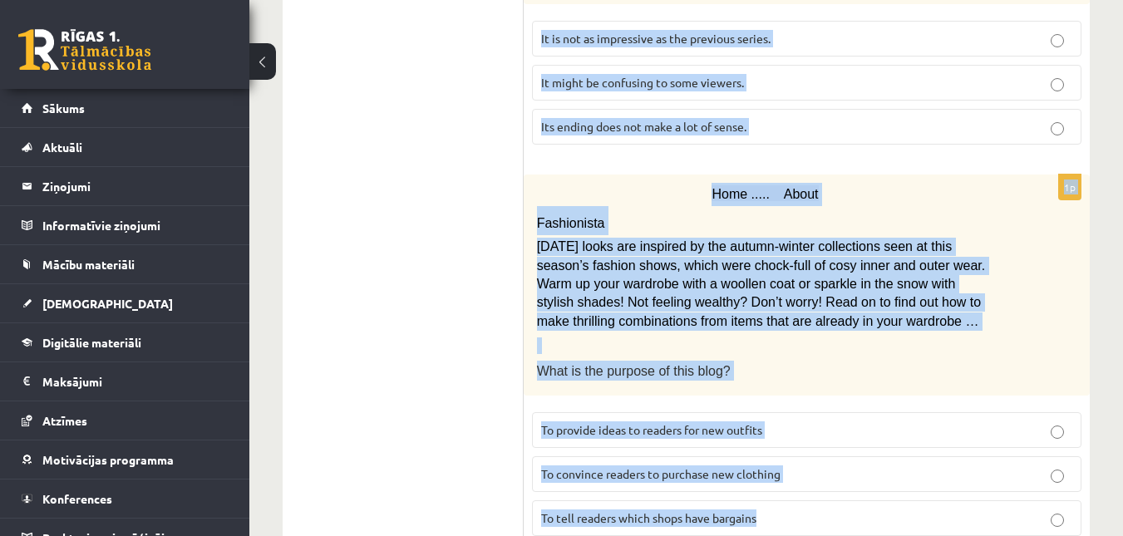
drag, startPoint x: 542, startPoint y: 61, endPoint x: 775, endPoint y: 537, distance: 530.2
copy form "Read the text and choose the correct answer. 1p Electric scooter for sale £1,00…"
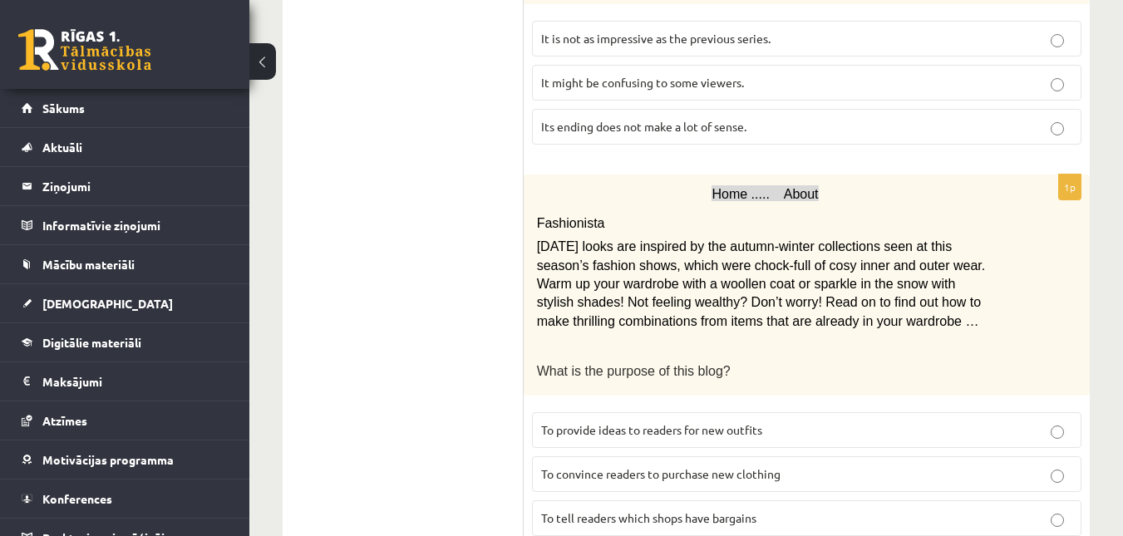
click at [608, 422] on span "To provide ideas to readers for new outfits" at bounding box center [651, 429] width 221 height 15
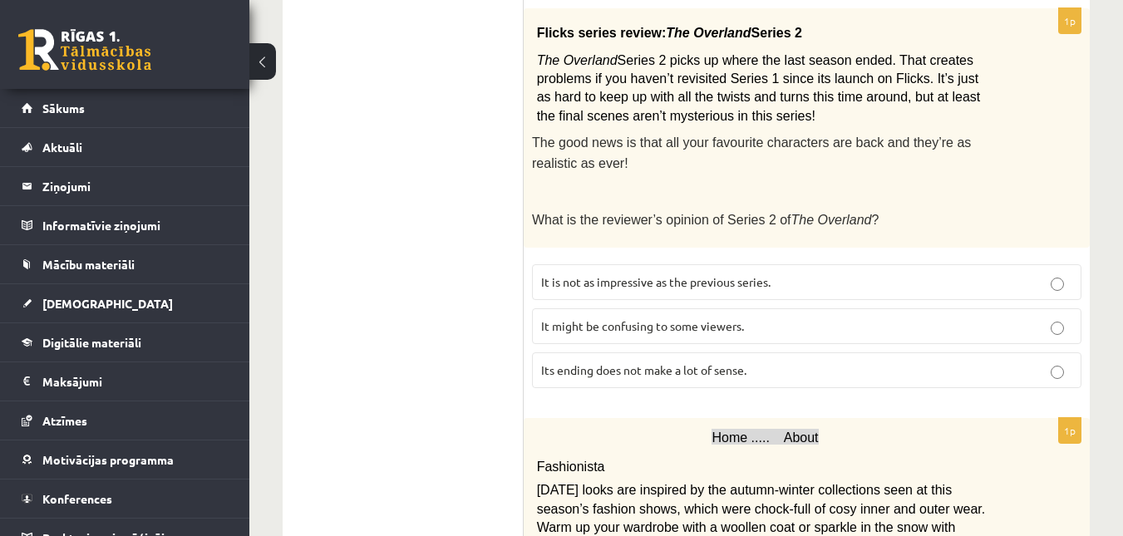
scroll to position [1910, 0]
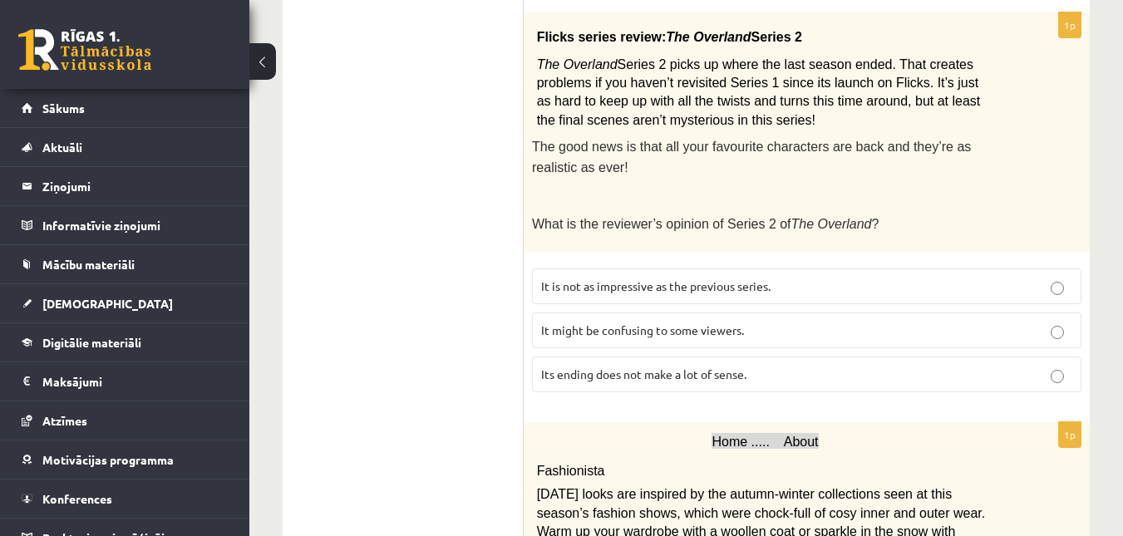
click at [559, 323] on span "It might be confusing to some viewers." at bounding box center [642, 330] width 203 height 15
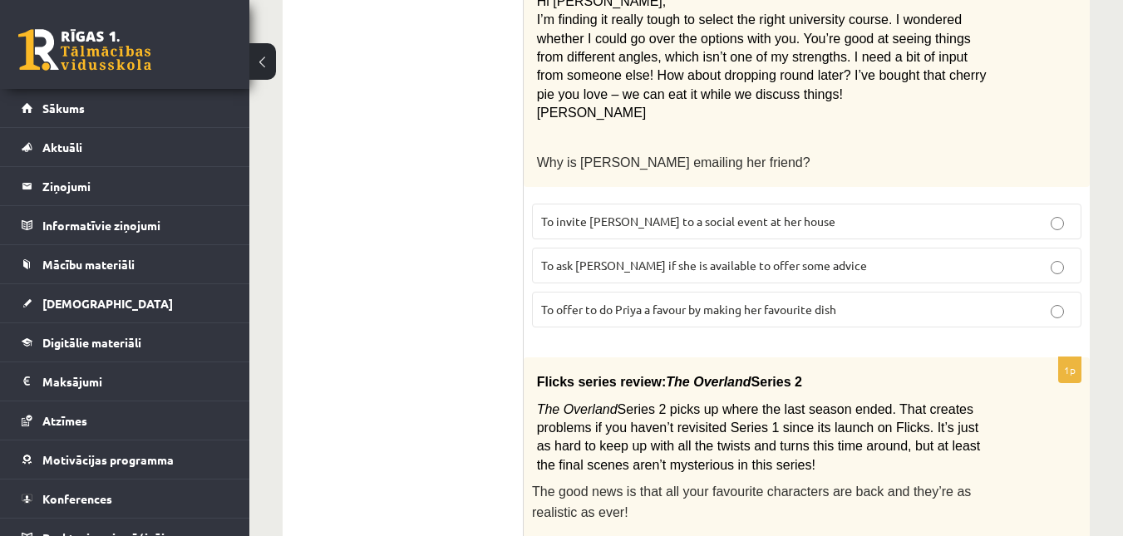
scroll to position [1560, 0]
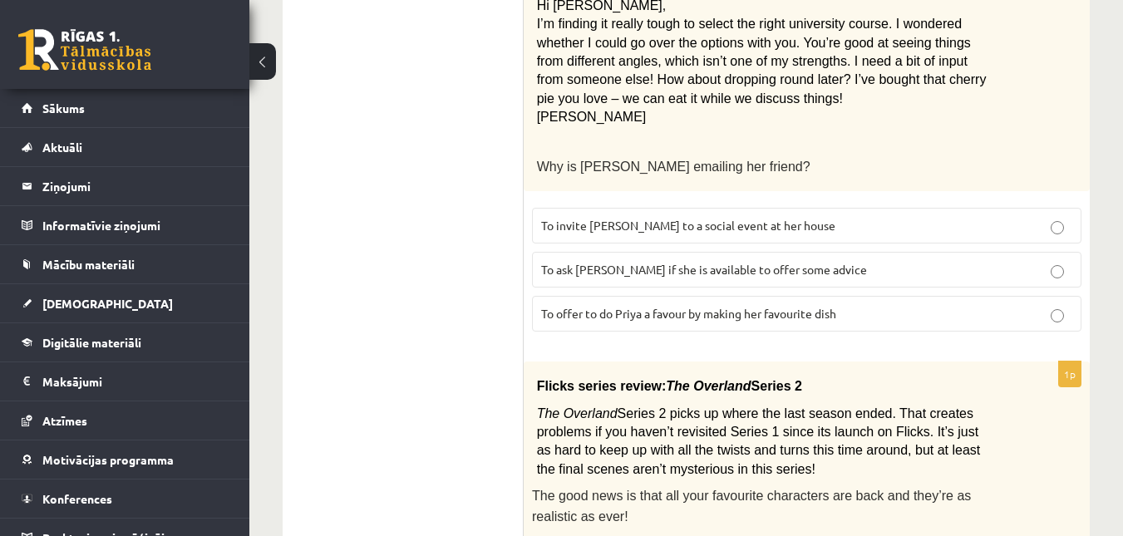
click at [660, 262] on span "To ask Priya if she is available to offer some advice" at bounding box center [704, 269] width 326 height 15
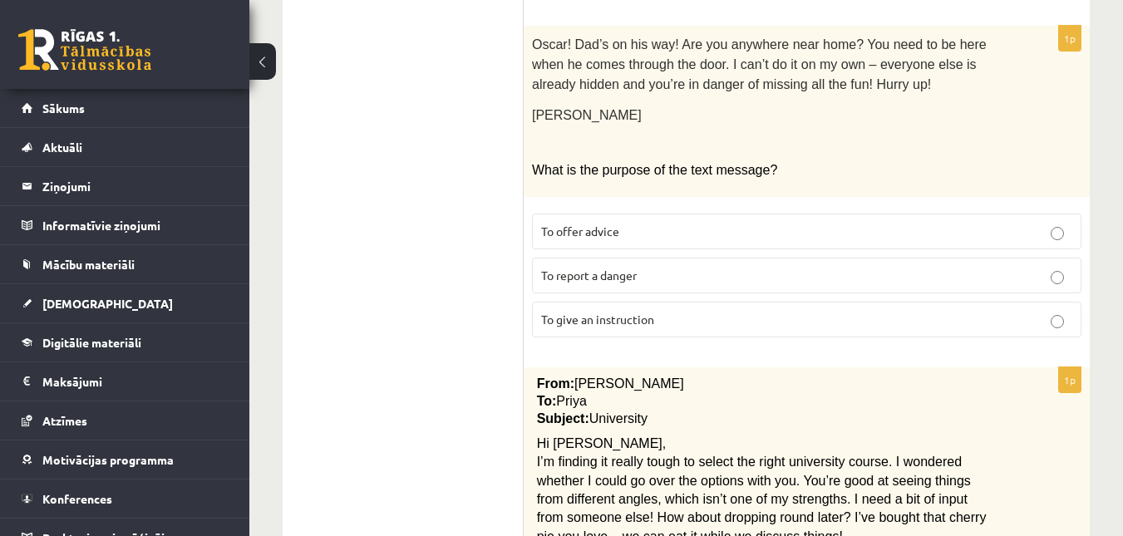
scroll to position [1118, 0]
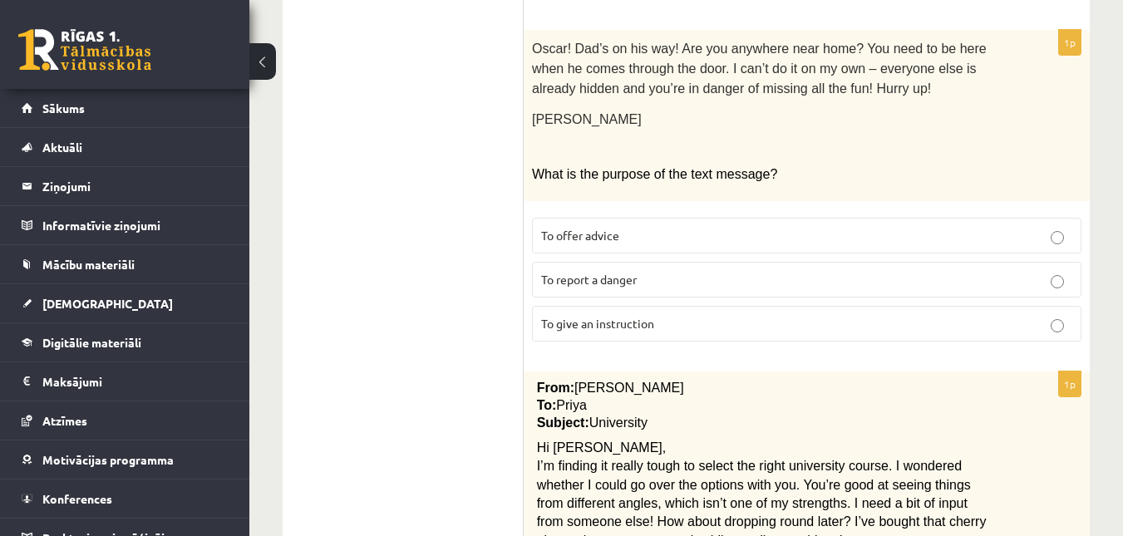
click at [658, 315] on p "To give an instruction" at bounding box center [806, 323] width 531 height 17
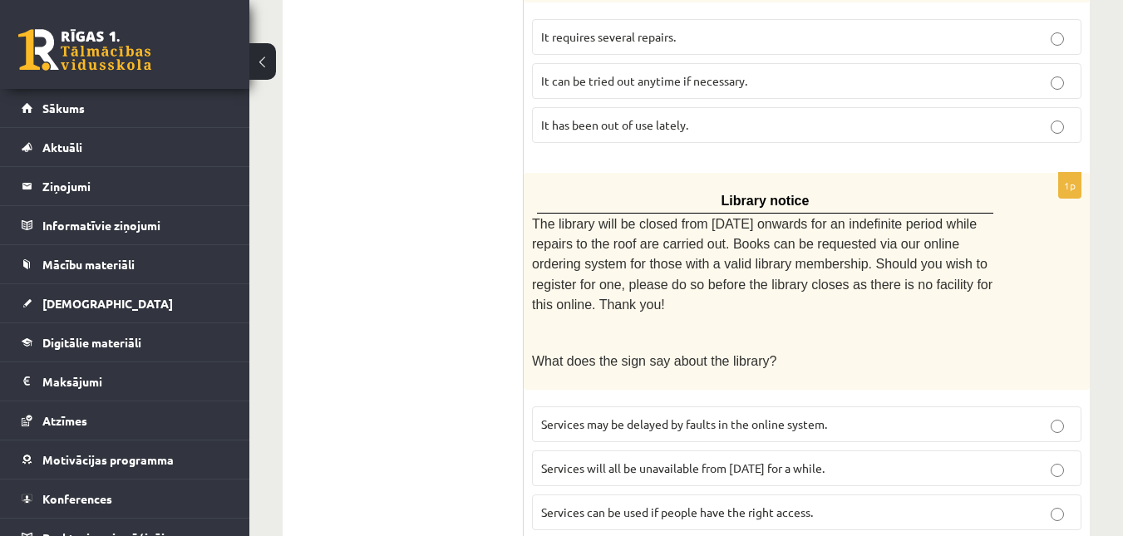
scroll to position [570, 0]
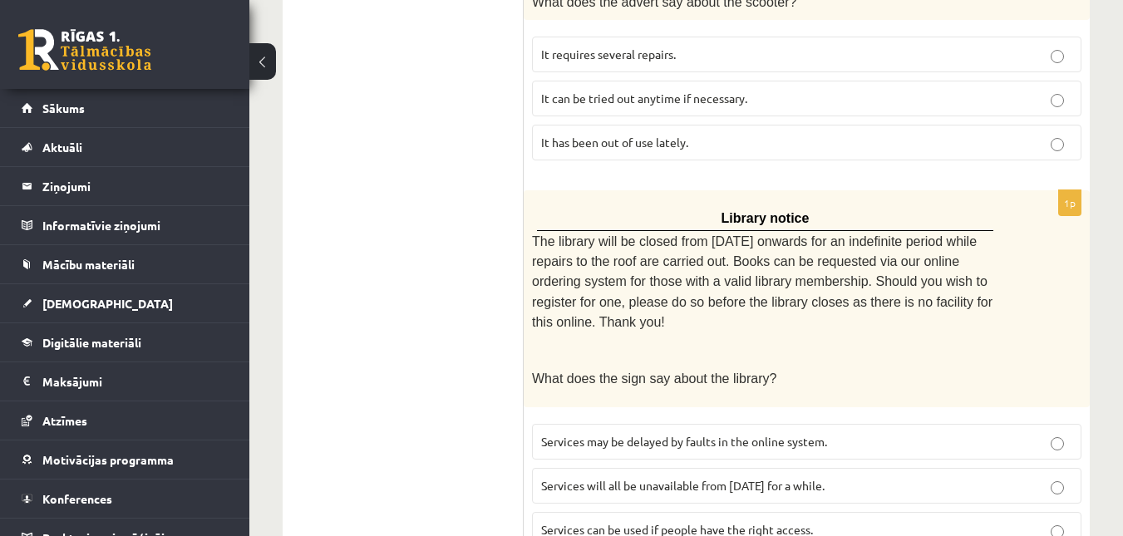
drag, startPoint x: 574, startPoint y: 426, endPoint x: 887, endPoint y: 439, distance: 312.8
drag, startPoint x: 887, startPoint y: 439, endPoint x: 1043, endPoint y: 435, distance: 156.3
click at [1043, 477] on p "Services will all be unavailable from Monday for a while." at bounding box center [806, 485] width 531 height 17
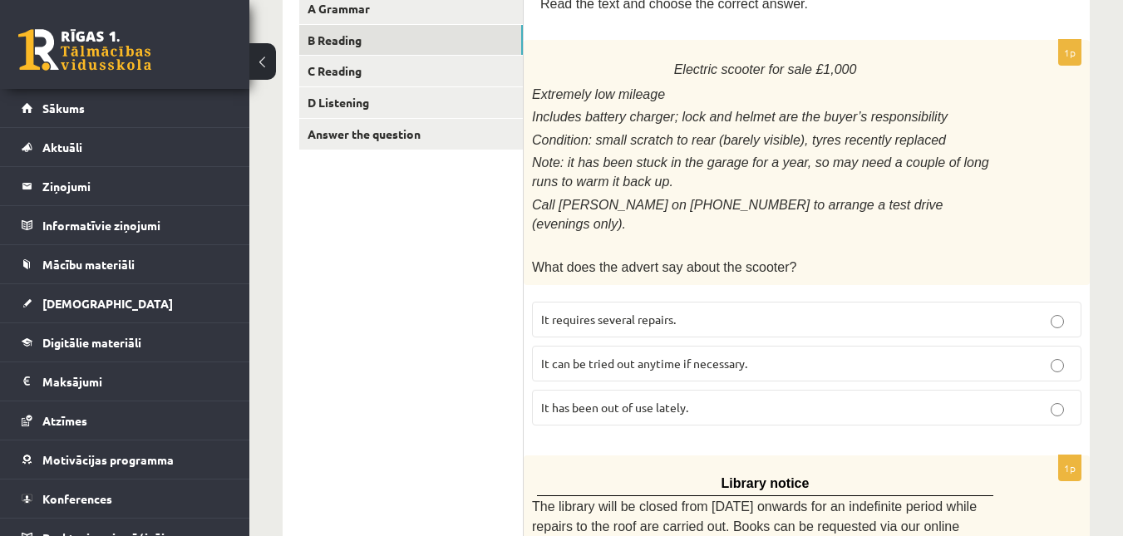
scroll to position [309, 0]
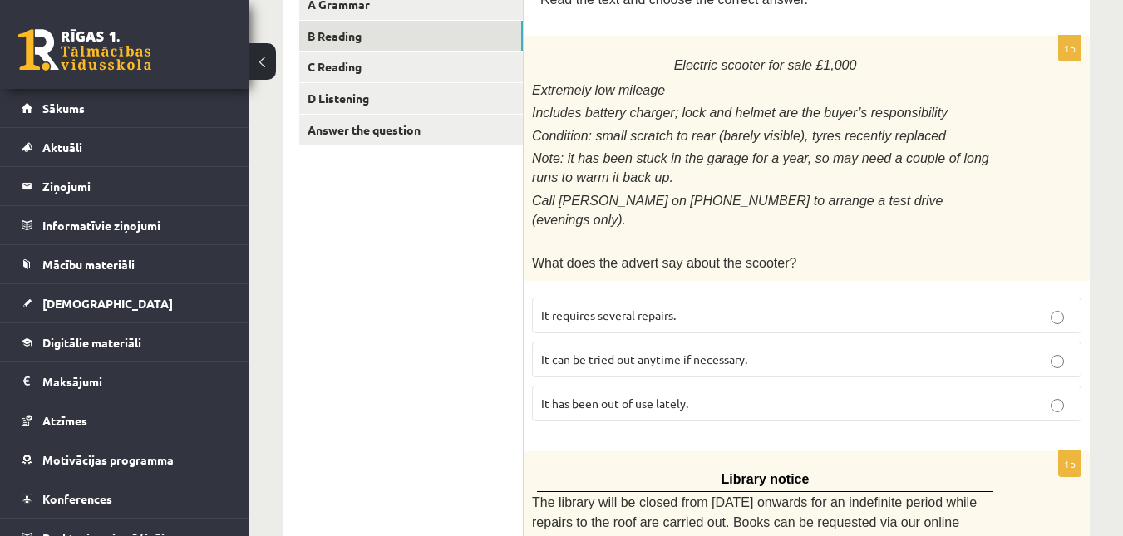
click at [559, 396] on span "It has been out of use lately." at bounding box center [614, 403] width 147 height 15
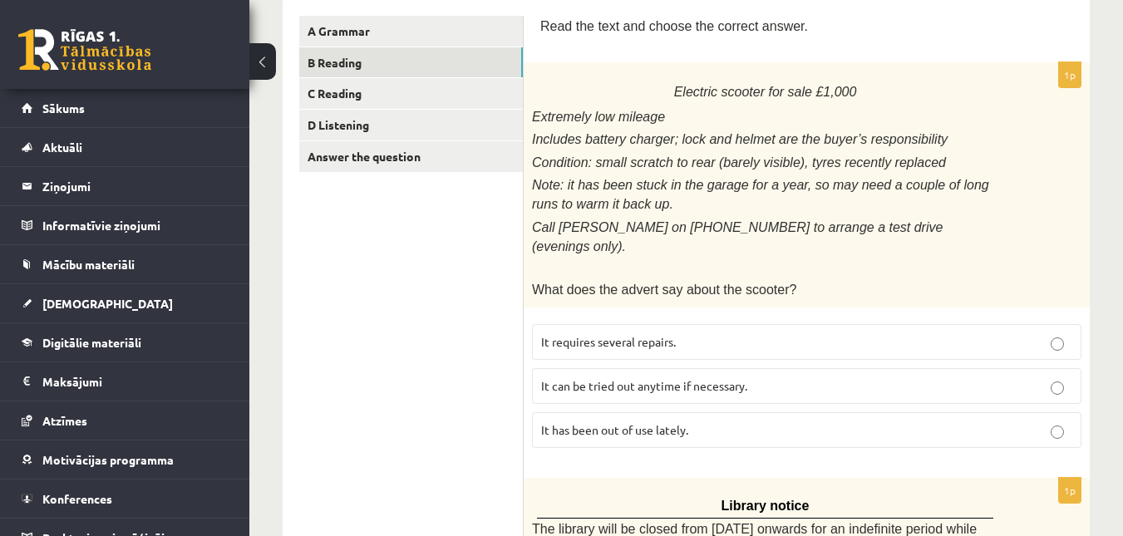
scroll to position [269, 0]
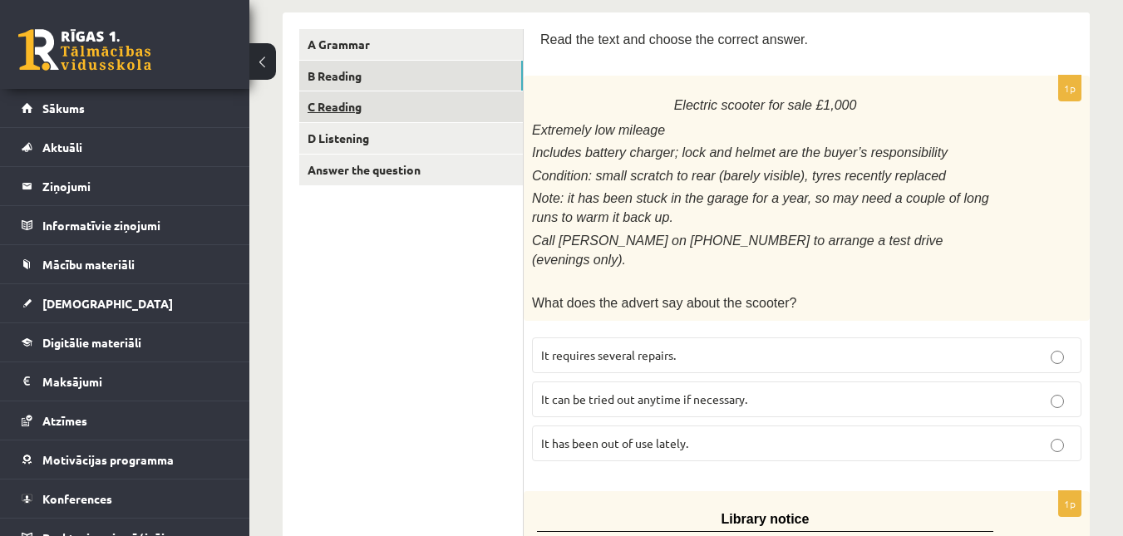
click at [422, 110] on link "C Reading" at bounding box center [411, 106] width 224 height 31
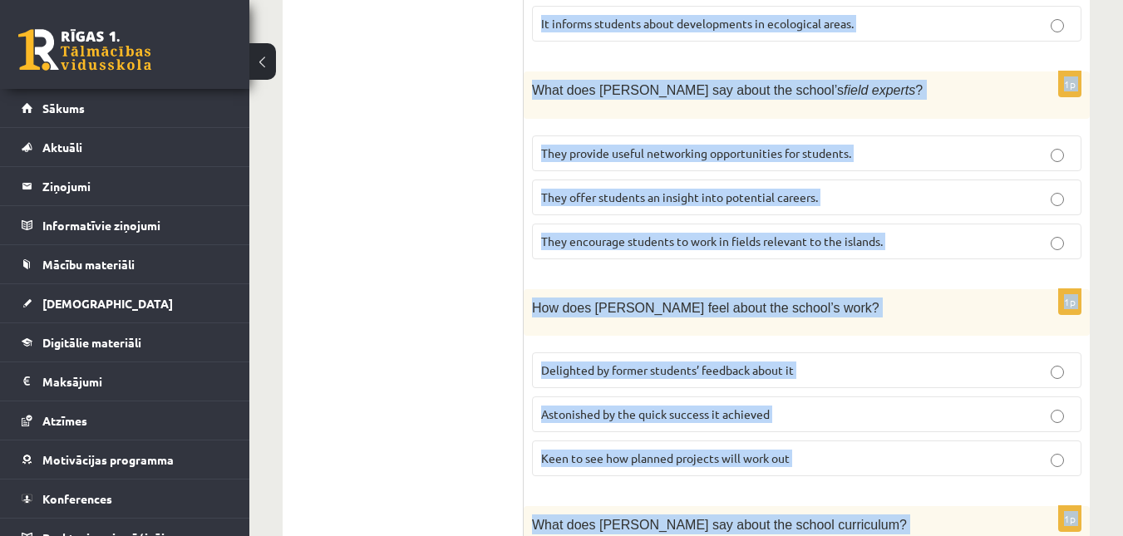
scroll to position [1843, 0]
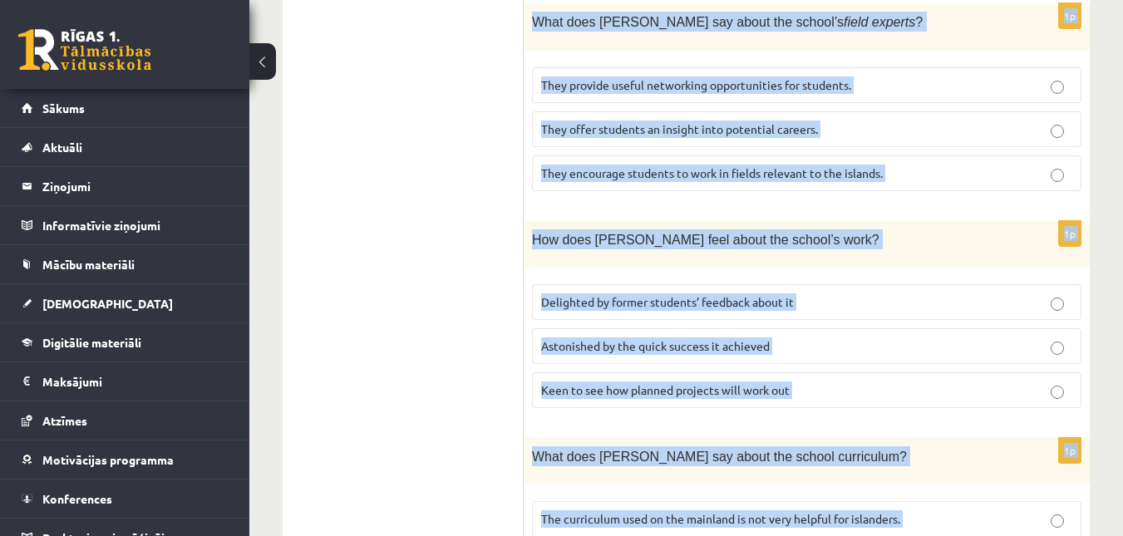
drag, startPoint x: 540, startPoint y: 37, endPoint x: 857, endPoint y: 537, distance: 592.7
drag, startPoint x: 539, startPoint y: 81, endPoint x: 1008, endPoint y: 507, distance: 633.9
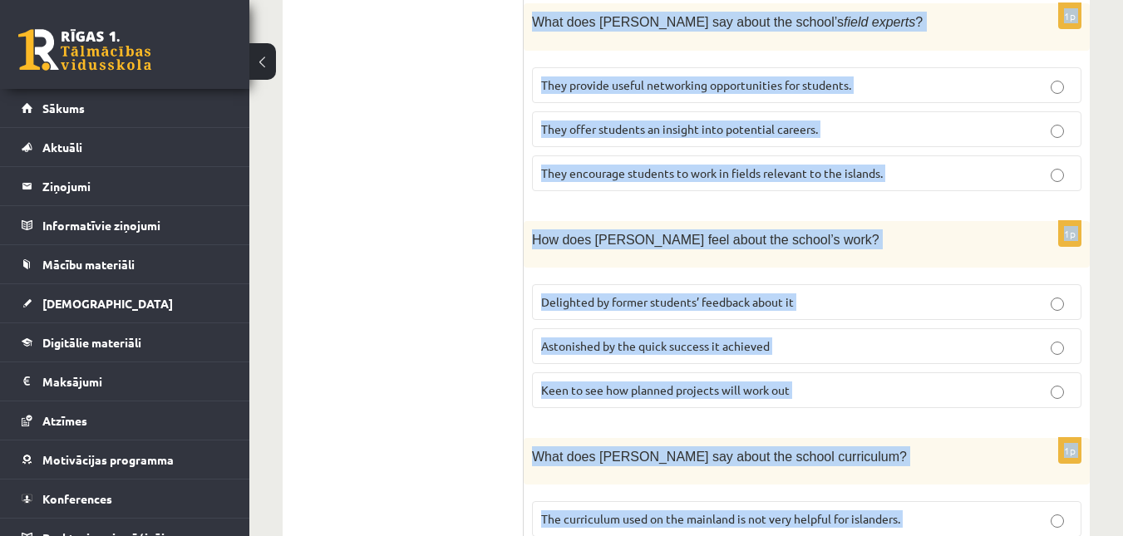
copy form "Read the article about an unusual school and choose the correct answer for each…"
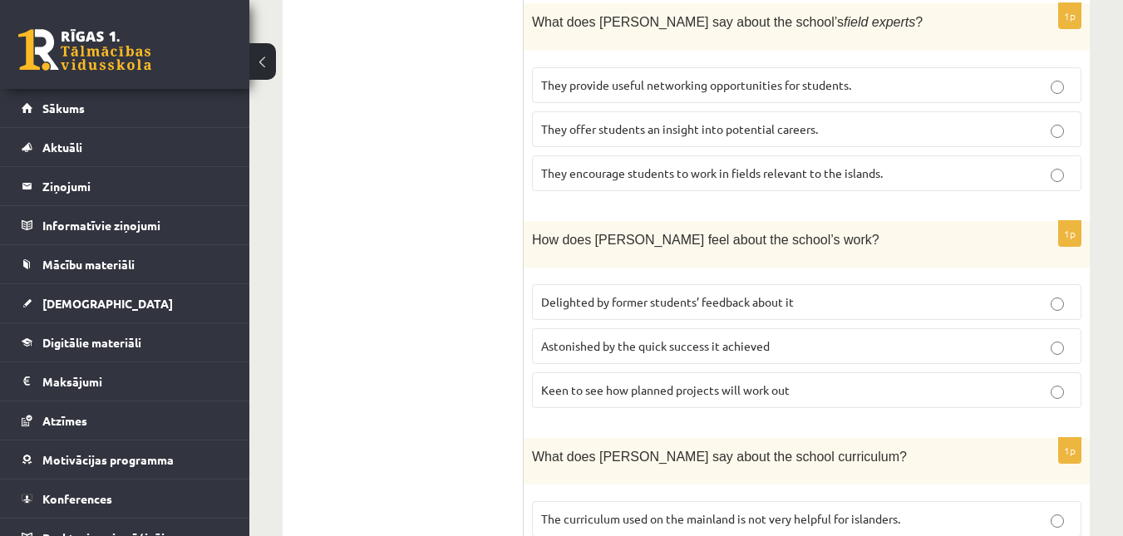
click at [569, 511] on span "The curriculum used on the mainland is not very helpful for islanders." at bounding box center [720, 518] width 359 height 15
click at [570, 284] on label "Delighted by former students’ feedback about it" at bounding box center [807, 302] width 550 height 36
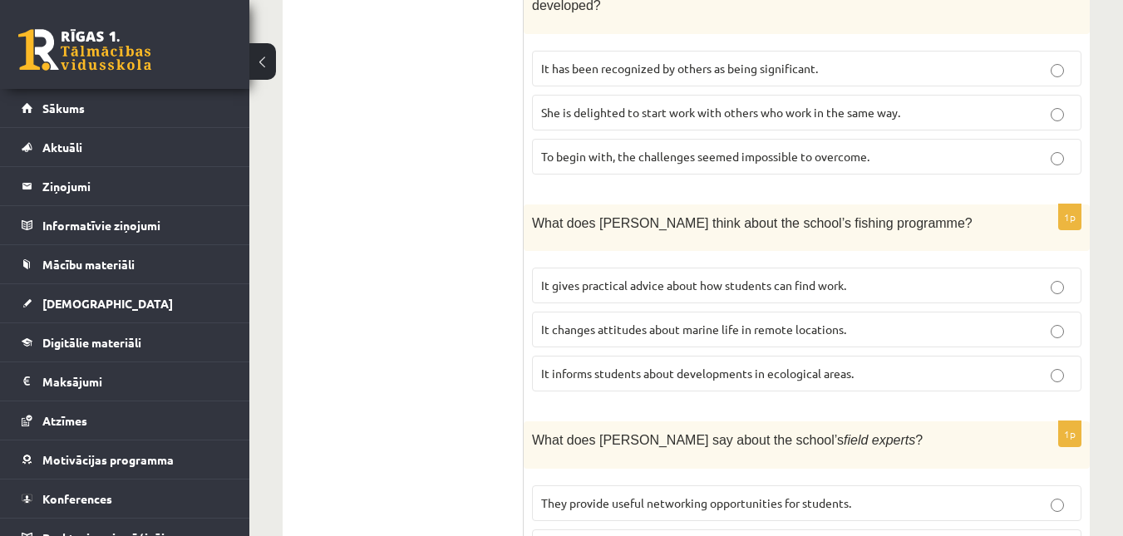
scroll to position [1413, 0]
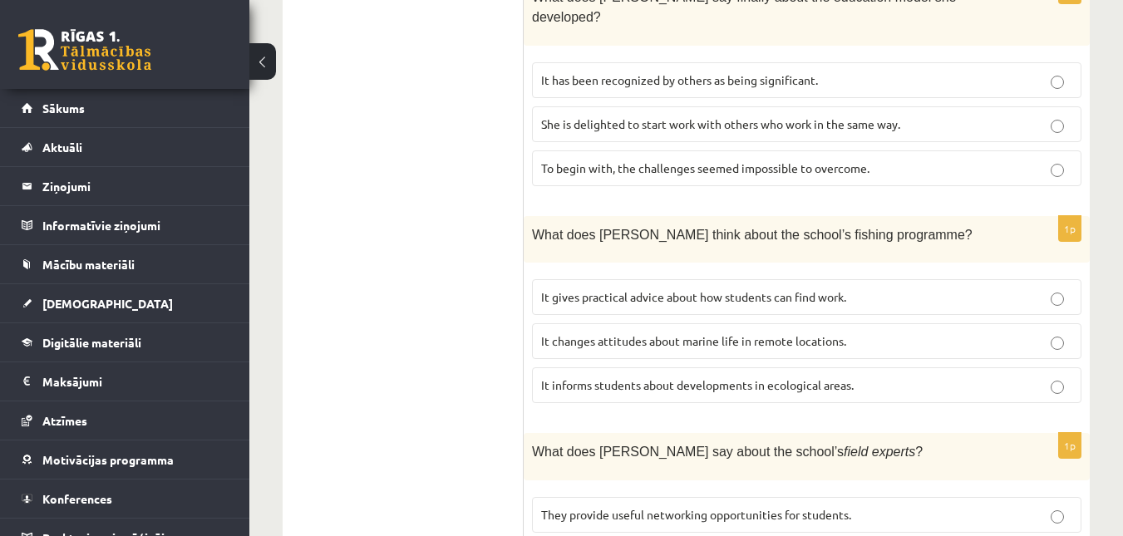
click at [643, 377] on span "It informs students about developments in ecological areas." at bounding box center [697, 384] width 313 height 15
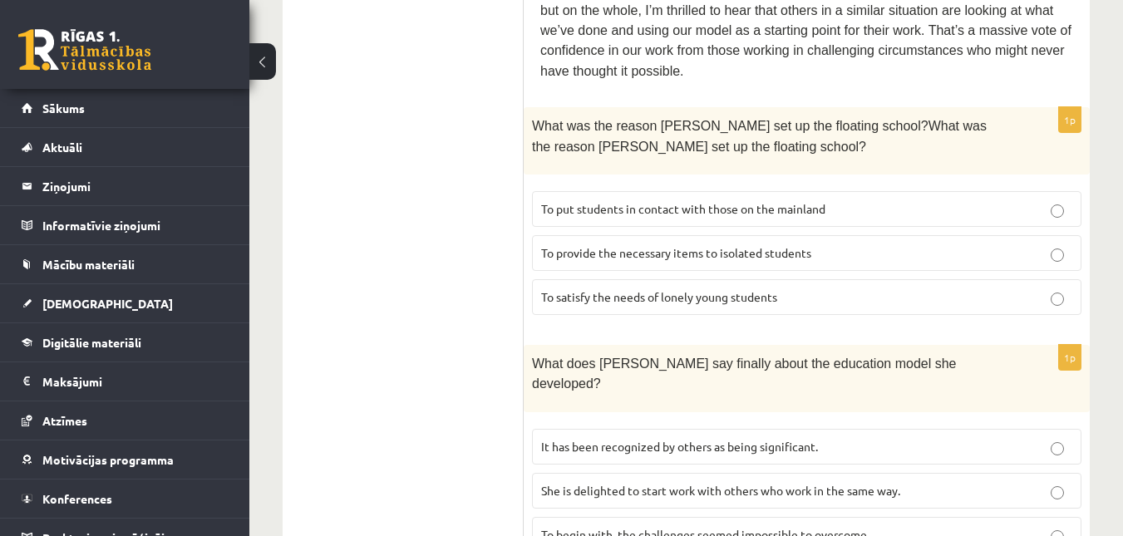
scroll to position [1019, 0]
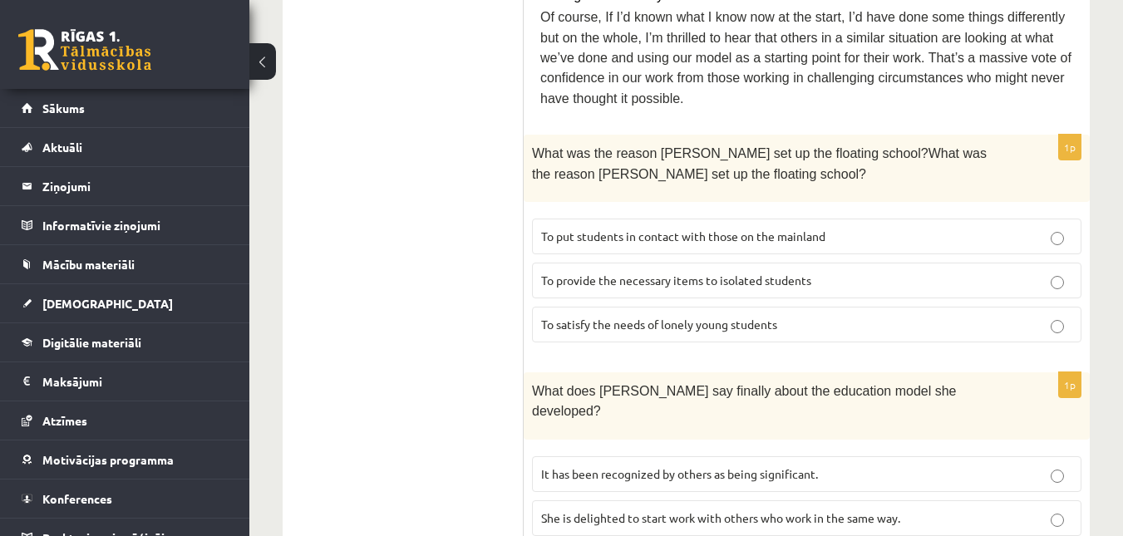
click at [697, 466] on span "It has been recognized by others as being significant." at bounding box center [679, 473] width 277 height 15
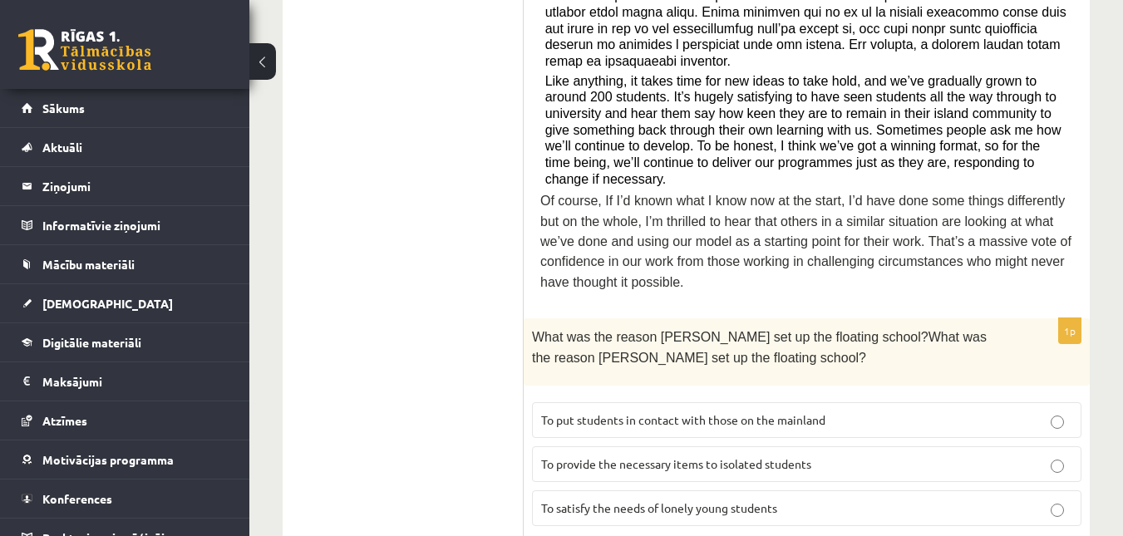
scroll to position [859, 0]
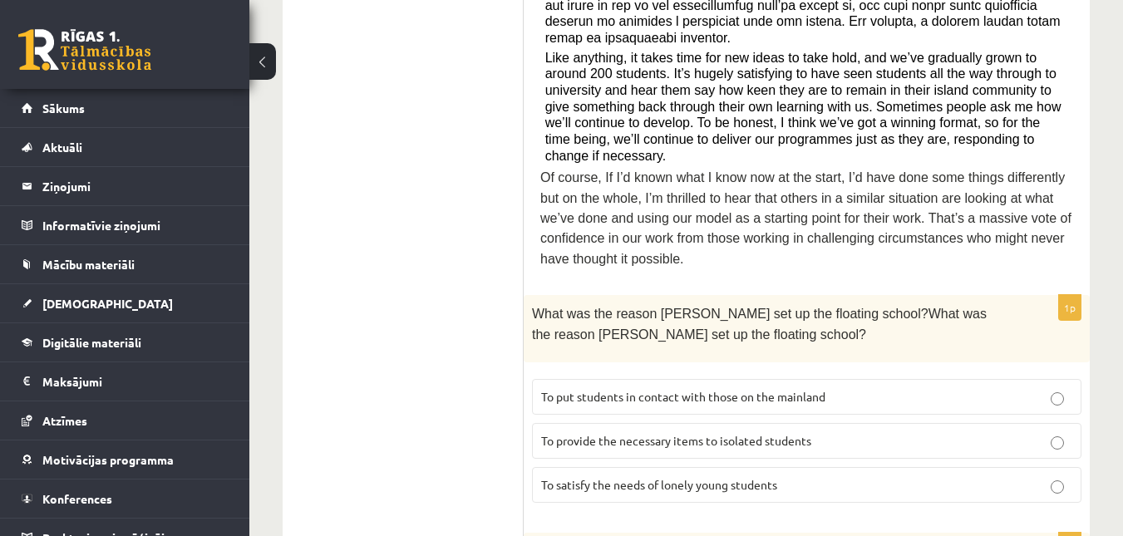
click at [576, 423] on label "To provide the necessary items to isolated students" at bounding box center [807, 441] width 550 height 36
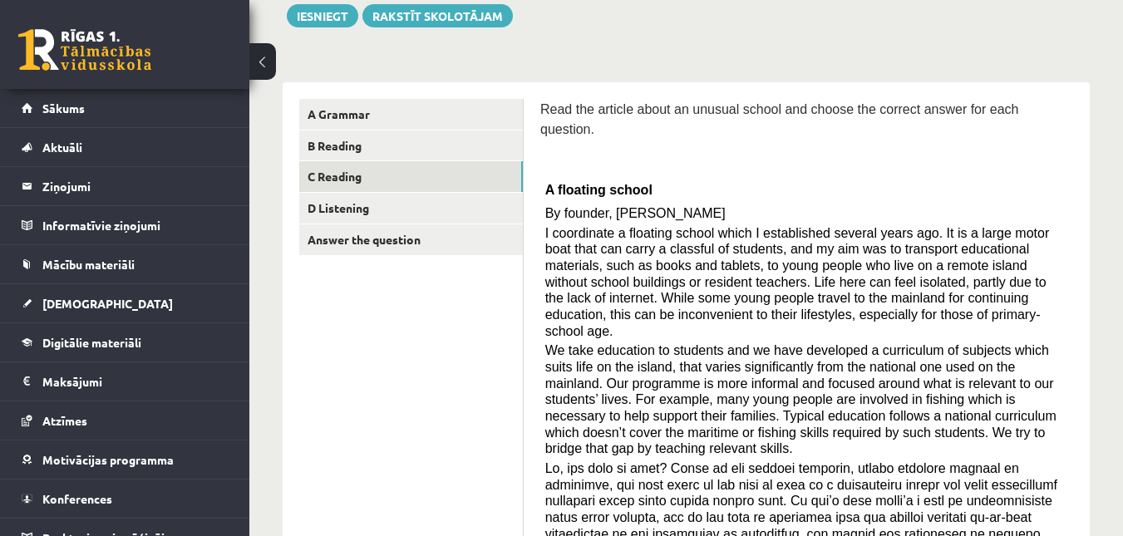
scroll to position [214, 0]
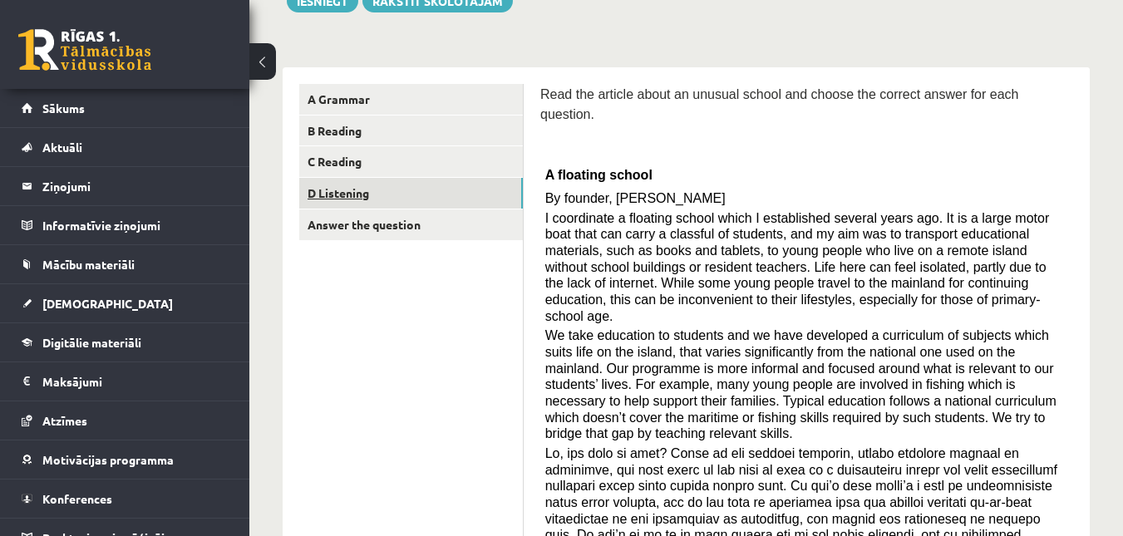
click at [439, 183] on link "D Listening" at bounding box center [411, 193] width 224 height 31
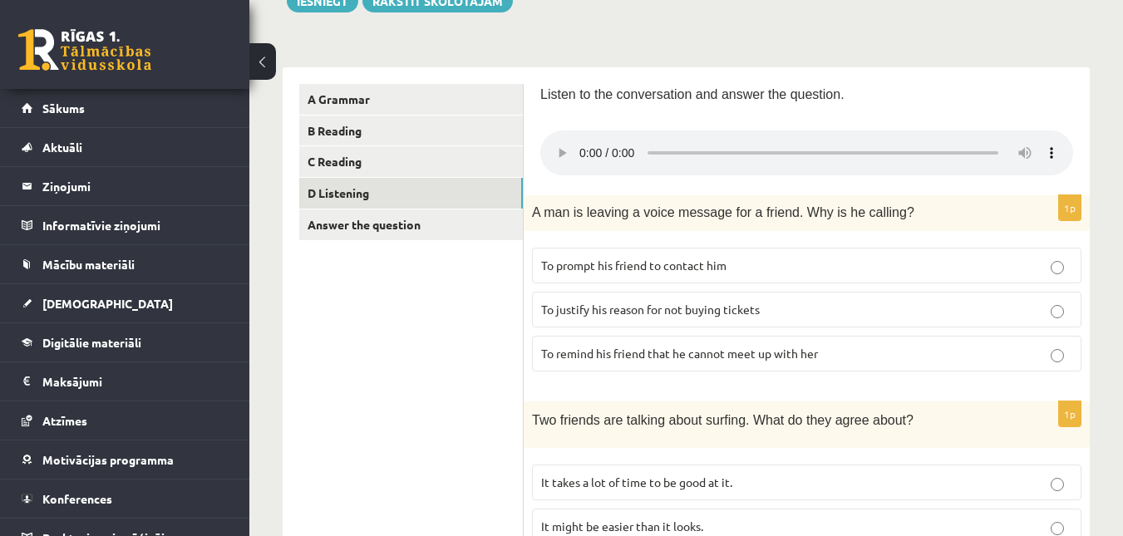
click at [618, 357] on span "To remind his friend that he cannot meet up with her" at bounding box center [679, 353] width 277 height 15
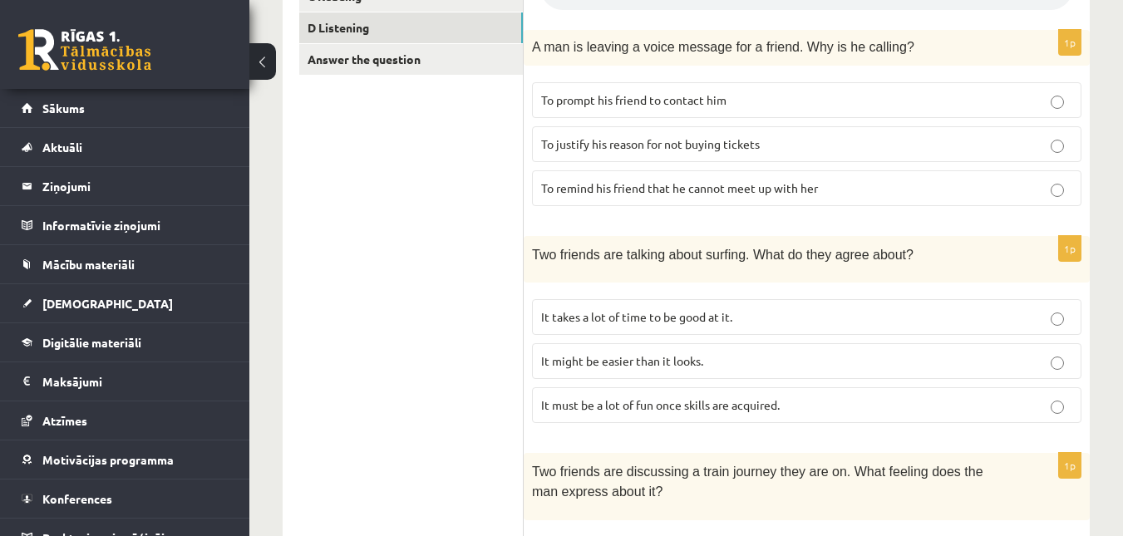
scroll to position [392, 0]
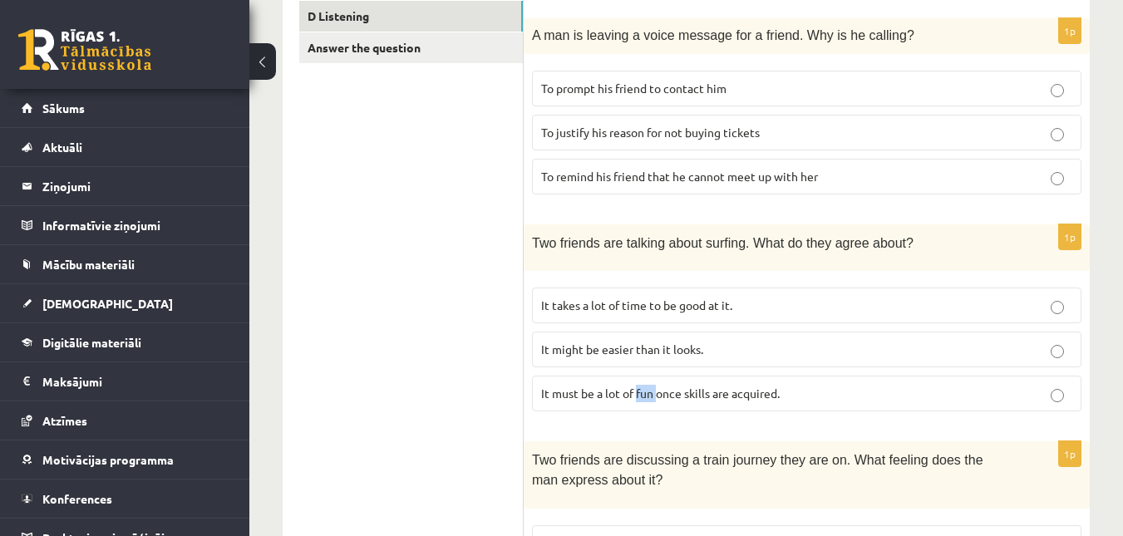
click at [646, 392] on span "It must be a lot of fun once skills are acquired." at bounding box center [660, 393] width 239 height 15
click at [670, 416] on div "1p Two friends are talking about surfing. What do they agree about? It takes a …" at bounding box center [807, 324] width 566 height 200
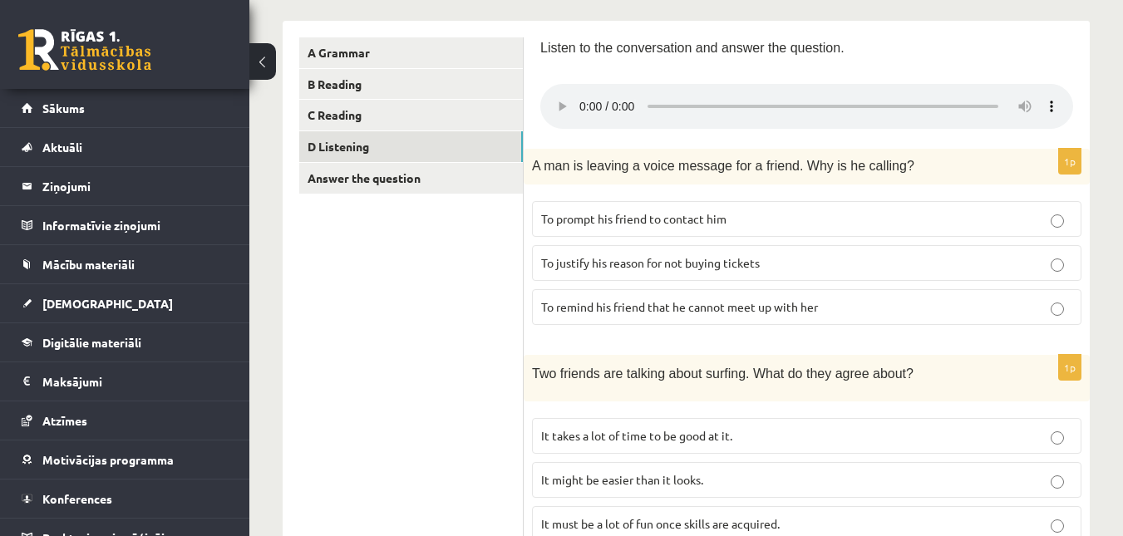
scroll to position [255, 0]
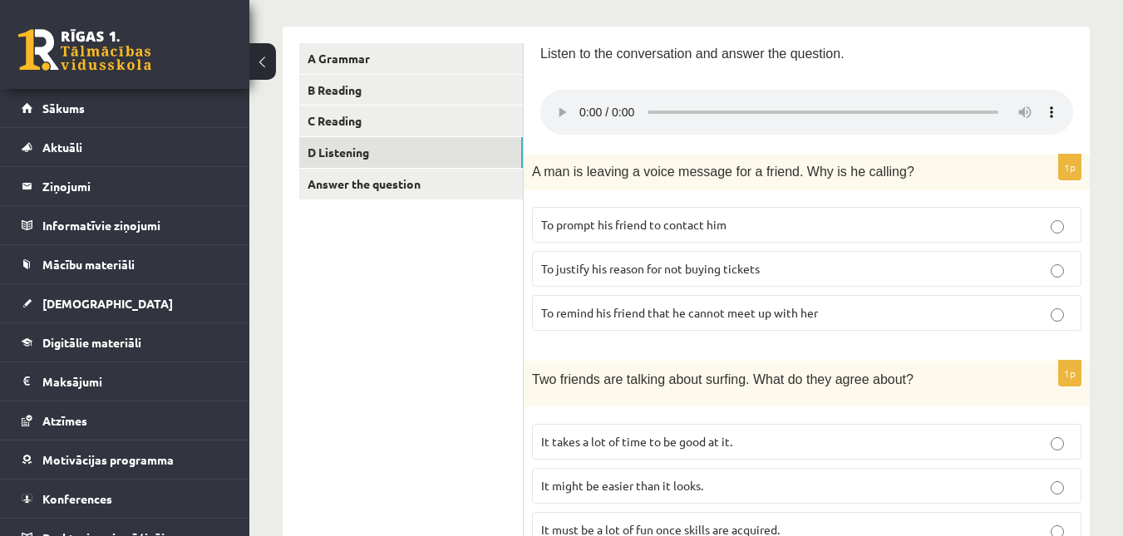
click at [640, 267] on span "To justify his reason for not buying tickets" at bounding box center [650, 268] width 219 height 15
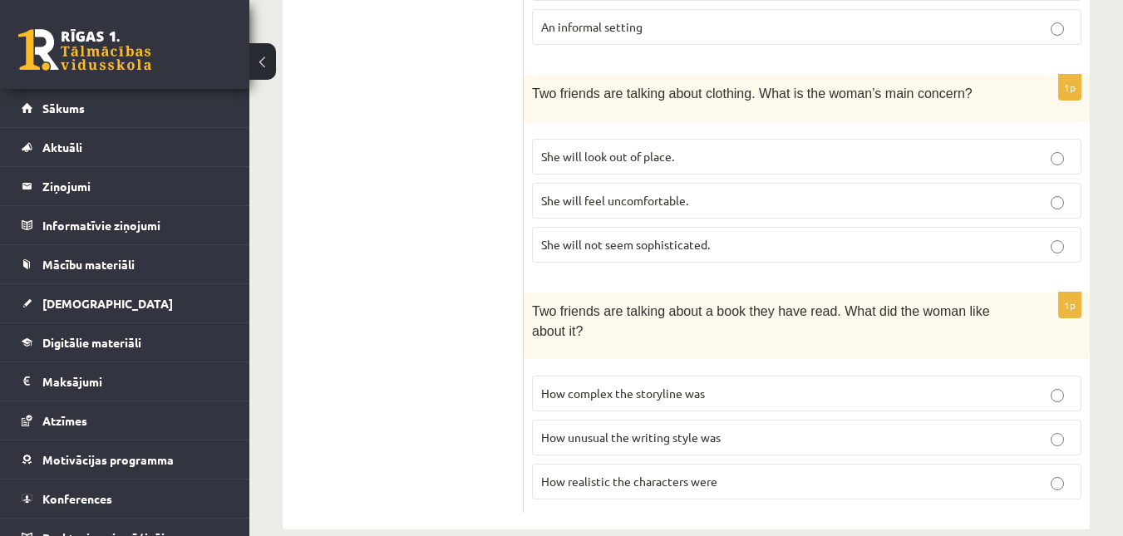
scroll to position [1224, 0]
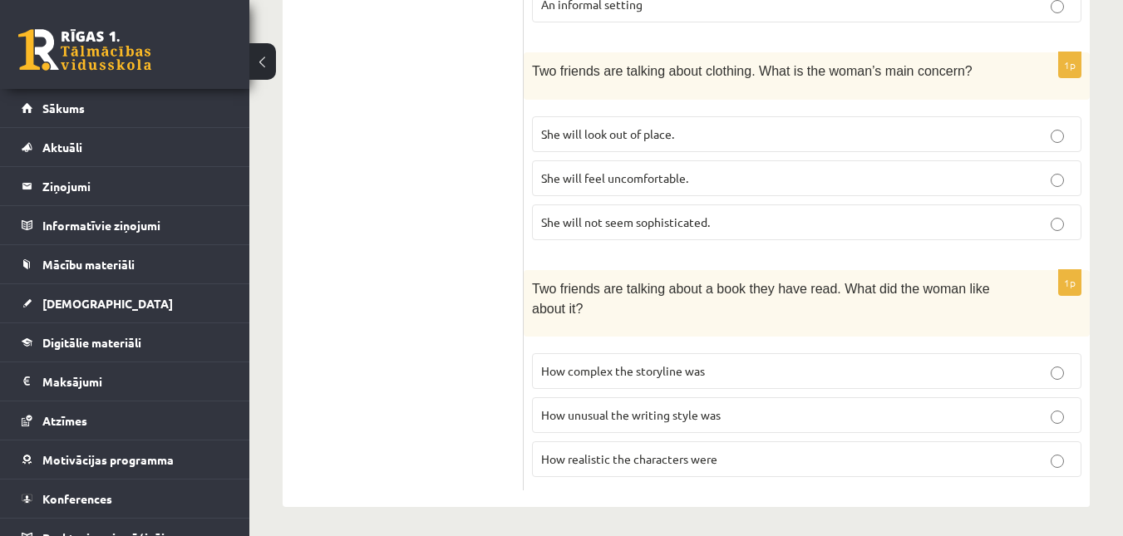
click at [596, 451] on span "How realistic the characters were" at bounding box center [629, 458] width 176 height 15
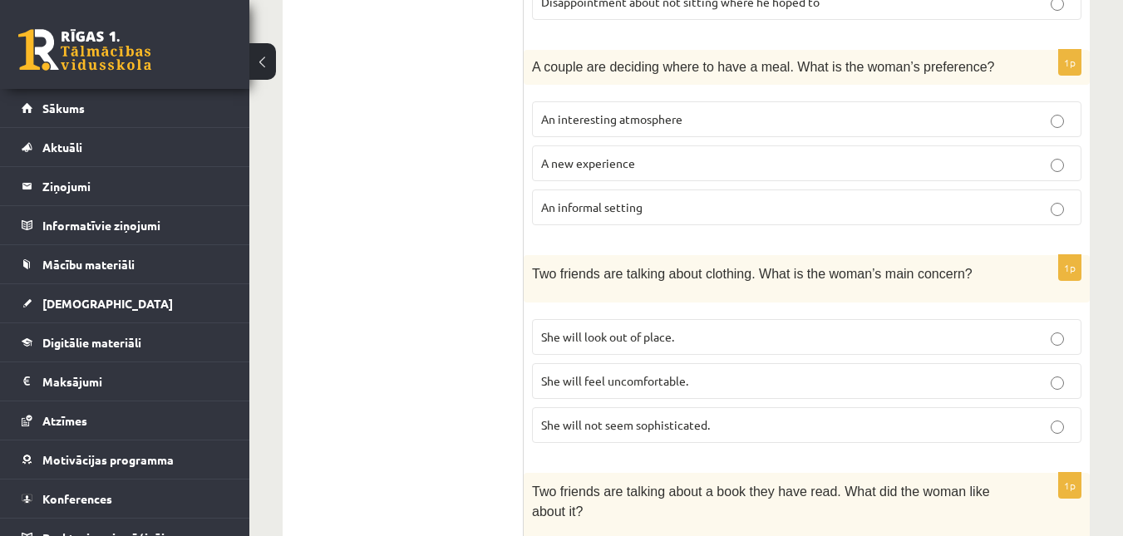
scroll to position [1013, 0]
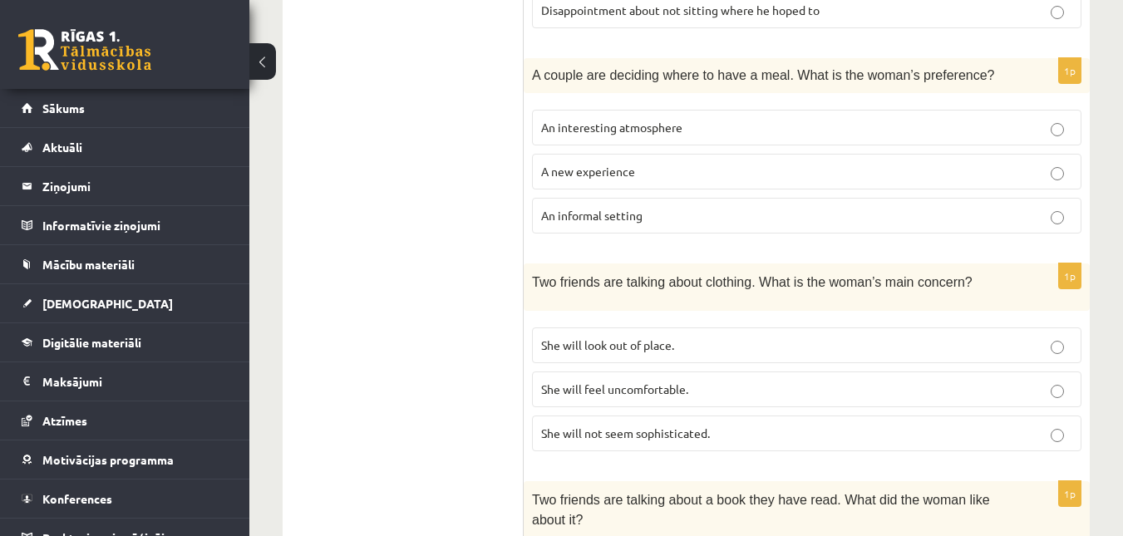
click at [564, 382] on span "She will feel uncomfortable." at bounding box center [614, 389] width 147 height 15
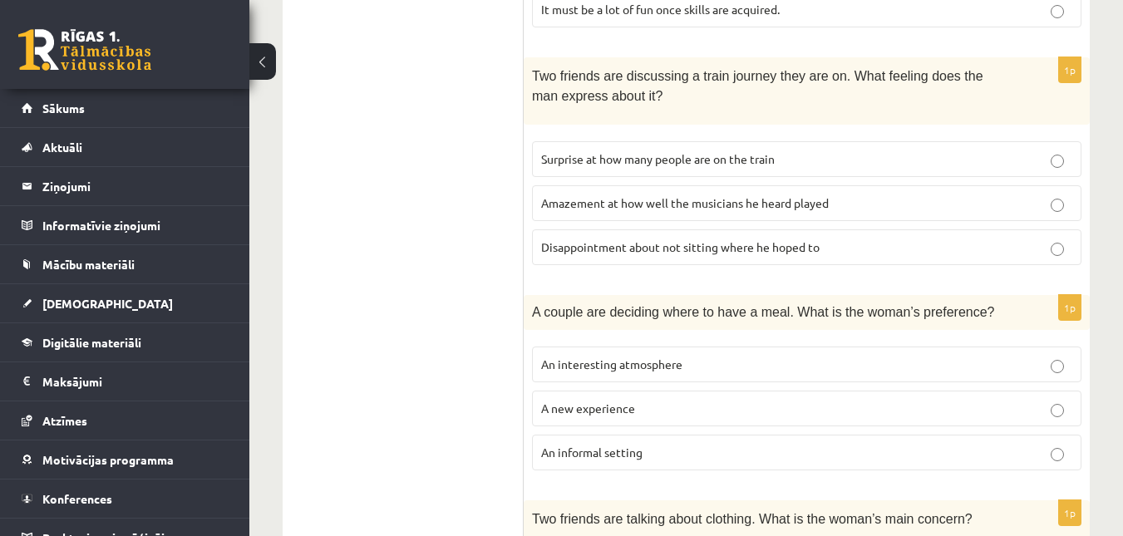
scroll to position [735, 0]
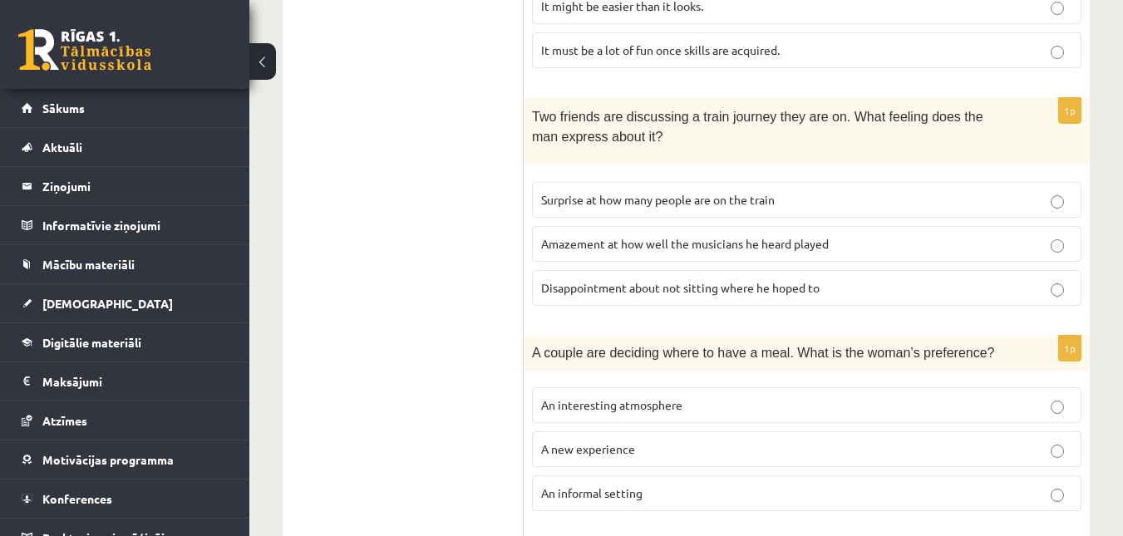
click at [617, 236] on span "Amazement at how well the musicians he heard played" at bounding box center [685, 243] width 288 height 15
click at [643, 292] on span "Disappointment about not sitting where he hoped to" at bounding box center [680, 287] width 278 height 15
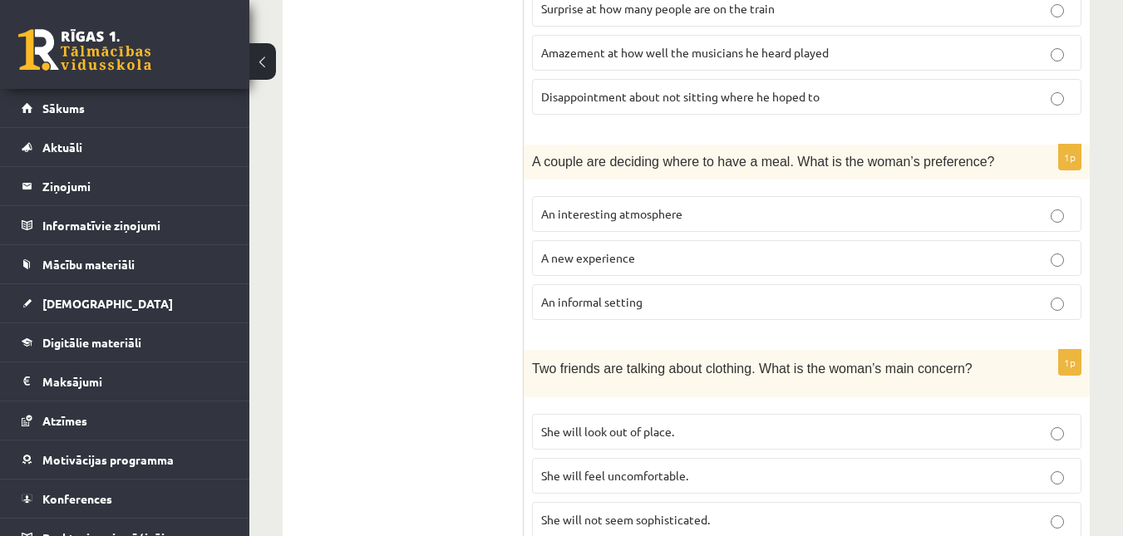
scroll to position [1224, 0]
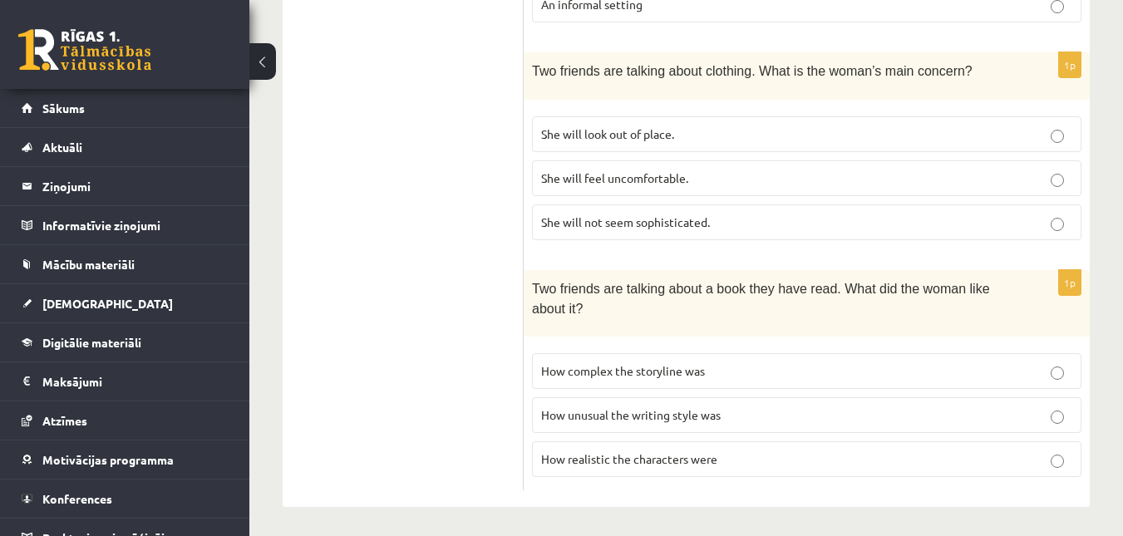
click at [625, 127] on span "She will look out of place." at bounding box center [607, 133] width 133 height 15
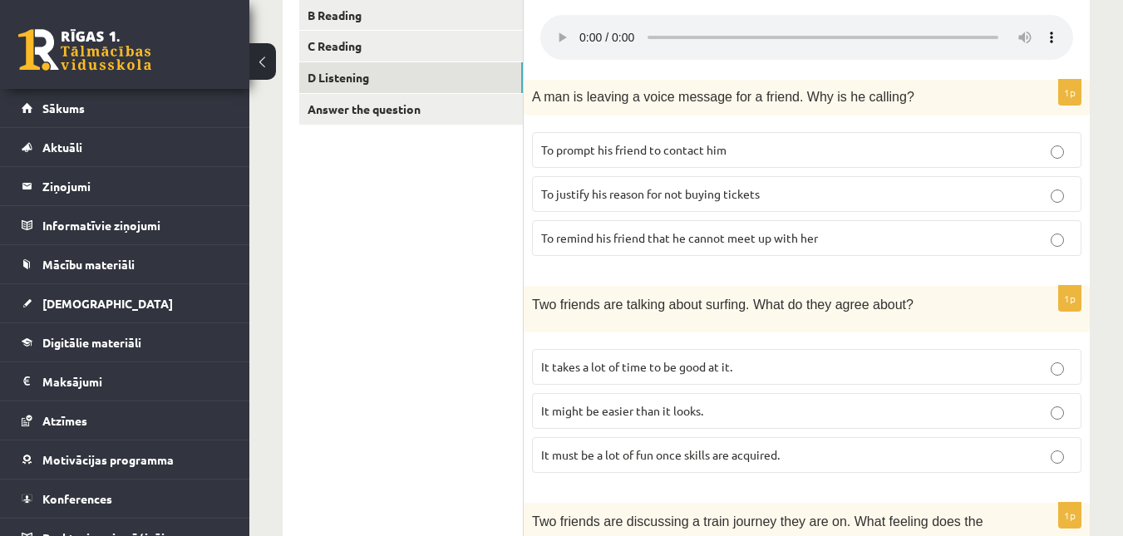
scroll to position [258, 0]
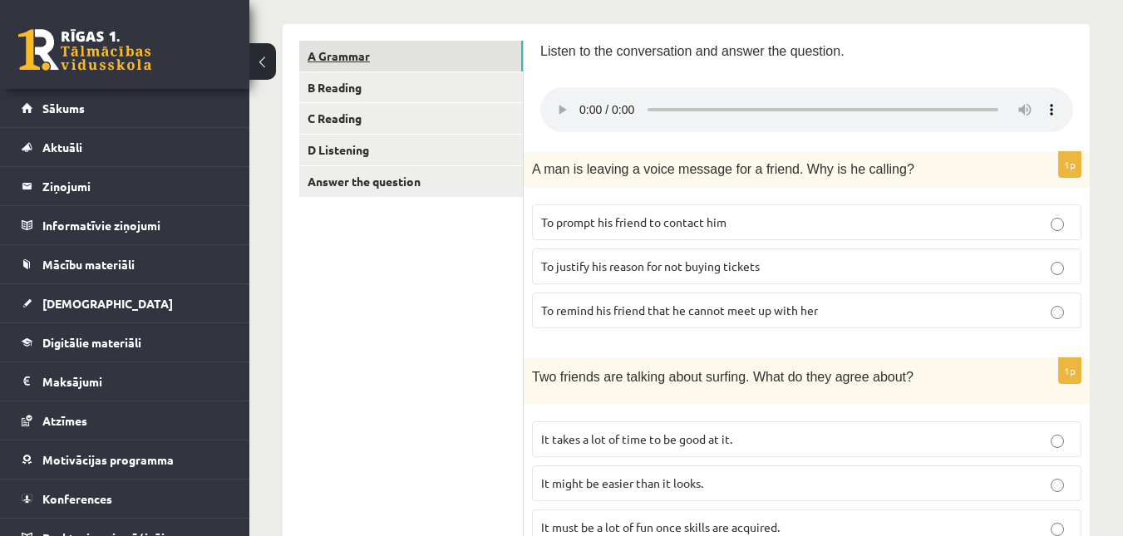
click at [381, 51] on link "A Grammar" at bounding box center [411, 56] width 224 height 31
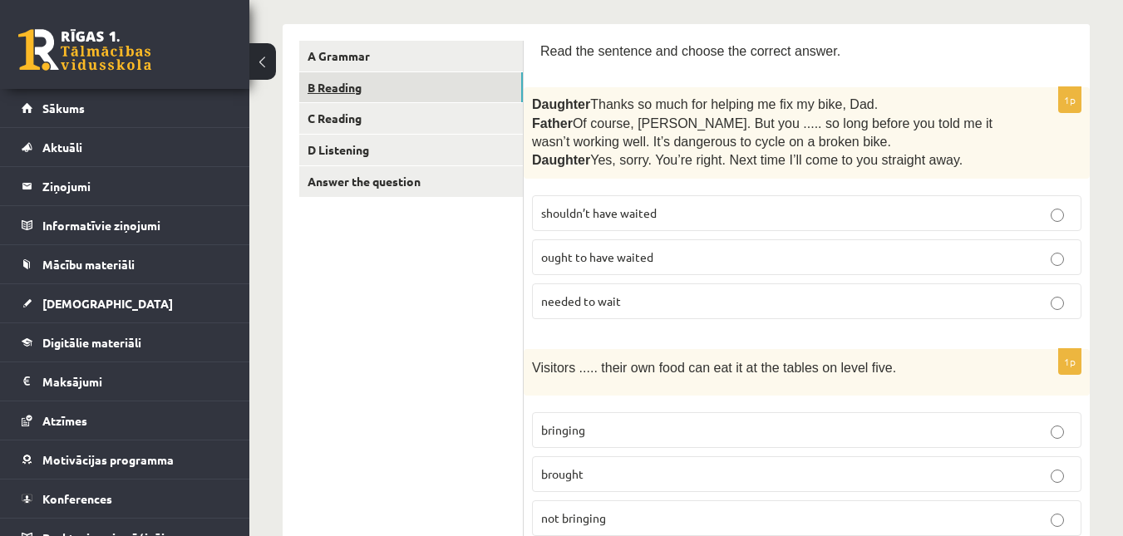
click at [377, 90] on link "B Reading" at bounding box center [411, 87] width 224 height 31
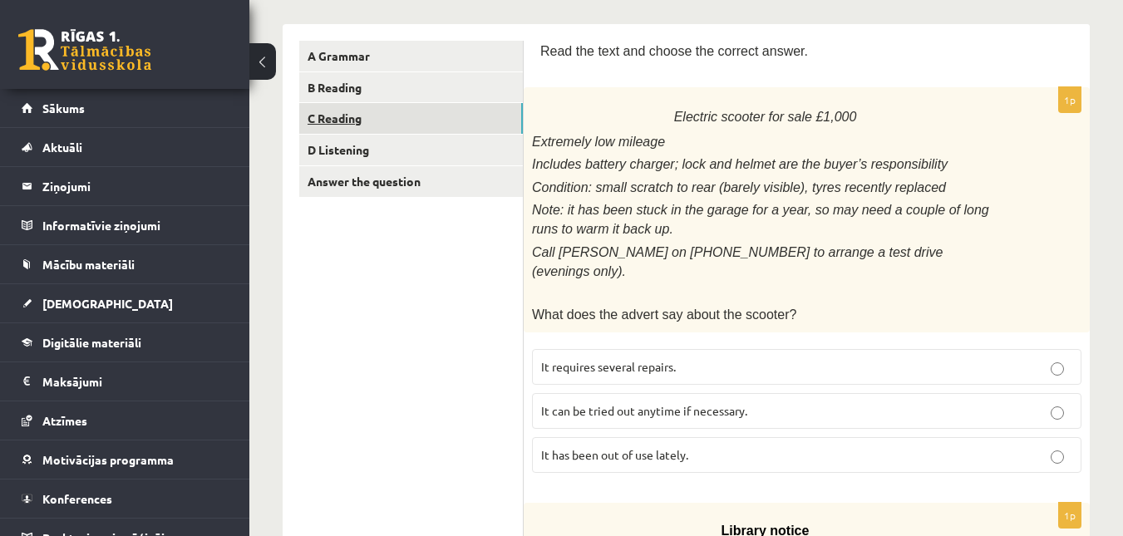
click at [374, 110] on link "C Reading" at bounding box center [411, 118] width 224 height 31
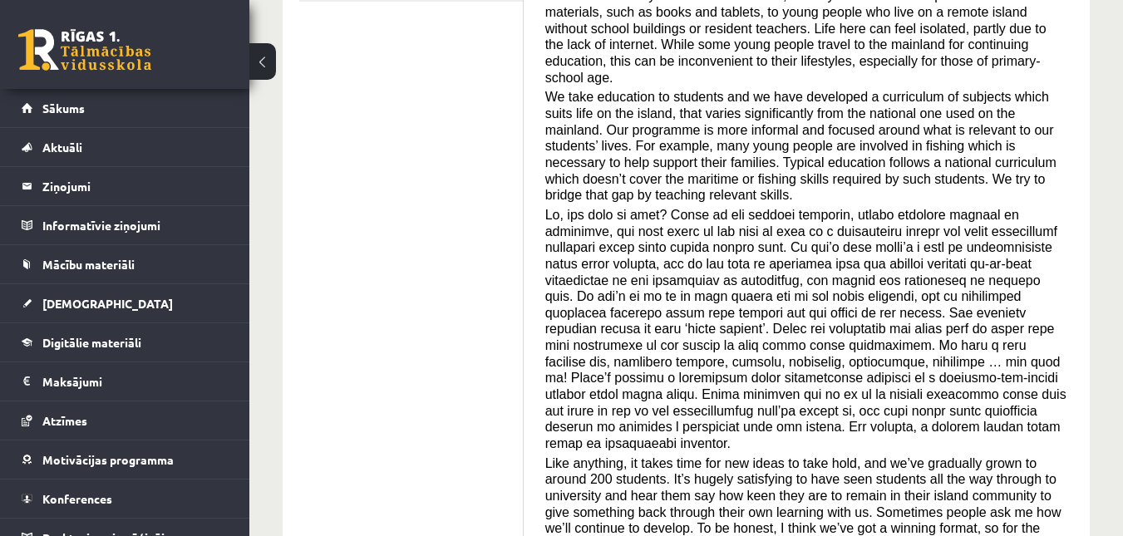
scroll to position [39, 0]
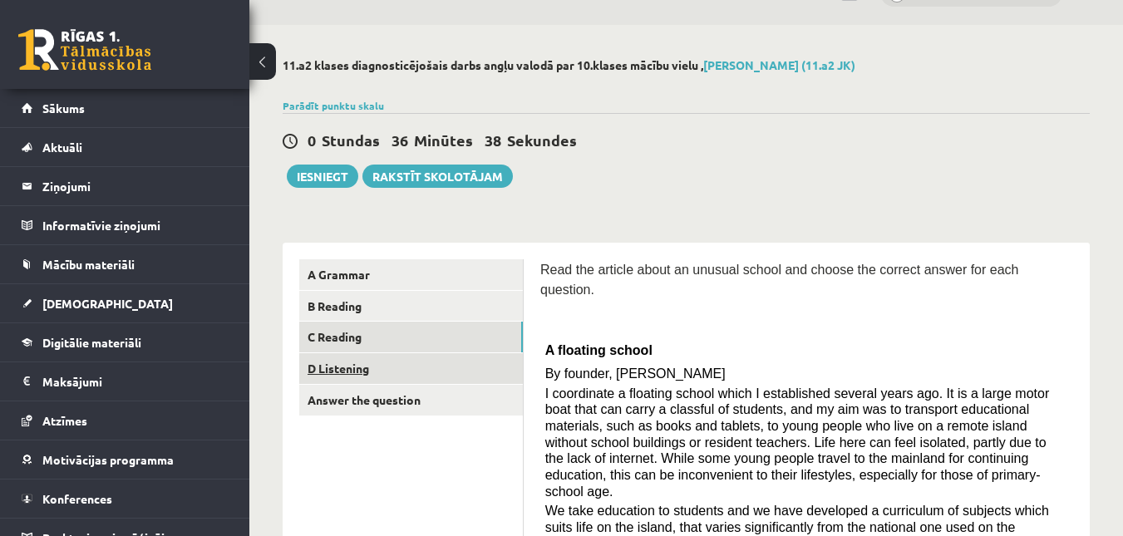
click at [447, 375] on link "D Listening" at bounding box center [411, 368] width 224 height 31
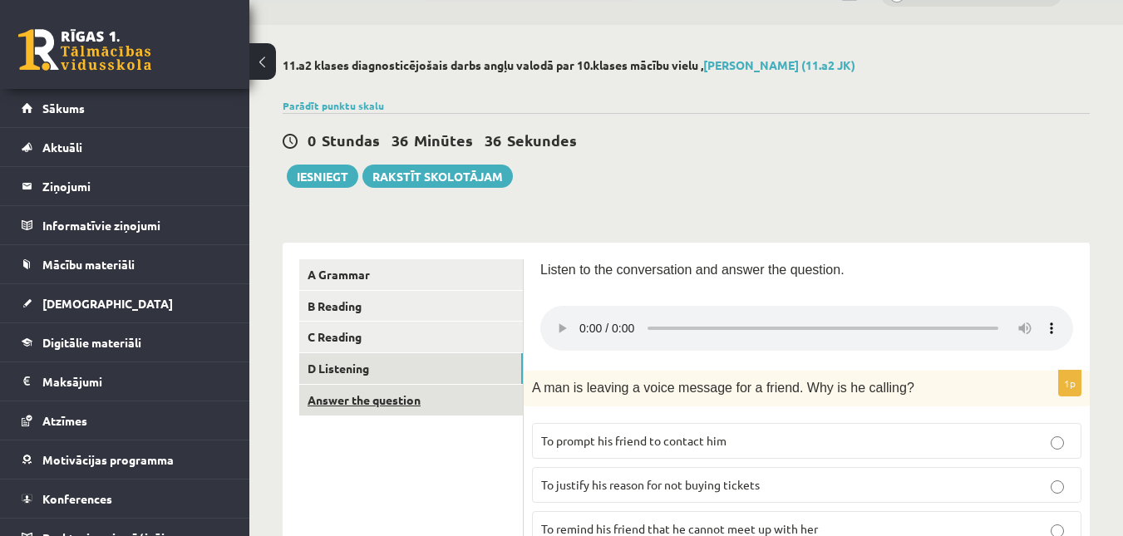
click at [399, 399] on link "Answer the question" at bounding box center [411, 400] width 224 height 31
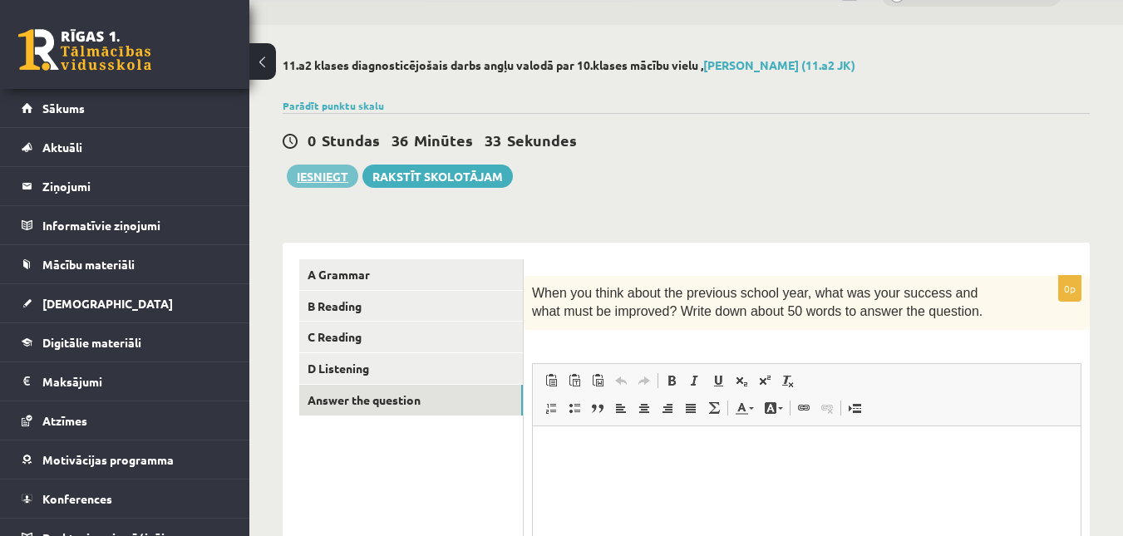
scroll to position [0, 0]
click at [345, 175] on button "Iesniegt" at bounding box center [322, 176] width 71 height 23
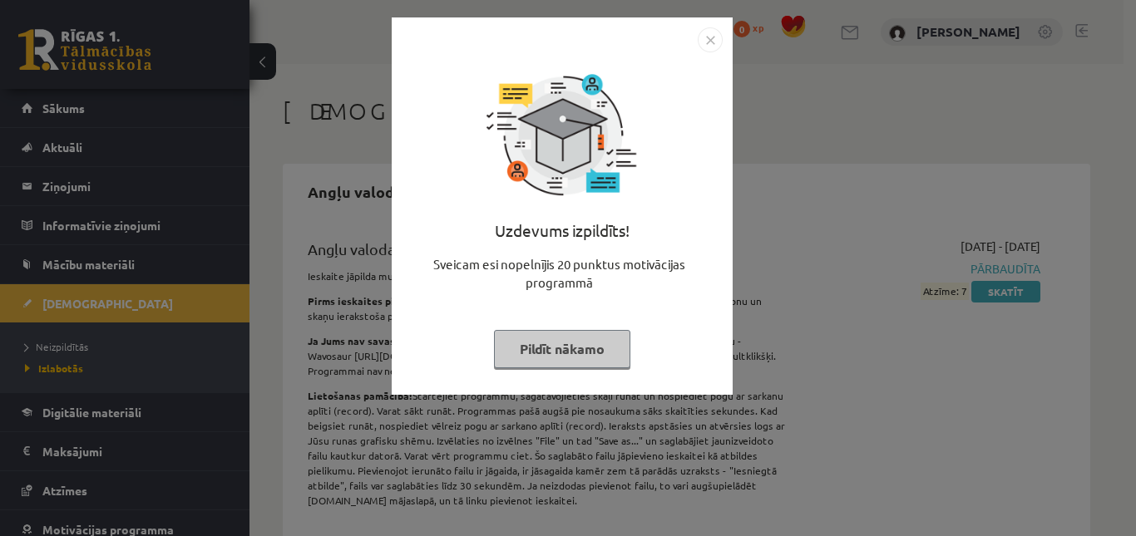
click at [554, 347] on button "Pildīt nākamo" at bounding box center [562, 349] width 136 height 38
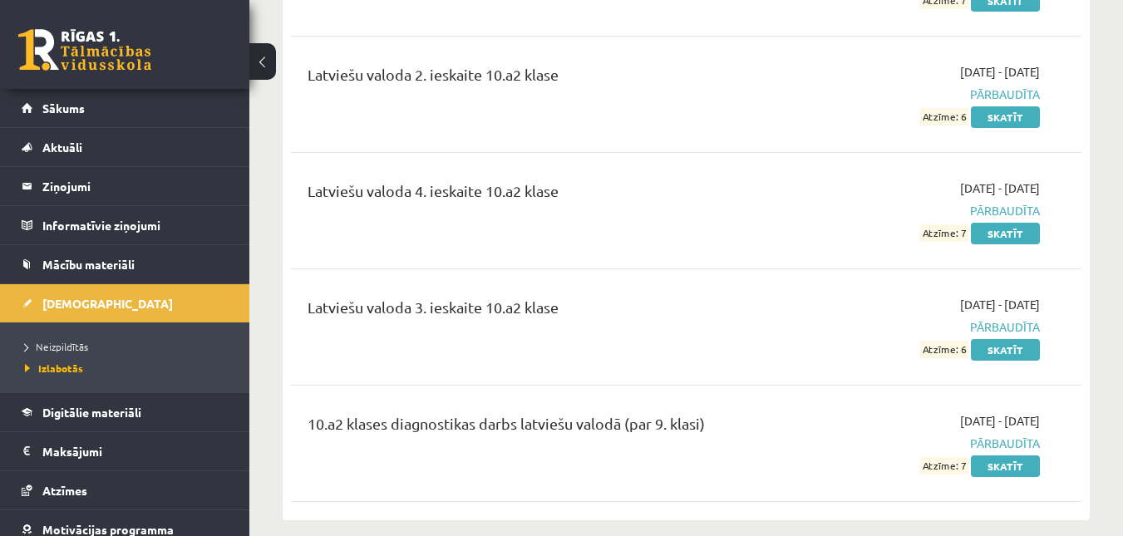
scroll to position [6635, 0]
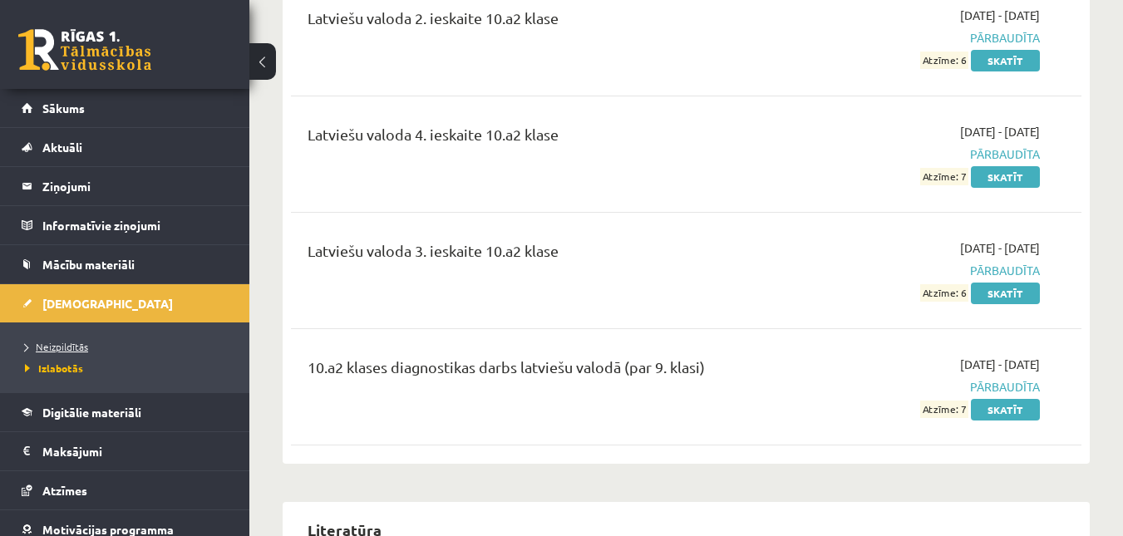
click at [47, 345] on span "Neizpildītās" at bounding box center [56, 346] width 63 height 13
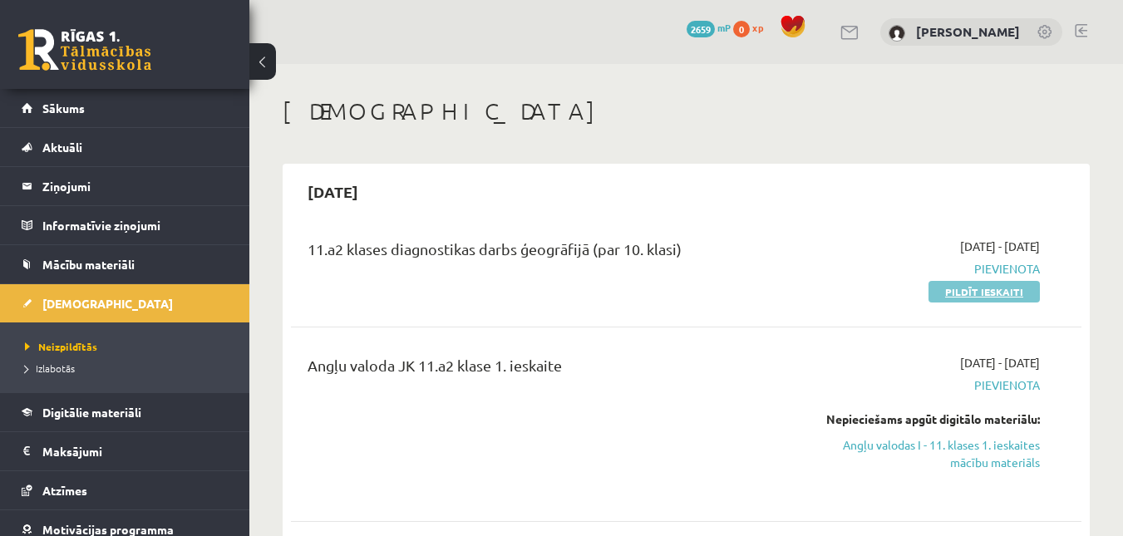
click at [942, 286] on link "Pildīt ieskaiti" at bounding box center [984, 292] width 111 height 22
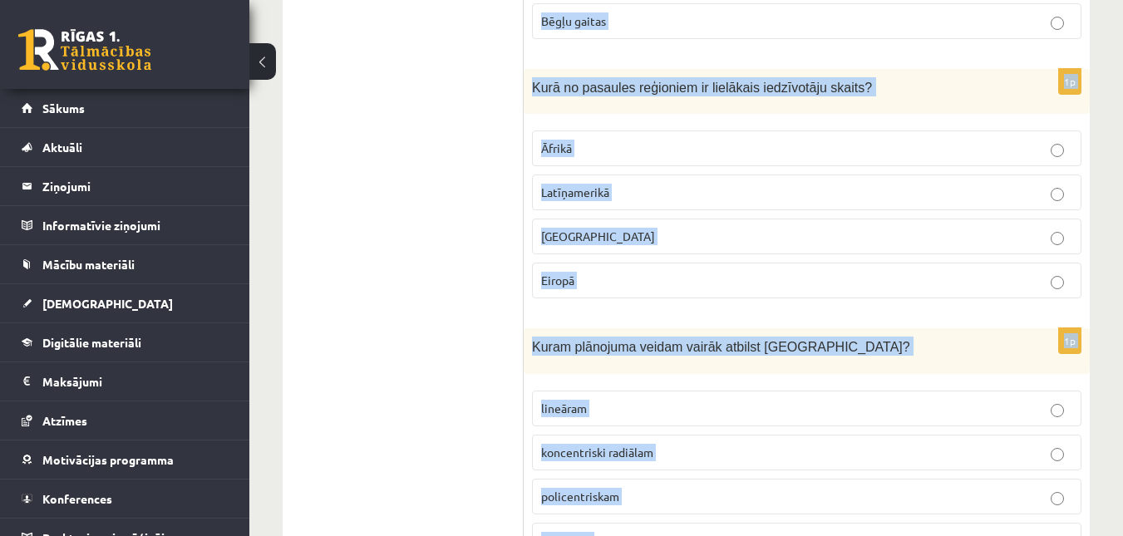
scroll to position [7990, 0]
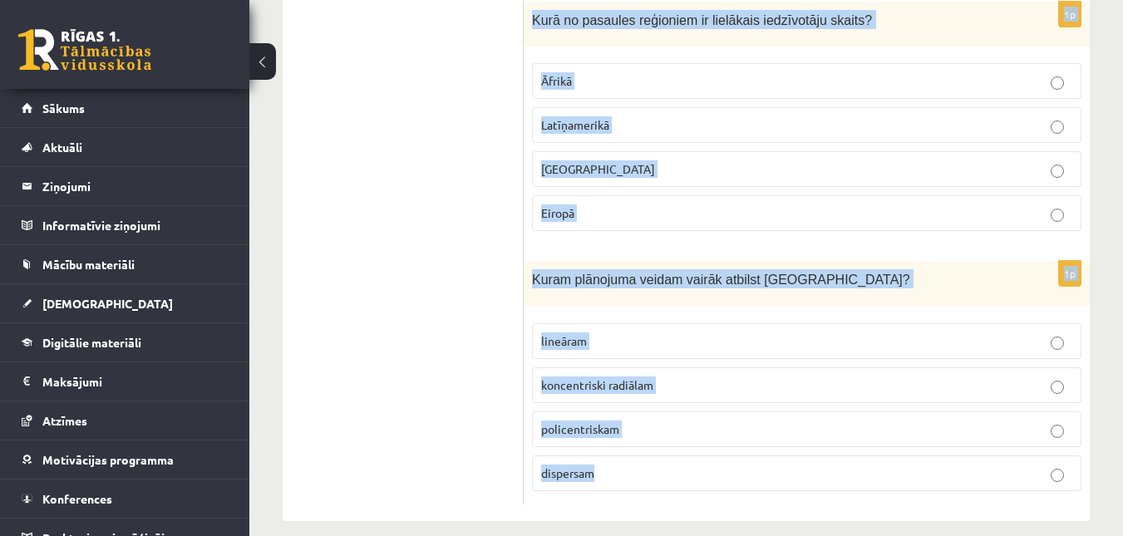
drag, startPoint x: 532, startPoint y: 332, endPoint x: 709, endPoint y: 537, distance: 271.1
copy form "Lore ip dolorsita co adipis Elitseddoeiu? Tempori UTL Etdolo Magnaali Enim 0a M…"
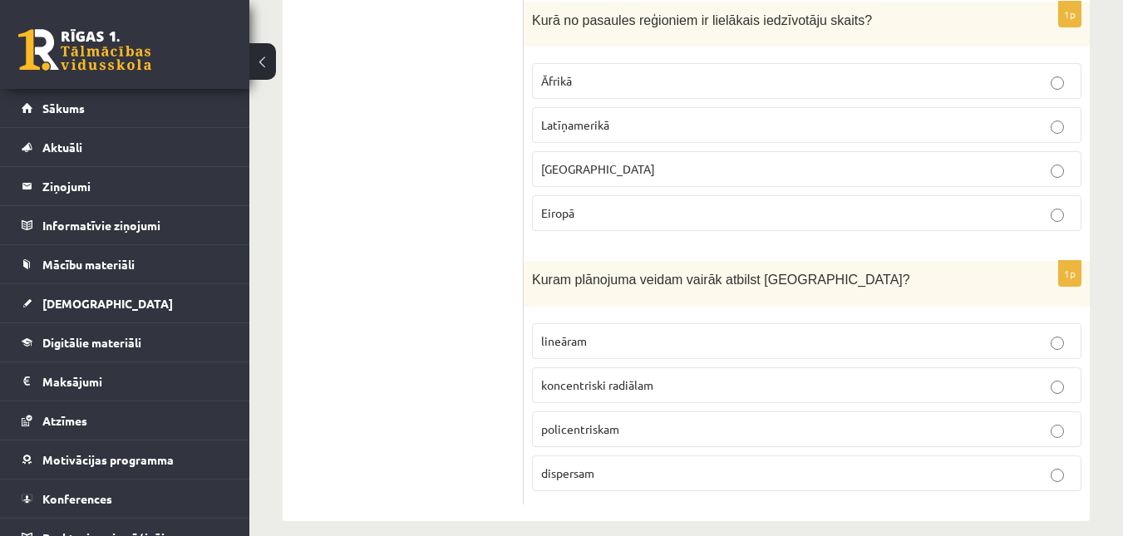
click at [610, 421] on span "policentriskam" at bounding box center [580, 428] width 78 height 15
click at [594, 151] on label "[GEOGRAPHIC_DATA]" at bounding box center [807, 169] width 550 height 36
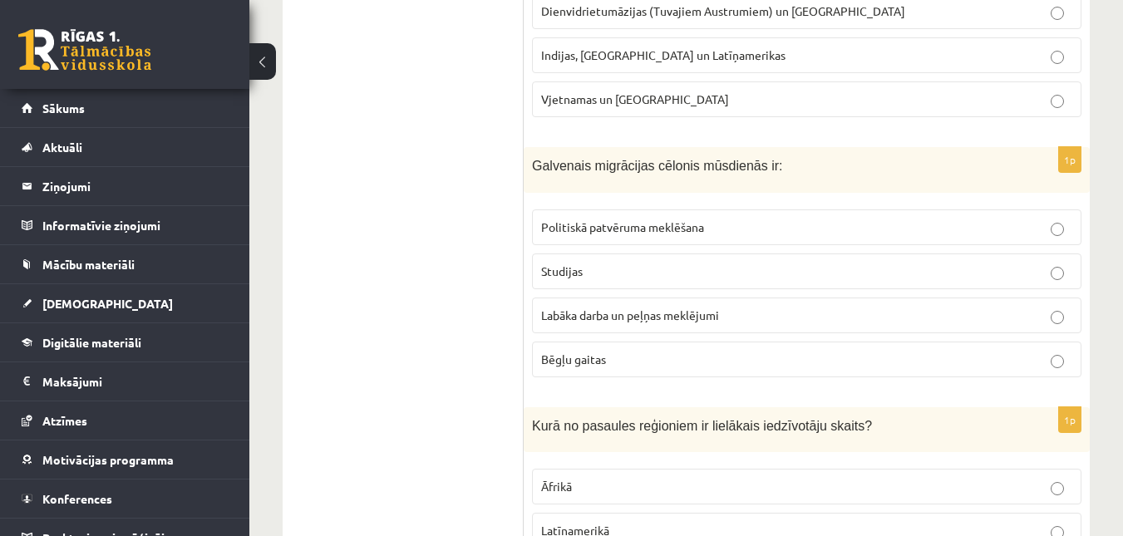
scroll to position [7570, 0]
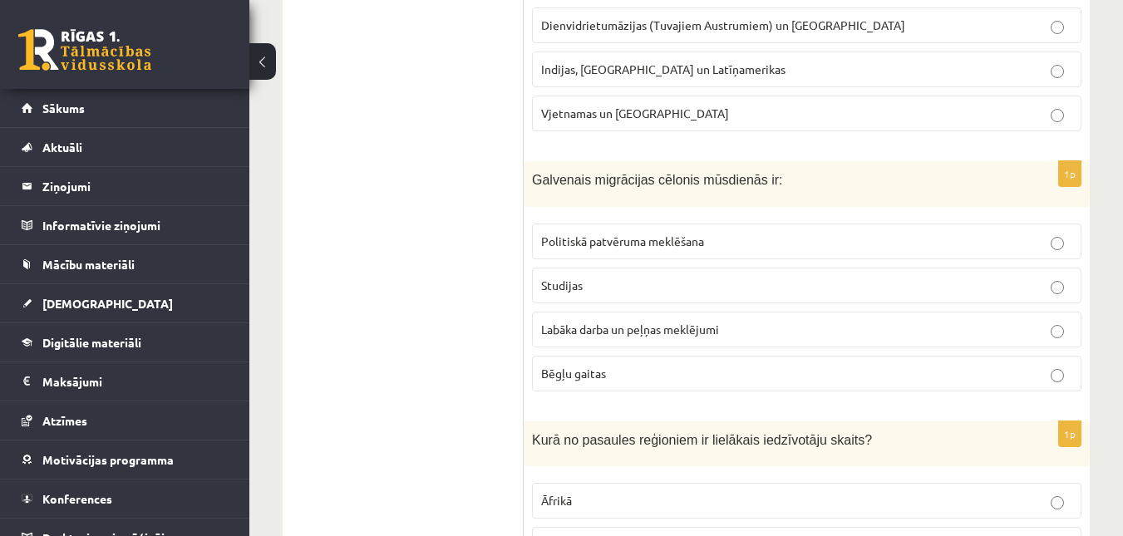
click at [598, 322] on span "Labāka darba un peļņas meklējumi" at bounding box center [630, 329] width 178 height 15
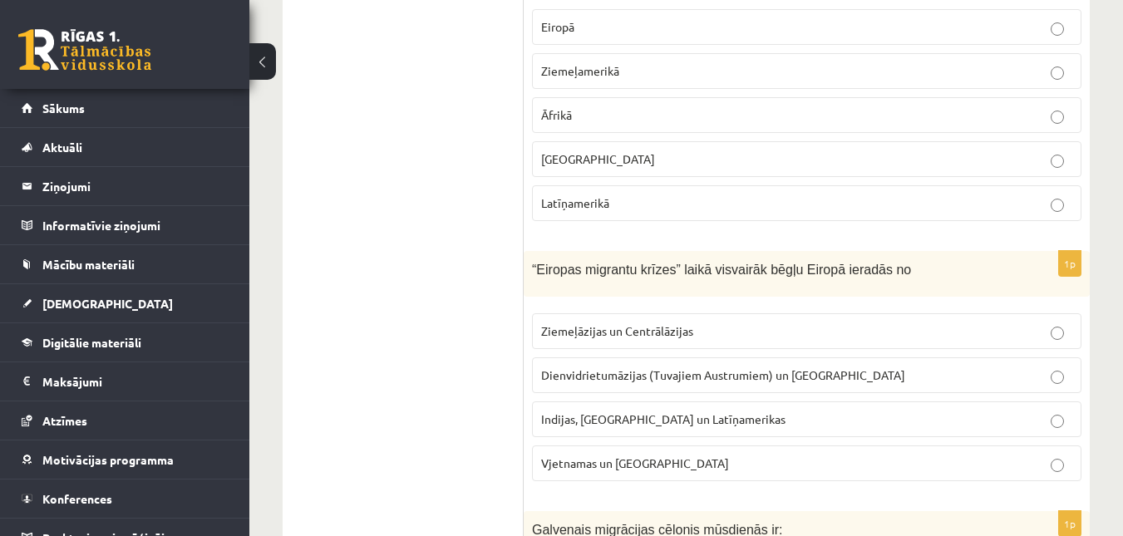
scroll to position [7206, 0]
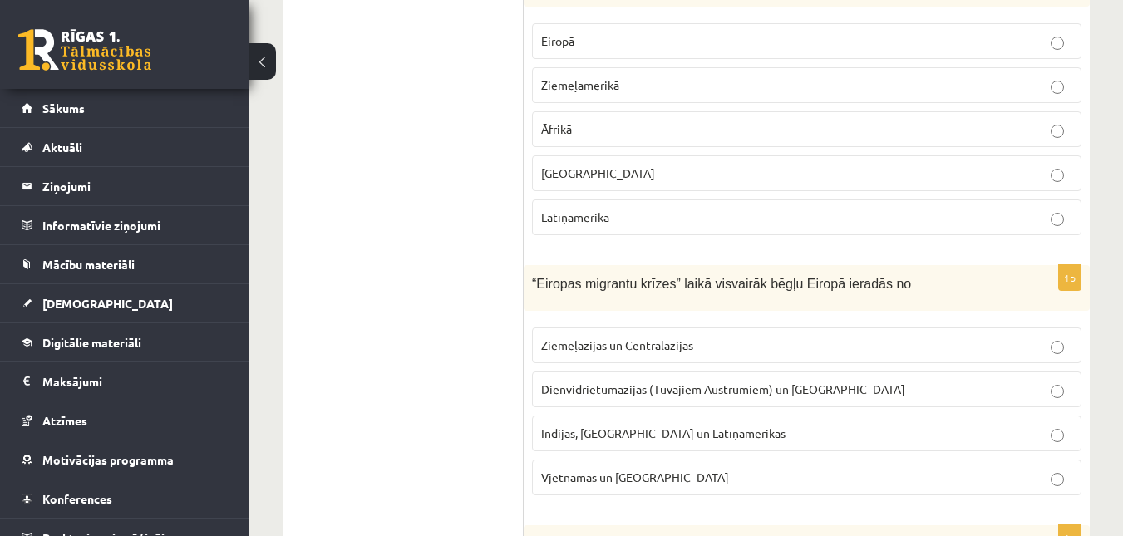
click at [568, 372] on label "Dienvidrietumāzijas (Tuvajiem Austrumiem) un Āfrikas" at bounding box center [807, 390] width 550 height 36
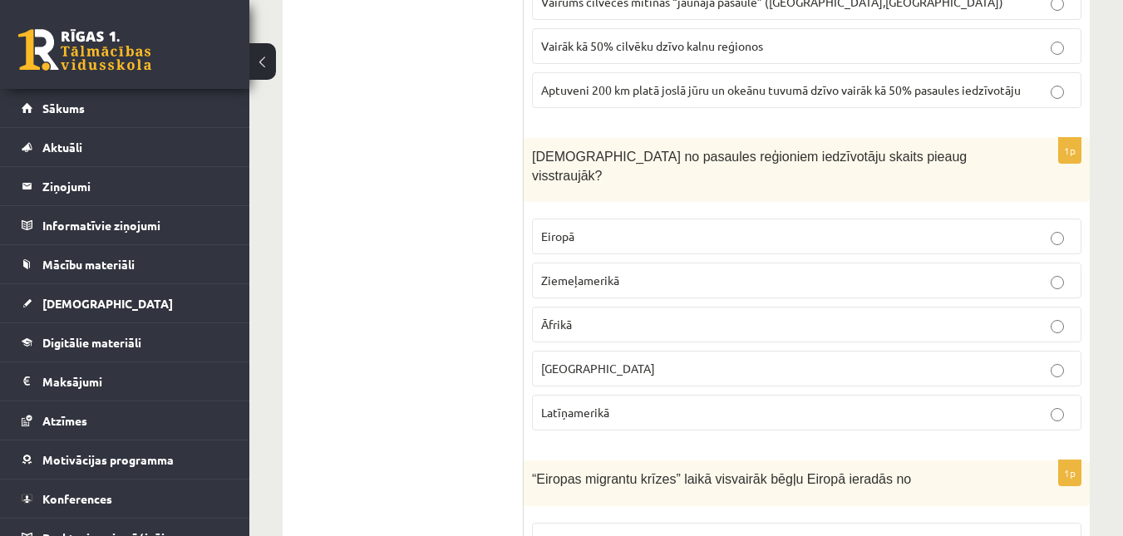
scroll to position [6968, 0]
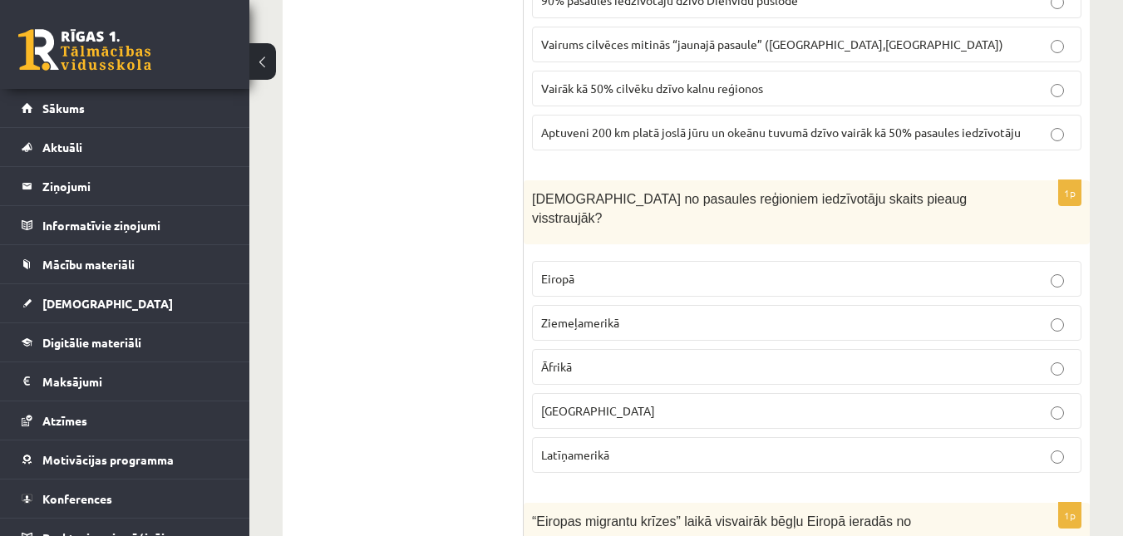
click at [543, 359] on span "Āfrikā" at bounding box center [556, 366] width 31 height 15
click at [561, 122] on label "Aptuveni 200 km platā joslā jūru un okeānu tuvumā dzīvo vairāk kā 50% pasaules …" at bounding box center [807, 133] width 550 height 36
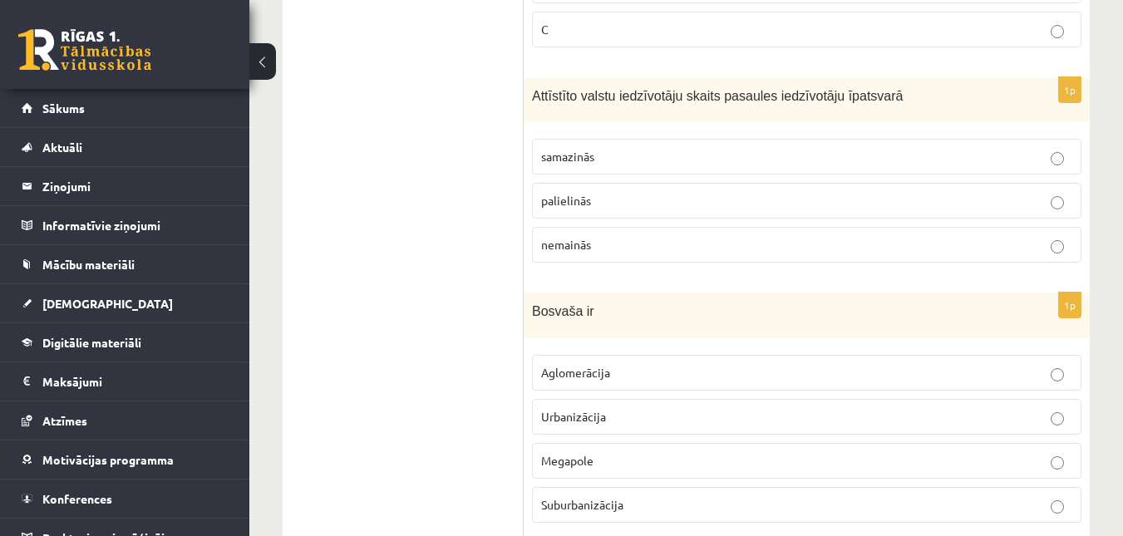
scroll to position [6325, 0]
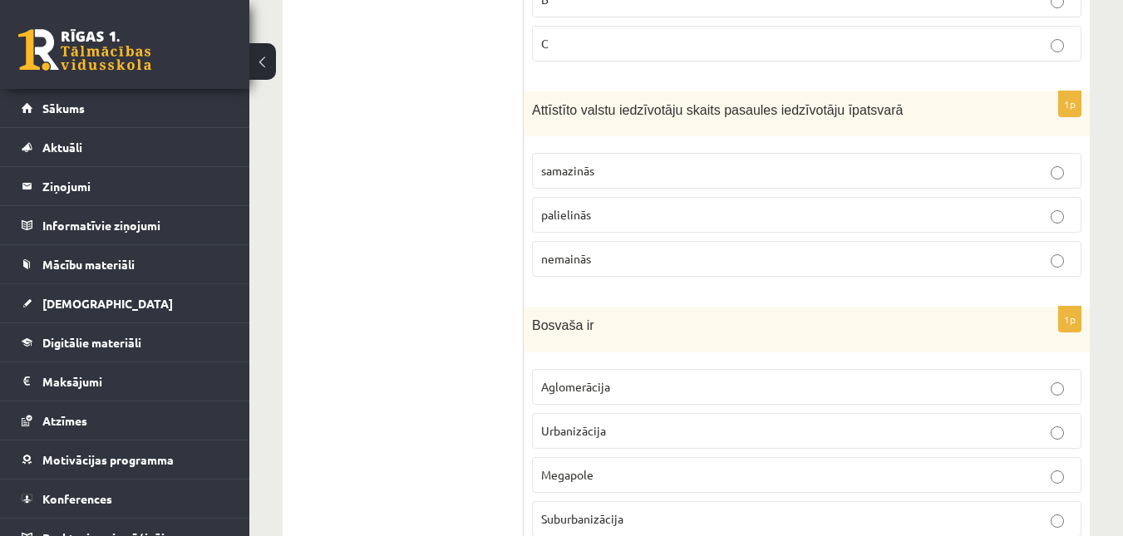
click at [543, 170] on span "samazinās" at bounding box center [567, 170] width 53 height 15
click at [573, 376] on label "Aglomerācija" at bounding box center [807, 387] width 550 height 36
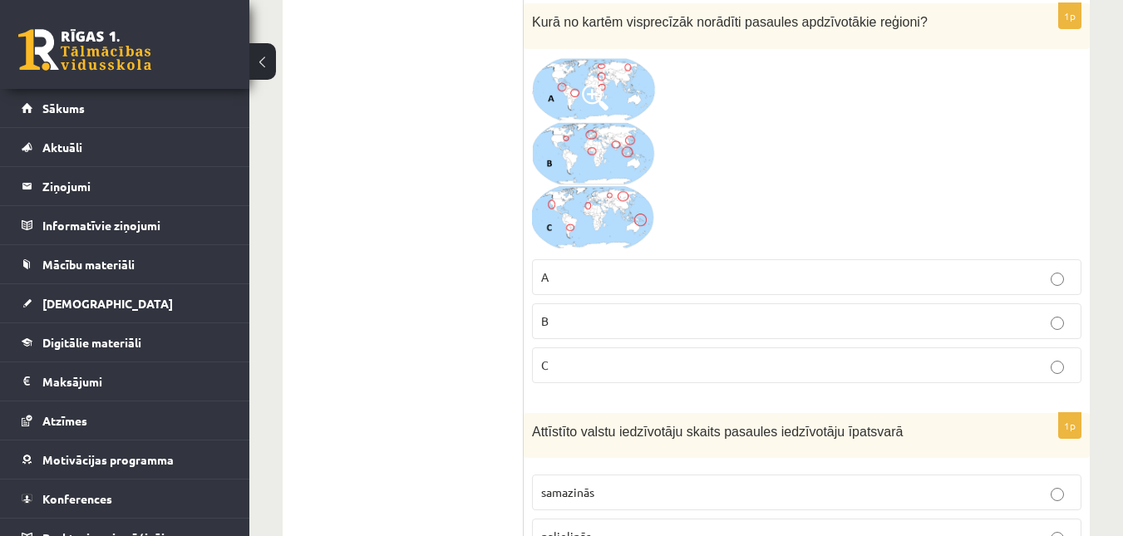
scroll to position [5947, 0]
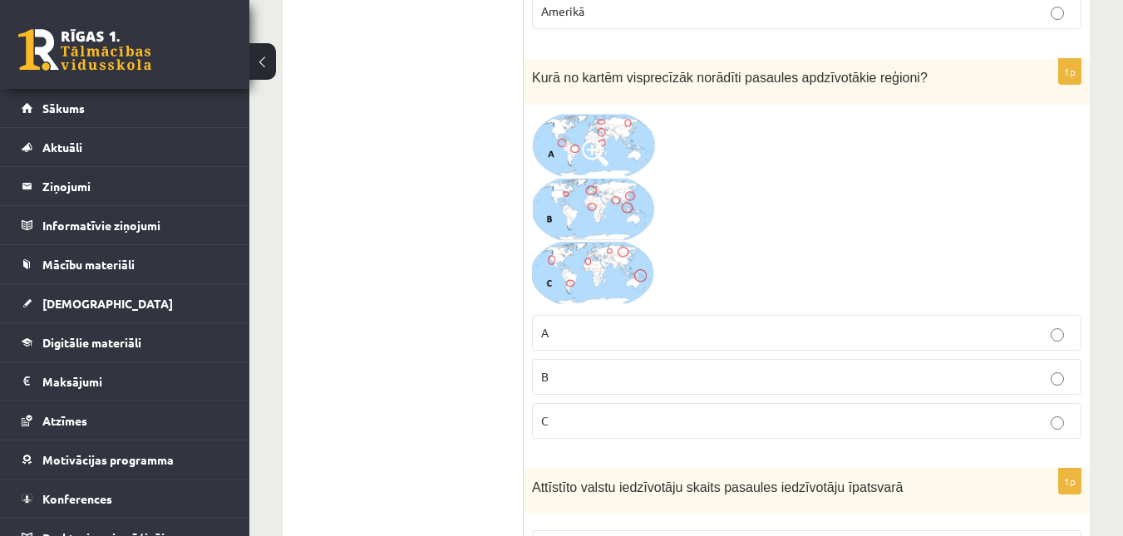
click at [547, 190] on img at bounding box center [594, 210] width 125 height 194
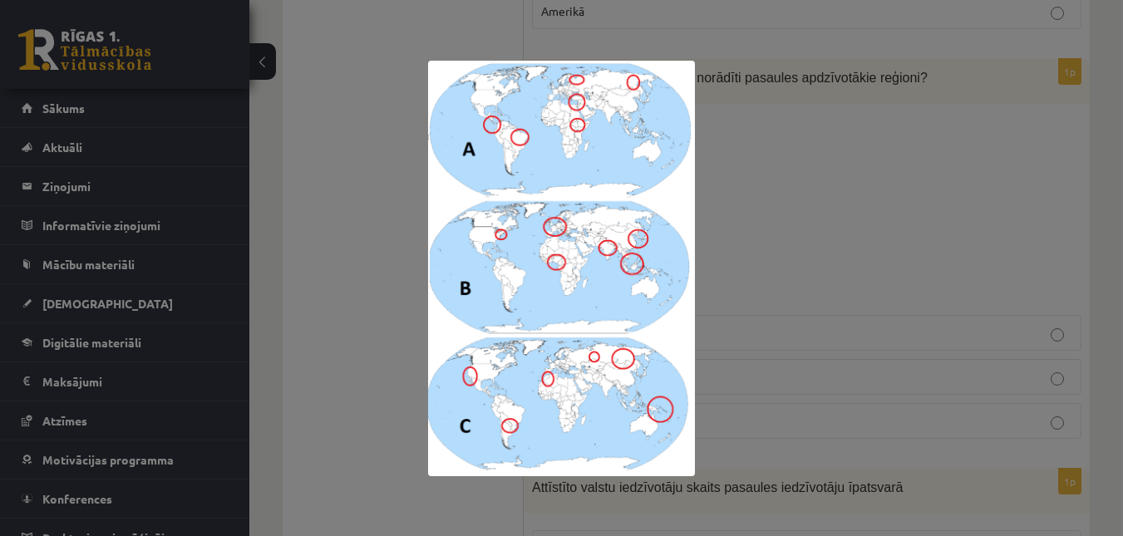
click at [861, 269] on div at bounding box center [561, 268] width 1123 height 536
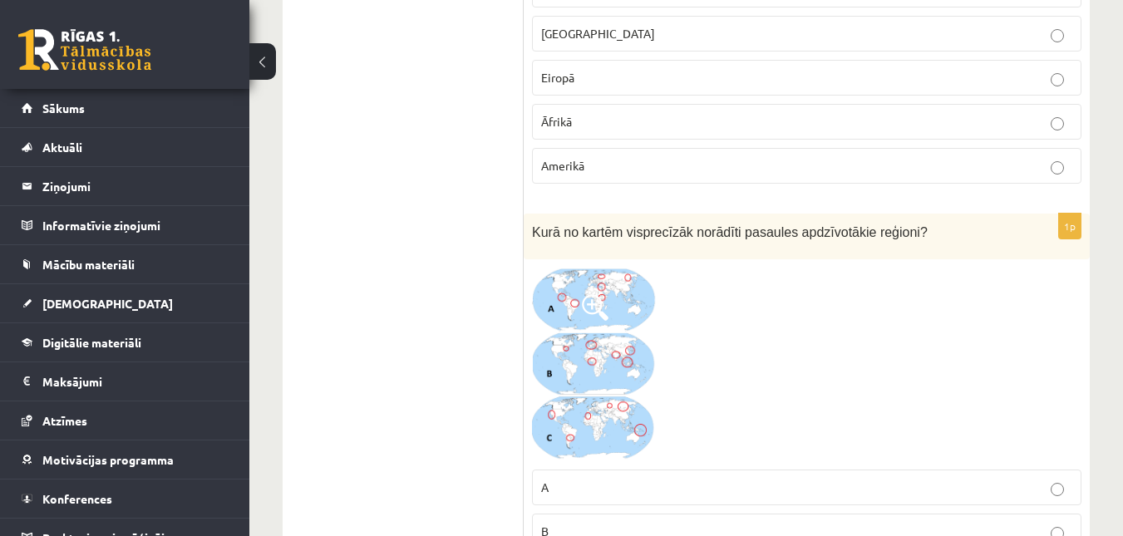
scroll to position [5681, 0]
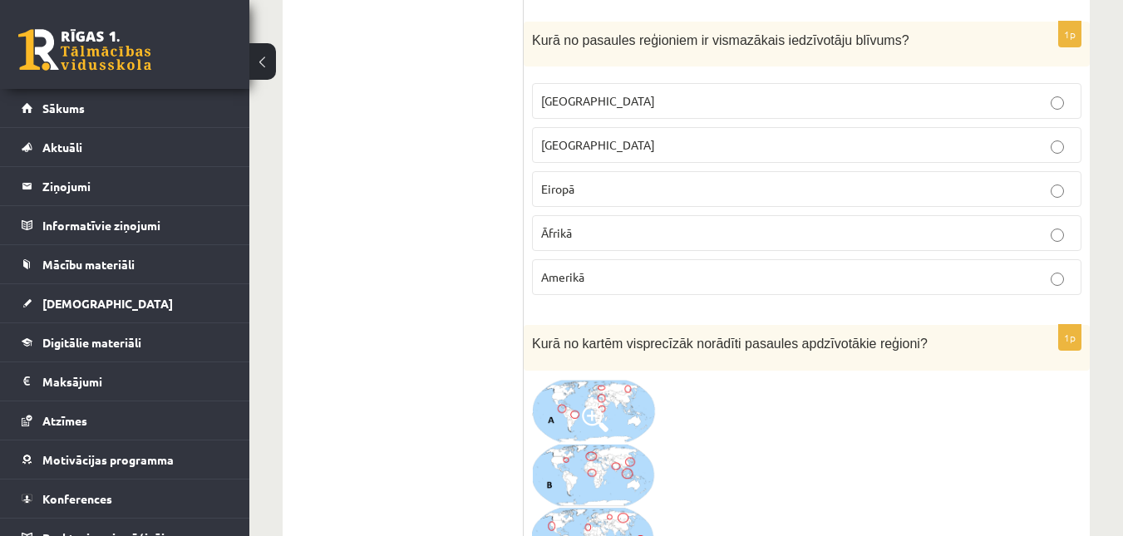
click at [817, 105] on p "Austrālijā" at bounding box center [806, 100] width 531 height 17
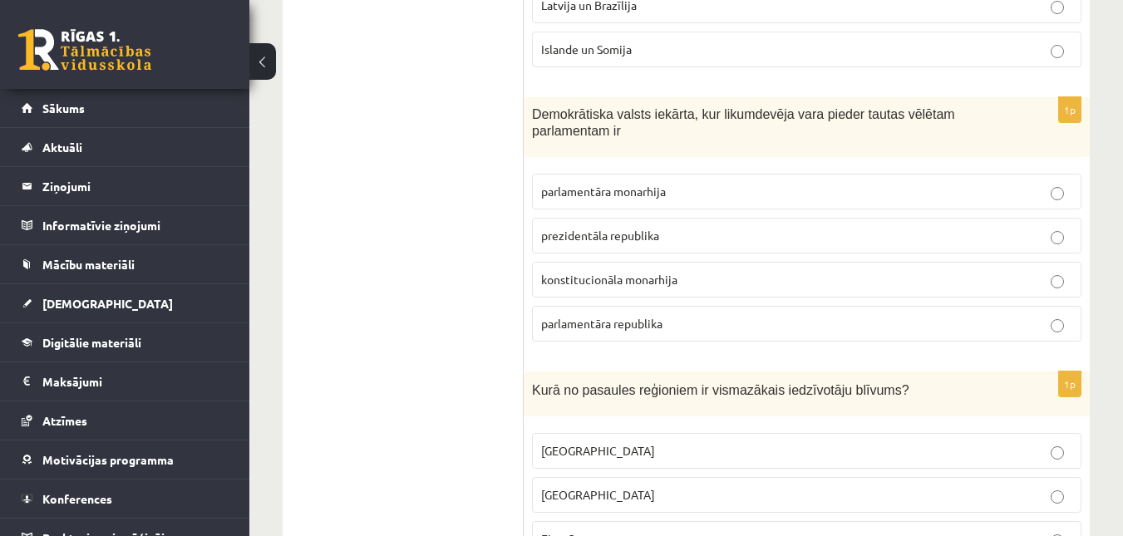
scroll to position [5276, 0]
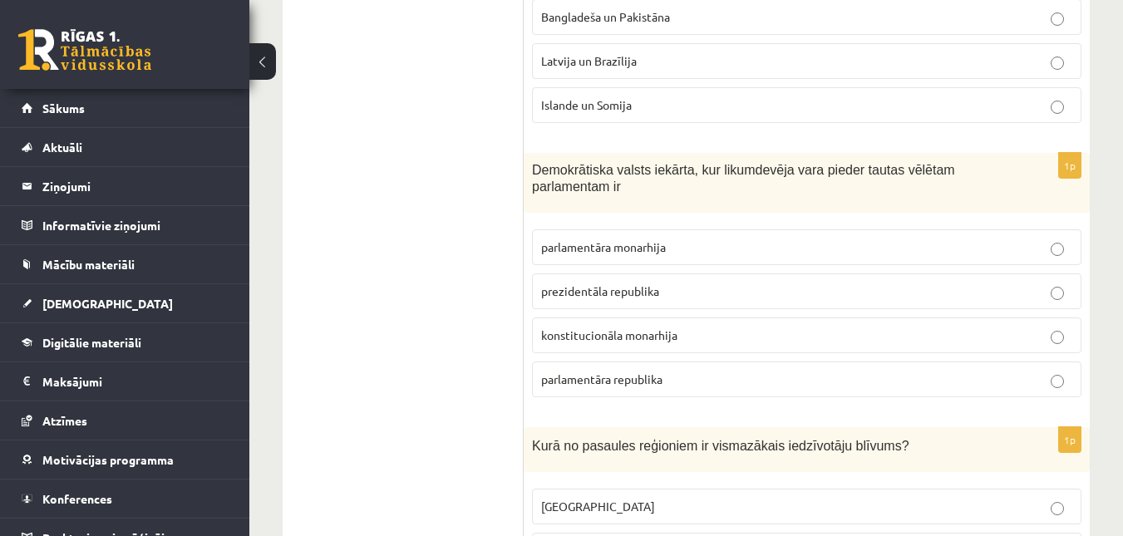
click at [562, 22] on span "Bangladeša un Pakistāna" at bounding box center [605, 16] width 129 height 15
click at [570, 370] on label "parlamentāra republika" at bounding box center [807, 380] width 550 height 36
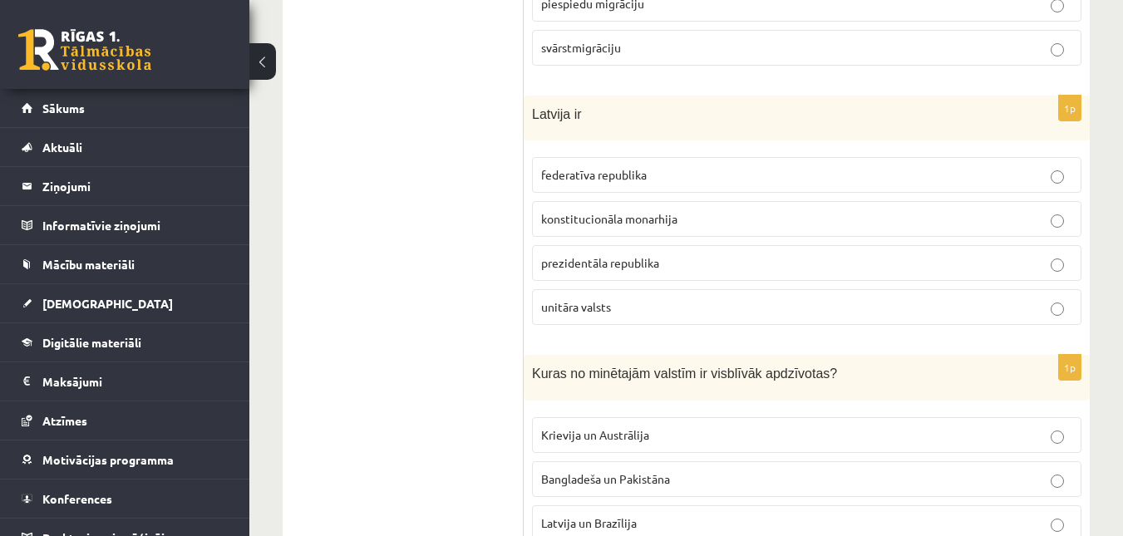
scroll to position [4799, 0]
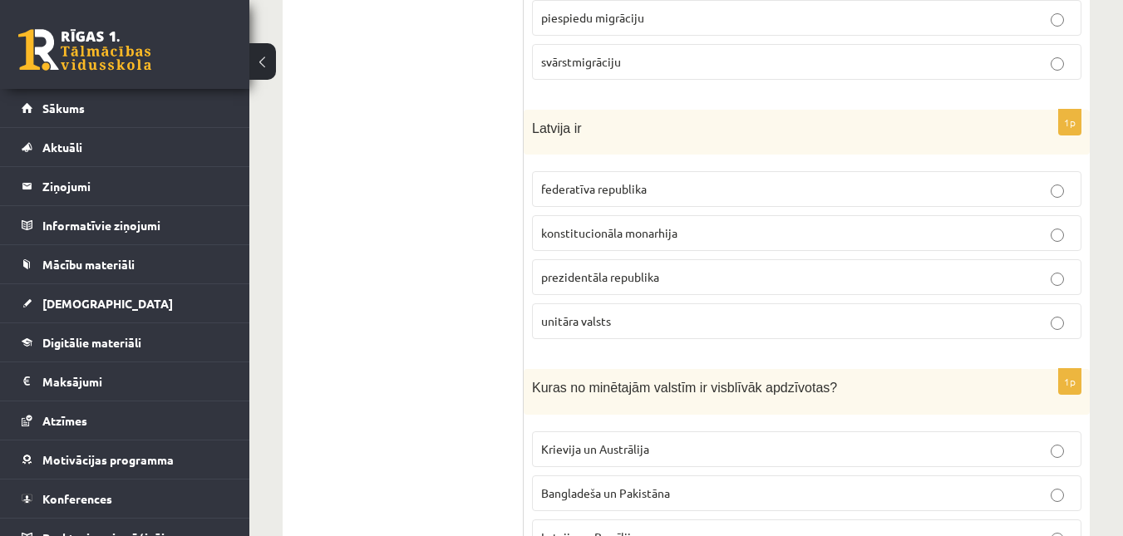
click at [708, 338] on label "unitāra valsts" at bounding box center [807, 321] width 550 height 36
click at [817, 4] on label "piespiedu migrāciju" at bounding box center [807, 18] width 550 height 36
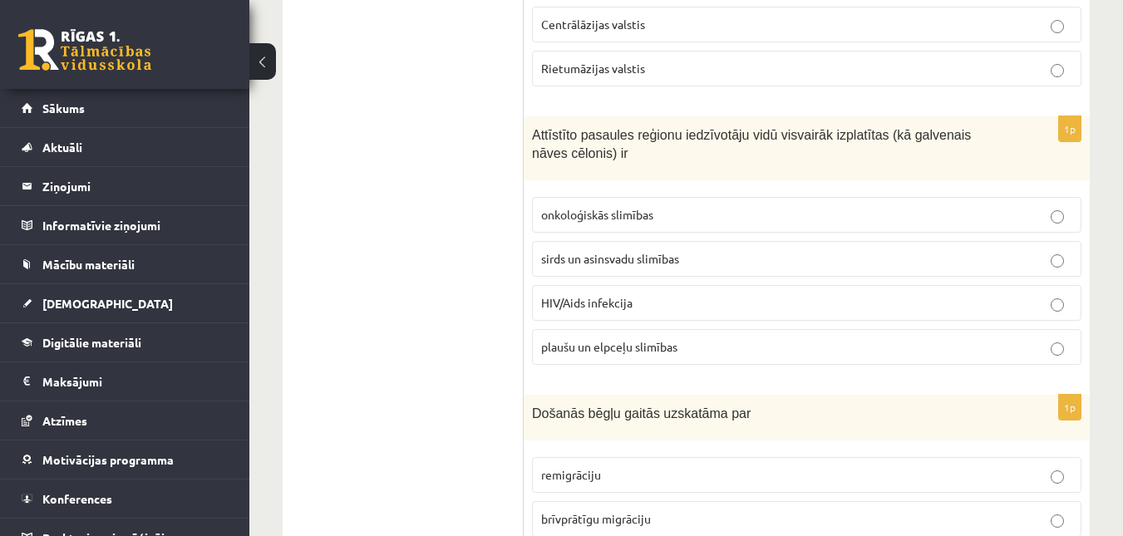
scroll to position [4170, 0]
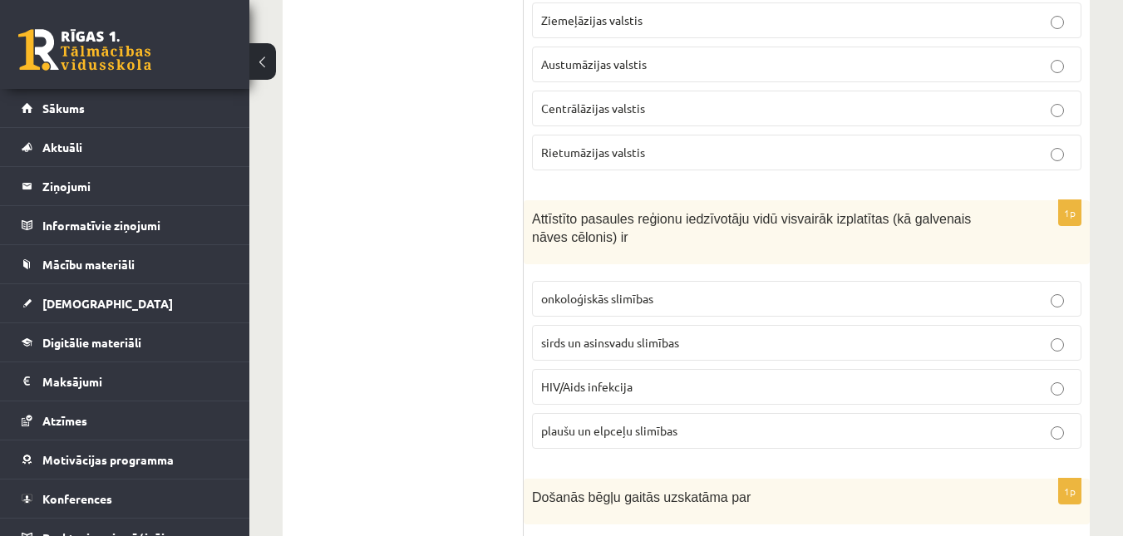
click at [574, 106] on span "Centrālāzijas valstis" at bounding box center [593, 108] width 104 height 15
click at [596, 337] on span "sirds un asinsvadu slimības" at bounding box center [610, 342] width 138 height 15
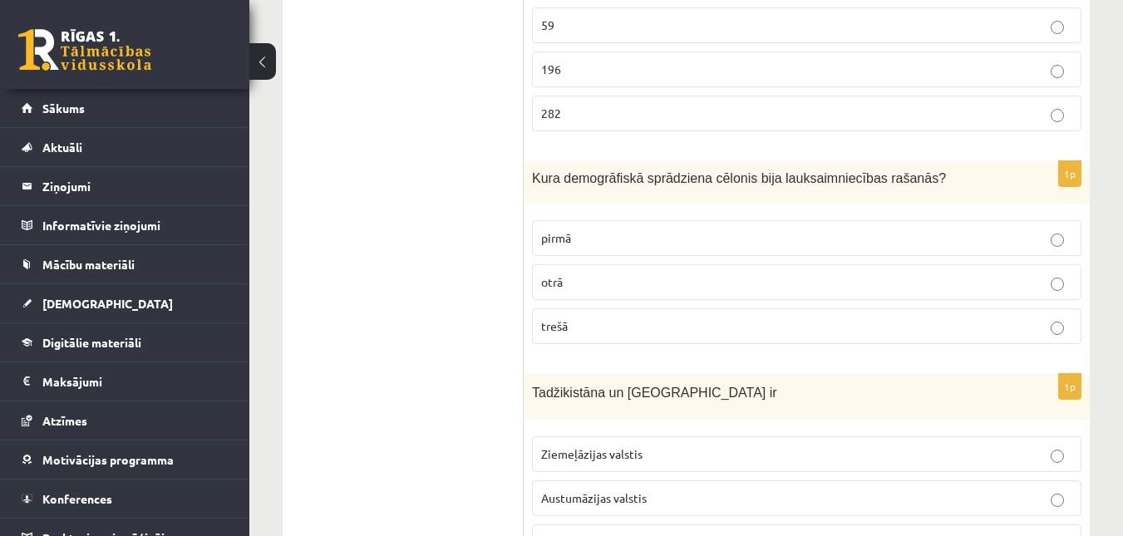
scroll to position [3624, 0]
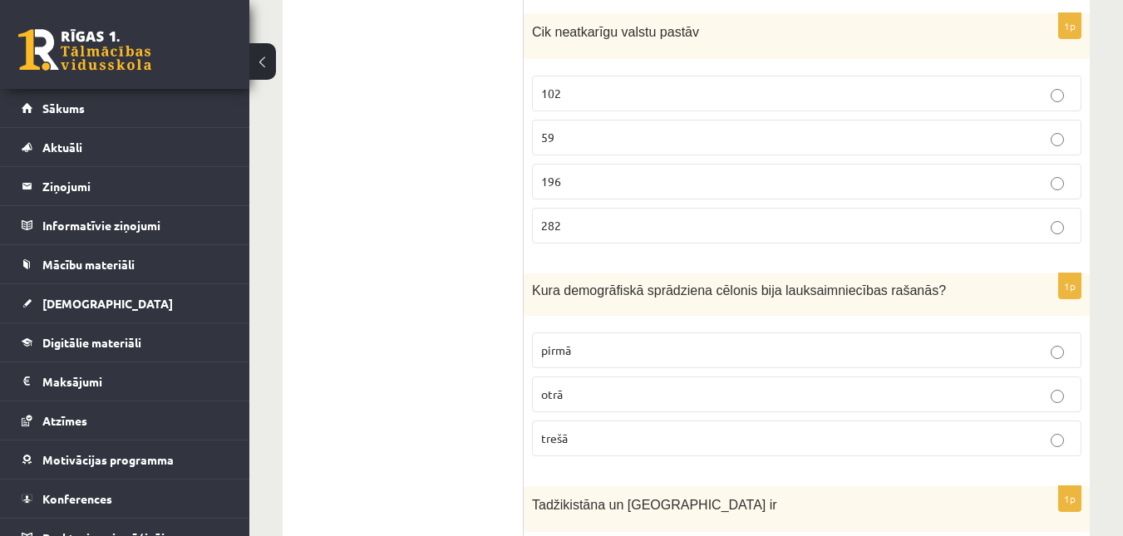
click at [567, 177] on p "196" at bounding box center [806, 181] width 531 height 17
click at [674, 351] on p "pirmā" at bounding box center [806, 350] width 531 height 17
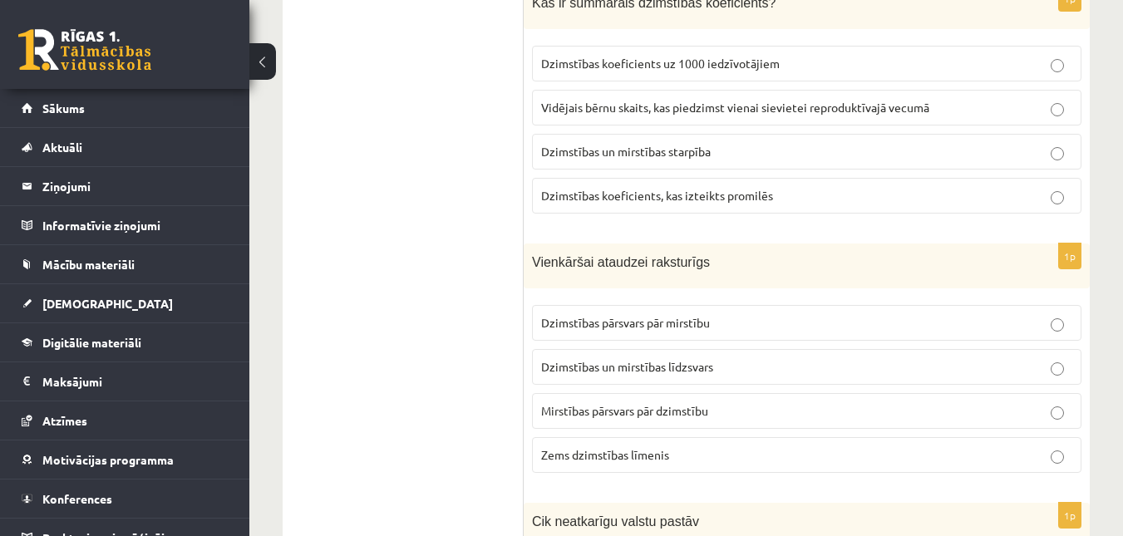
scroll to position [3093, 0]
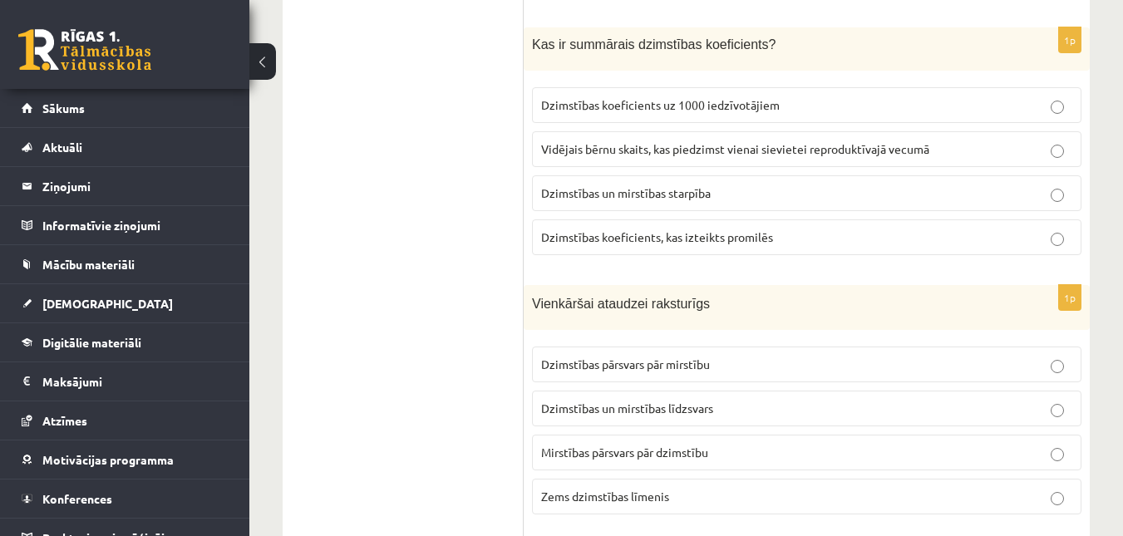
click at [713, 367] on p "Dzimstības pārsvars pār mirstību" at bounding box center [806, 364] width 531 height 17
click at [589, 146] on span "Vidējais bērnu skaits, kas piedzimst vienai sievietei reproduktīvajā vecumā" at bounding box center [735, 148] width 388 height 15
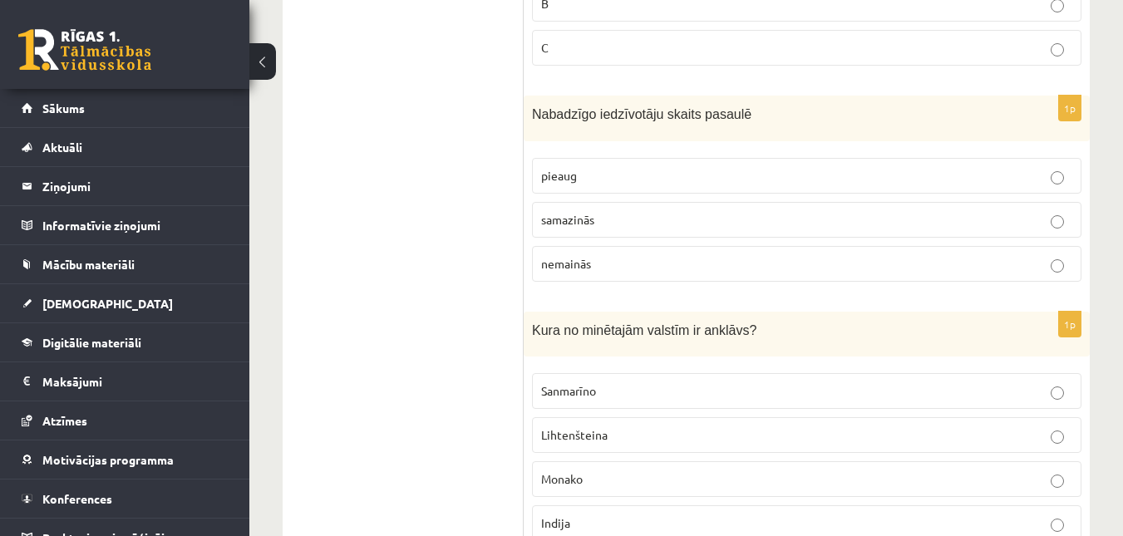
scroll to position [2519, 0]
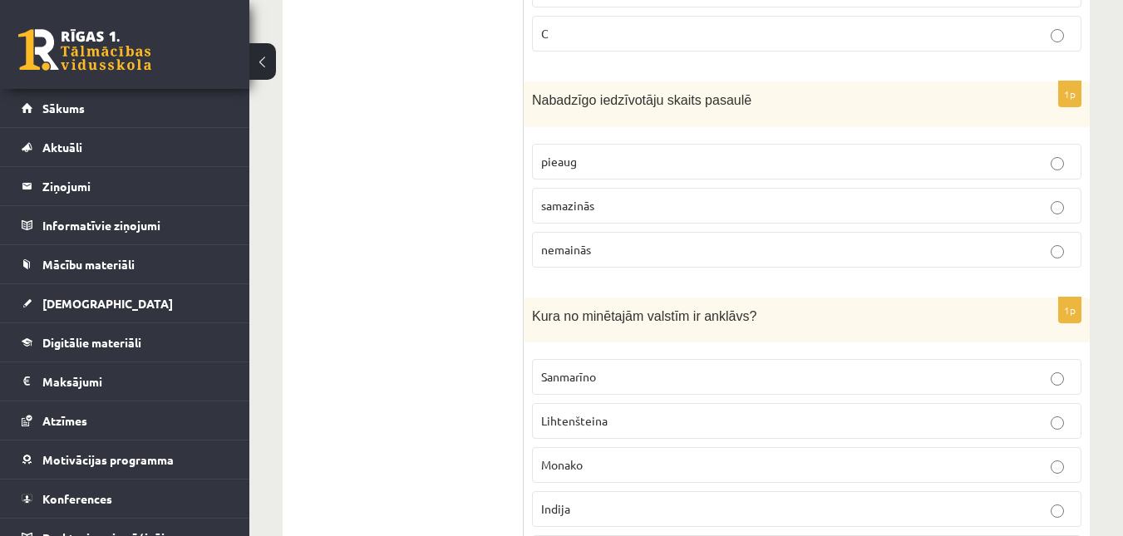
click at [571, 377] on span "Sanmarīno" at bounding box center [568, 376] width 55 height 15
click at [566, 165] on span "pieaug" at bounding box center [559, 161] width 36 height 15
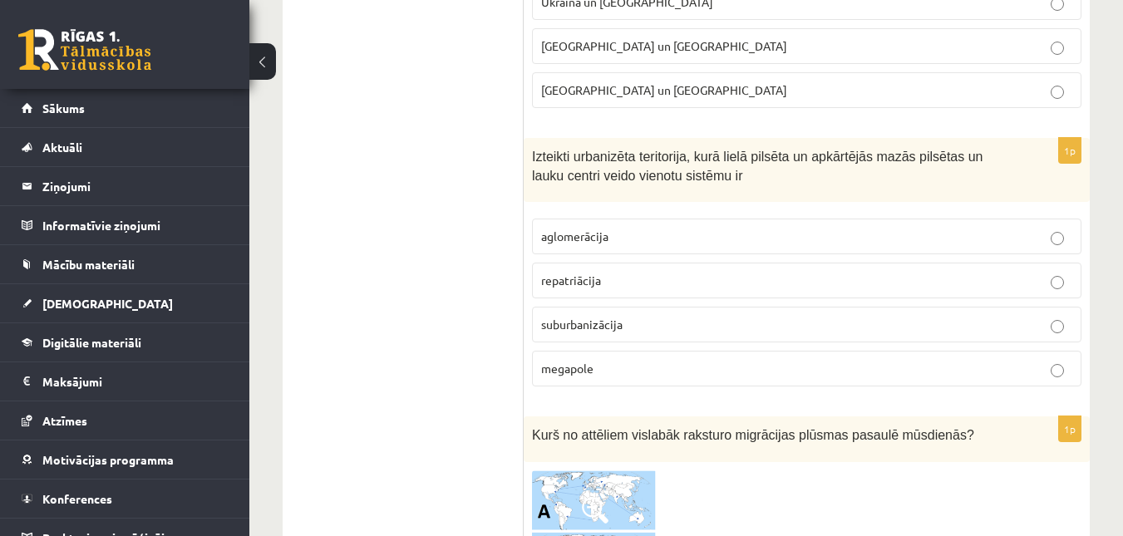
scroll to position [1721, 0]
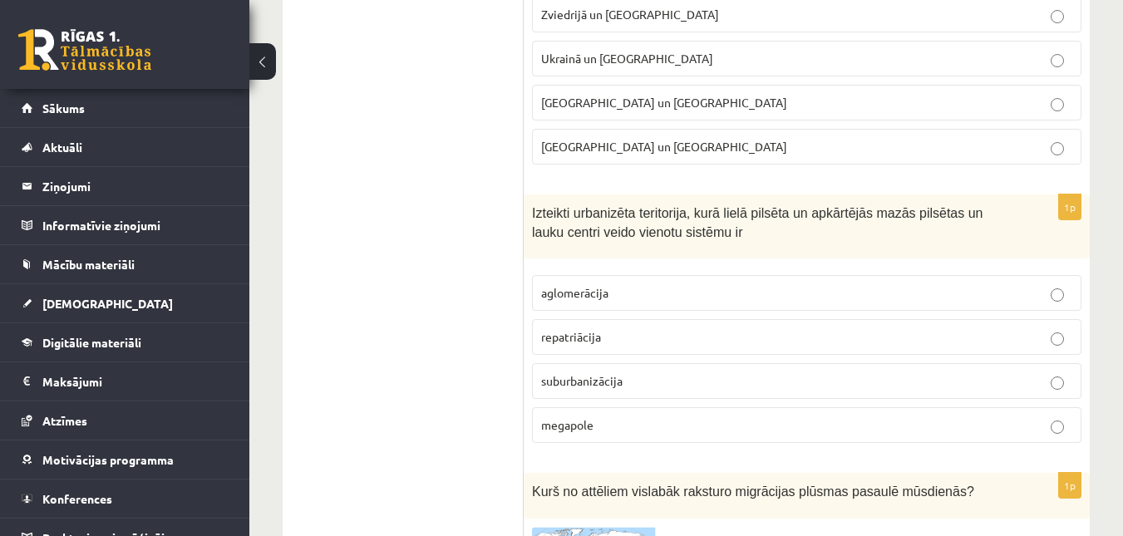
click at [564, 6] on label "Zviedrijā un ASV" at bounding box center [807, 15] width 550 height 36
click at [572, 284] on label "aglomerācija" at bounding box center [807, 293] width 550 height 36
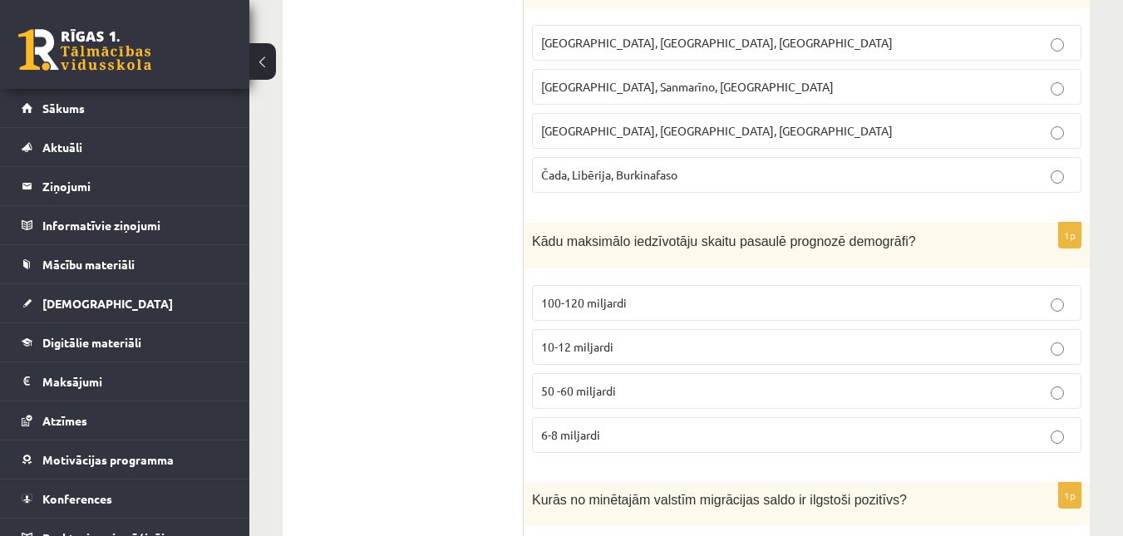
scroll to position [1161, 0]
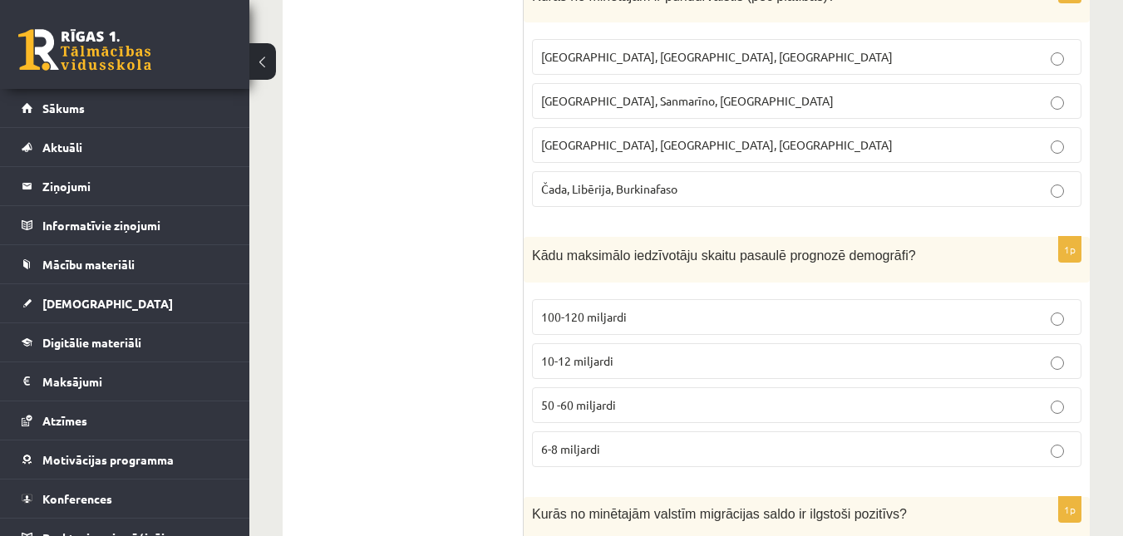
click at [577, 366] on span "10-12 miljardi" at bounding box center [577, 360] width 72 height 15
click at [598, 98] on span "Monako, Sanmarīno, Luksemburga" at bounding box center [687, 100] width 293 height 15
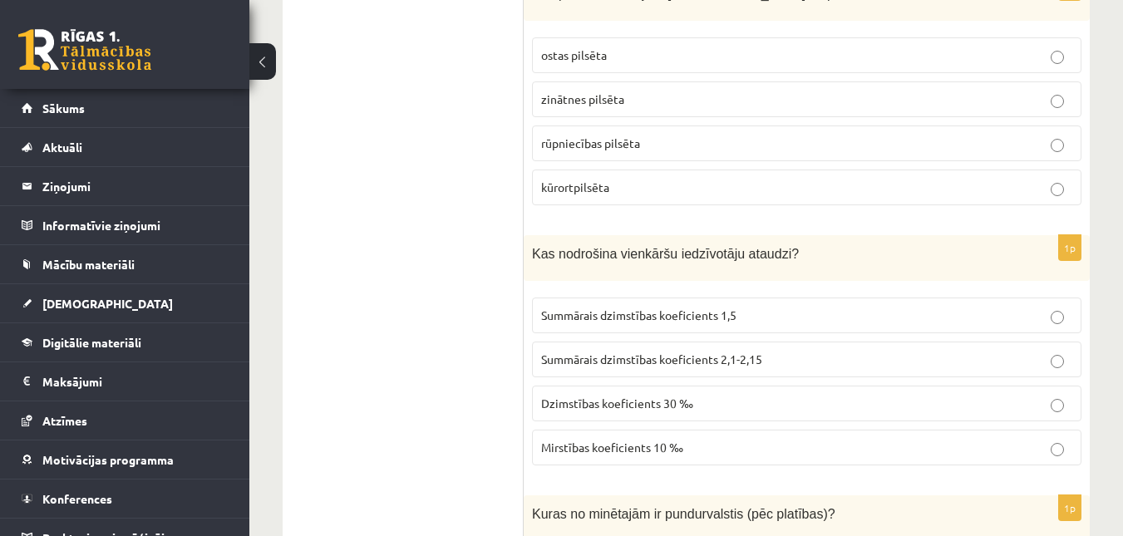
scroll to position [629, 0]
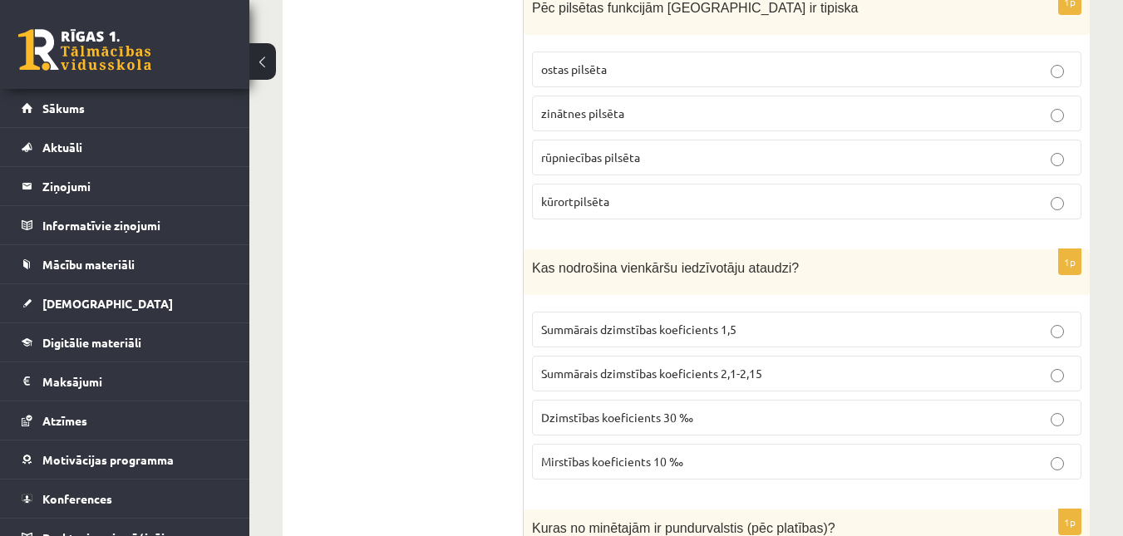
click at [584, 368] on span "Summārais dzimstības koeficients 2,1-2,15" at bounding box center [651, 373] width 221 height 15
click at [567, 196] on span "kūrortpilsēta" at bounding box center [575, 201] width 68 height 15
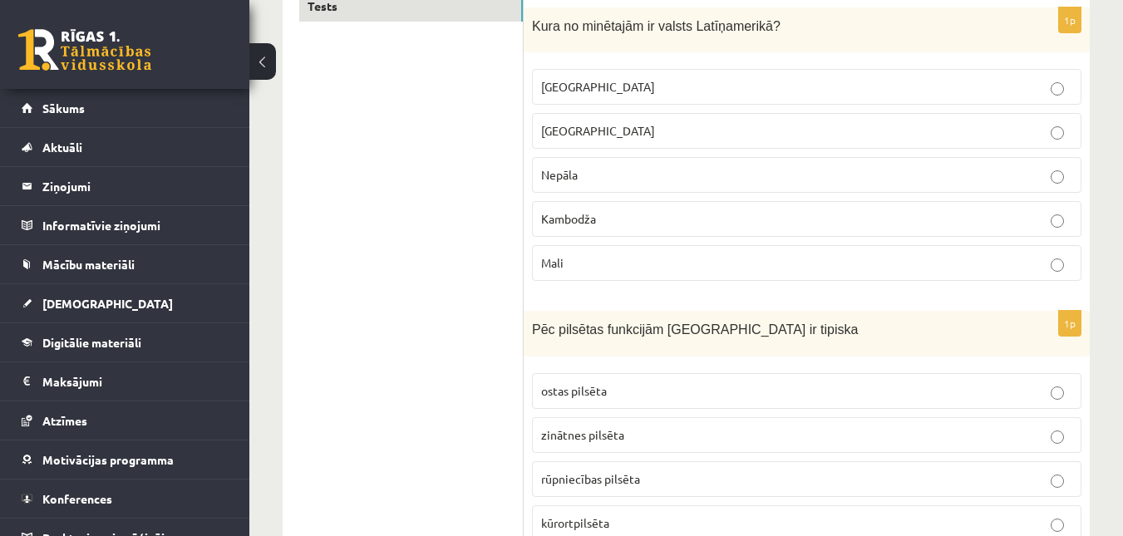
scroll to position [364, 0]
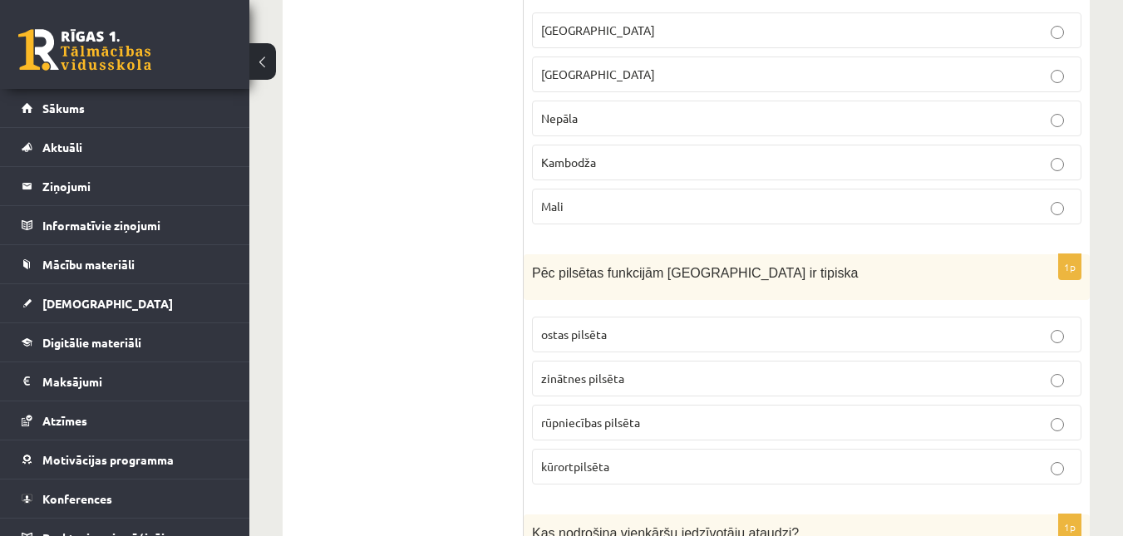
click at [544, 21] on label "Meksika" at bounding box center [807, 30] width 550 height 36
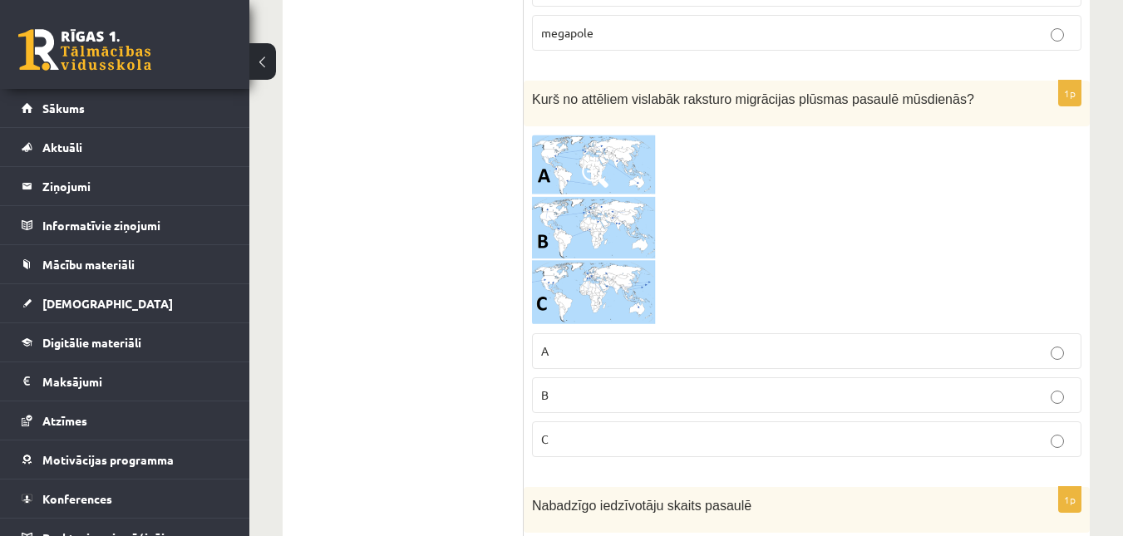
scroll to position [2127, 0]
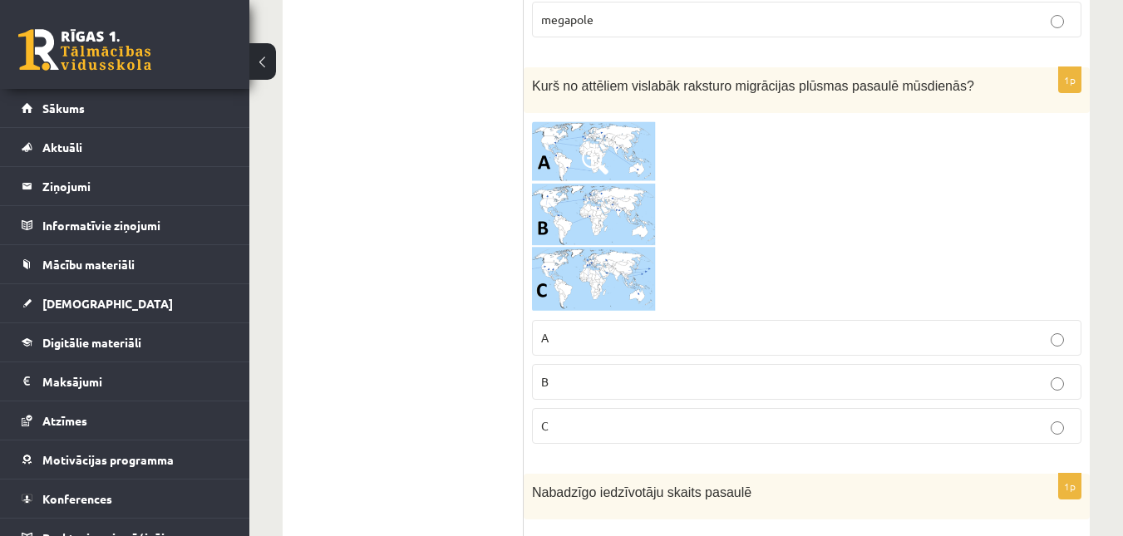
click at [546, 145] on img at bounding box center [594, 216] width 125 height 191
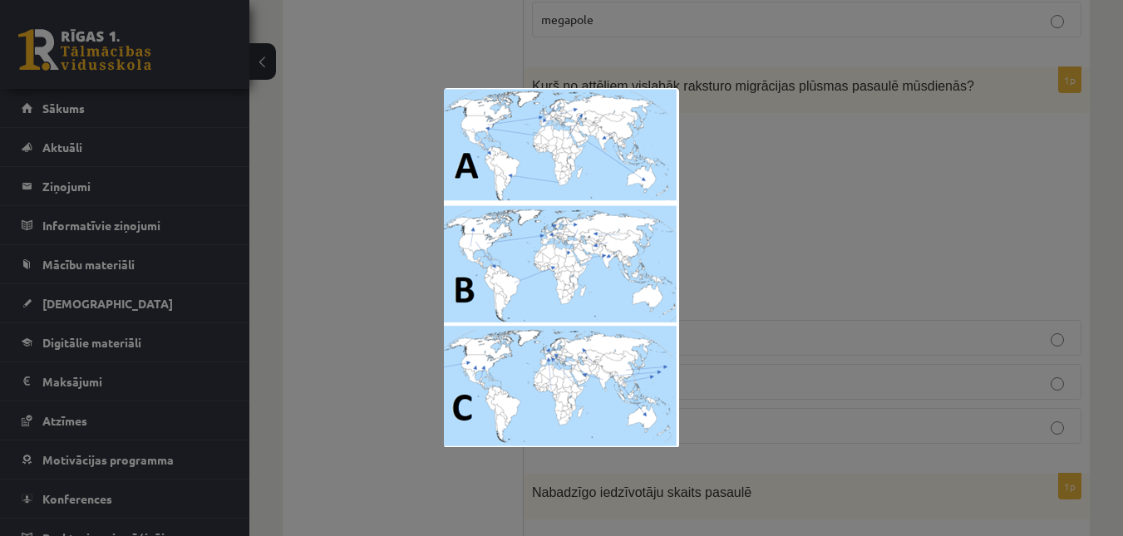
click at [764, 159] on div at bounding box center [561, 268] width 1123 height 536
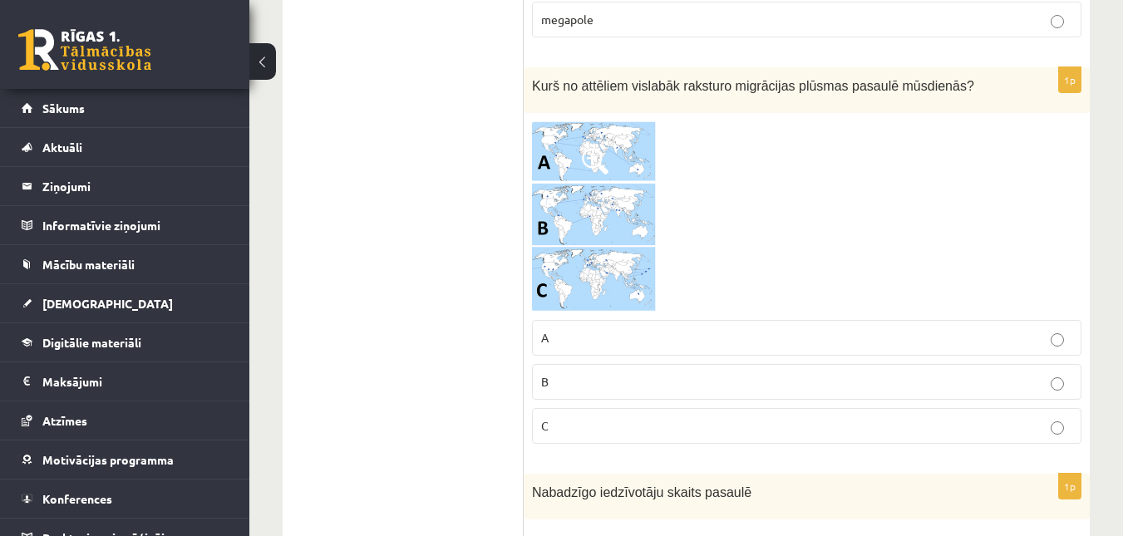
click at [713, 338] on p "A" at bounding box center [806, 337] width 531 height 17
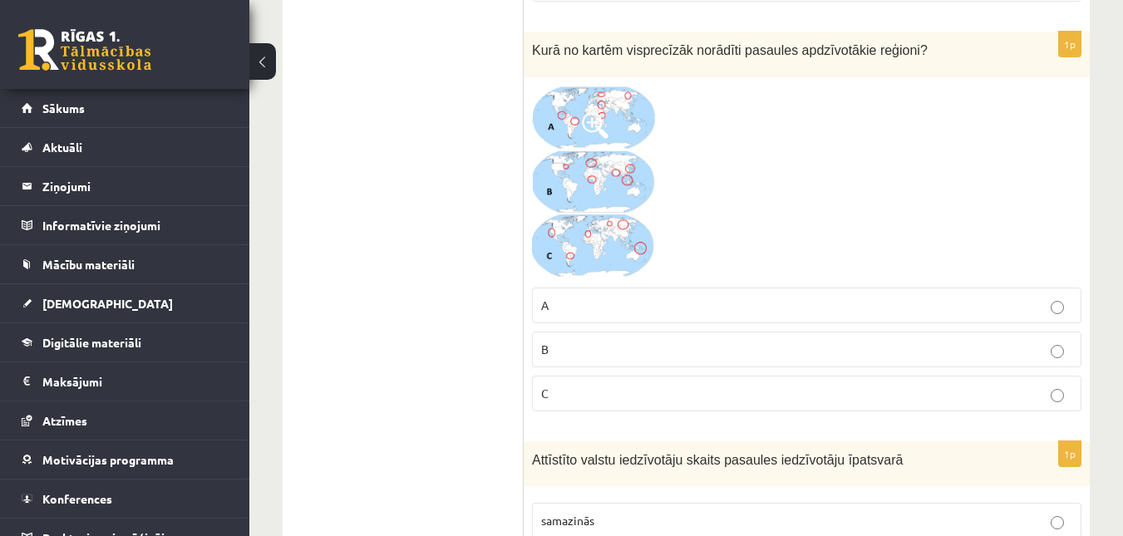
scroll to position [5961, 0]
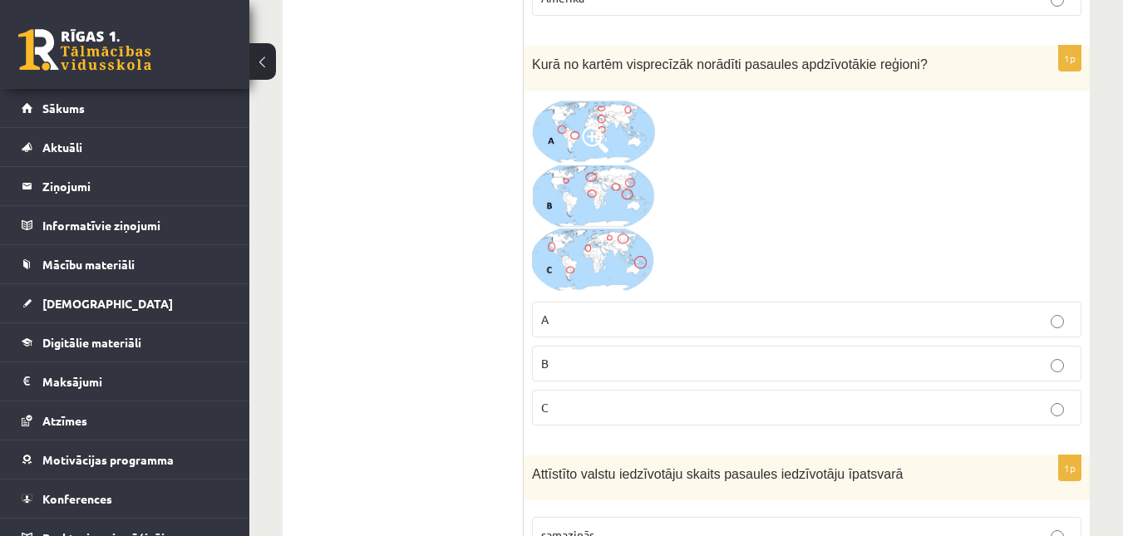
click at [570, 229] on img at bounding box center [594, 197] width 125 height 194
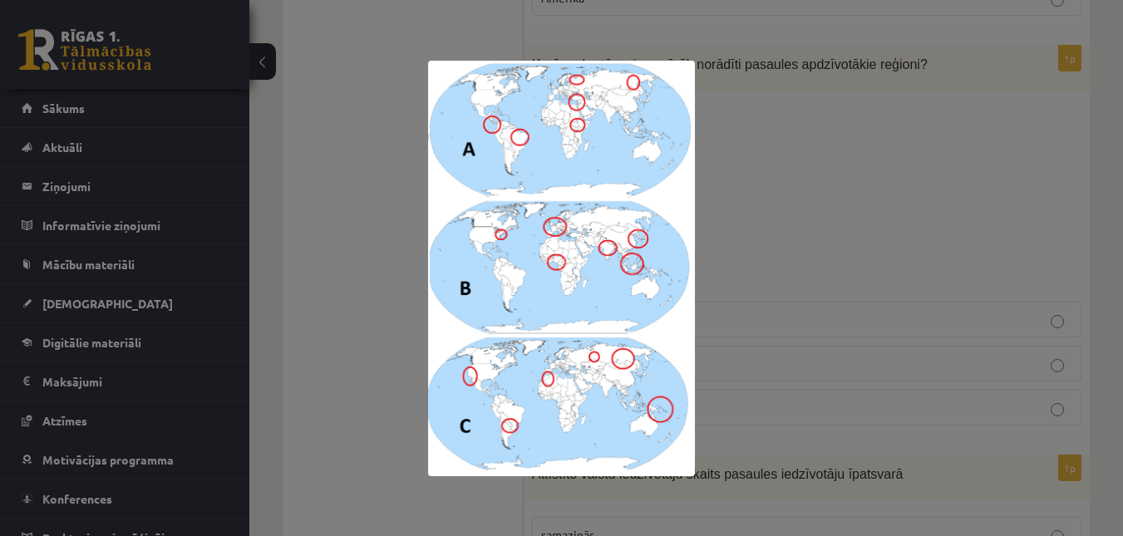
click at [807, 224] on div at bounding box center [561, 268] width 1123 height 536
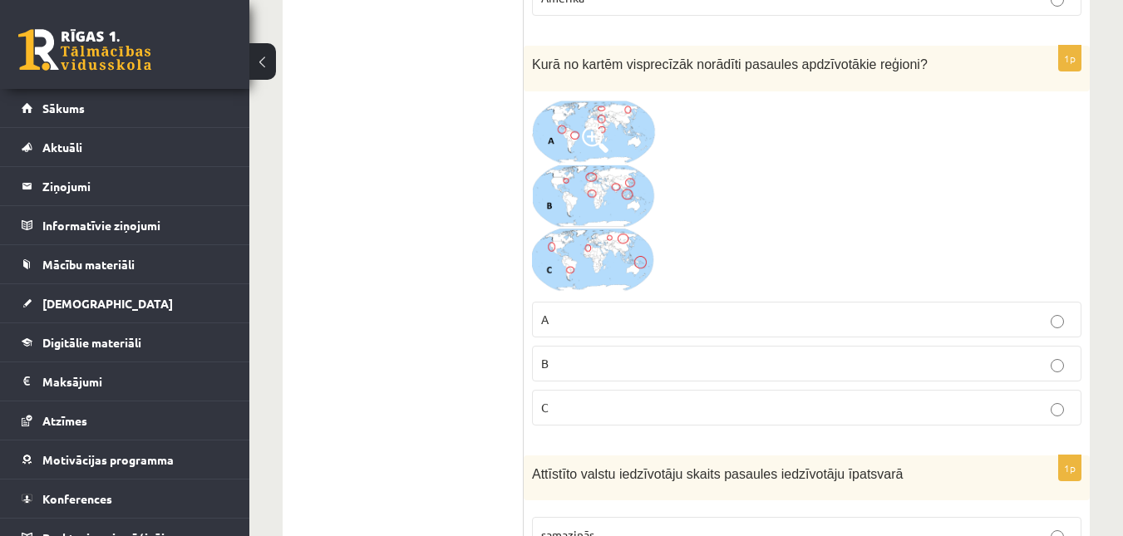
click at [564, 410] on p "C" at bounding box center [806, 407] width 531 height 17
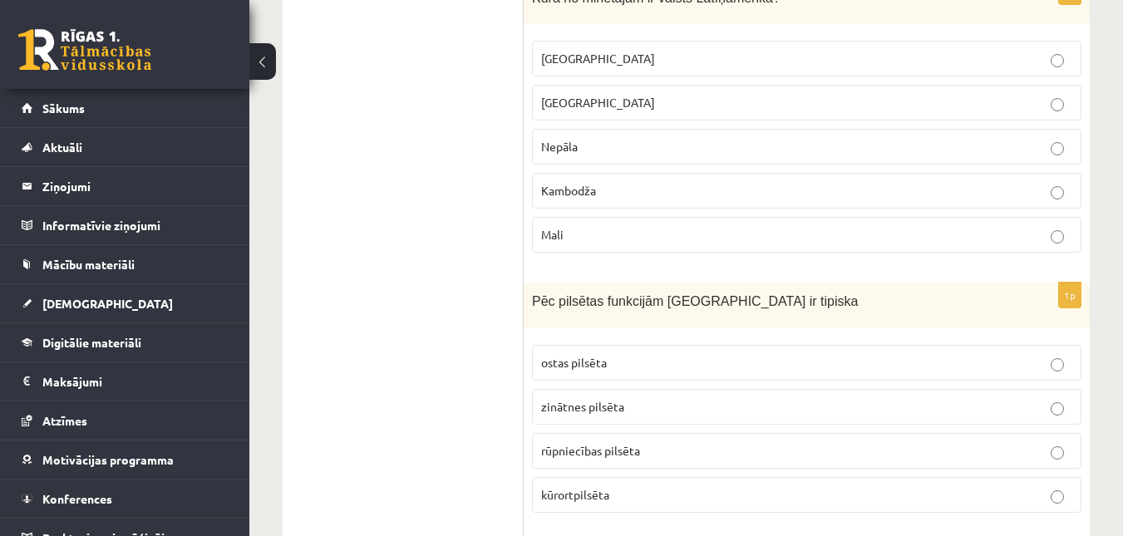
scroll to position [168, 0]
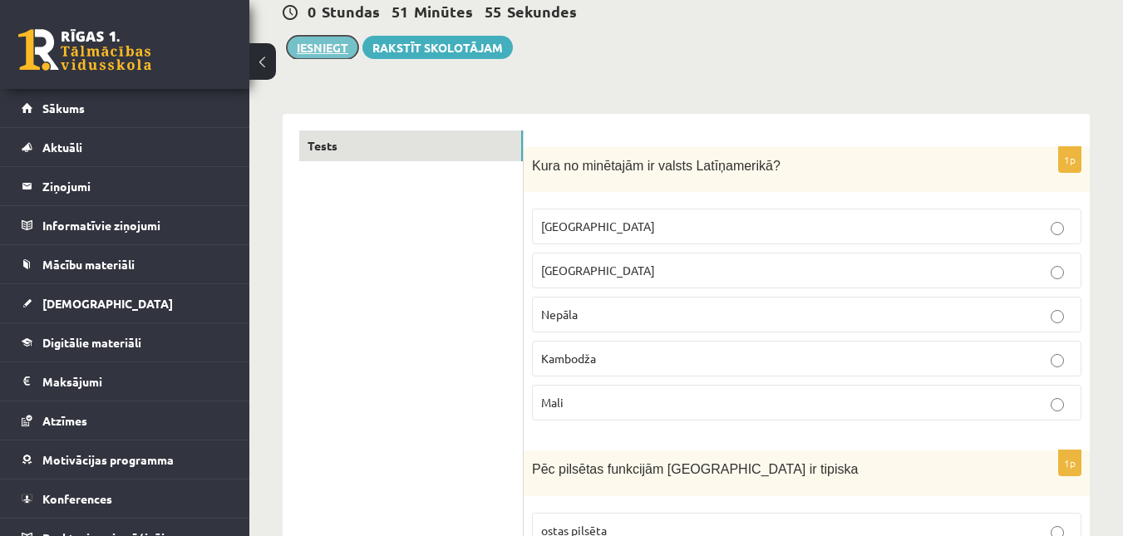
click at [304, 39] on button "Iesniegt" at bounding box center [322, 47] width 71 height 23
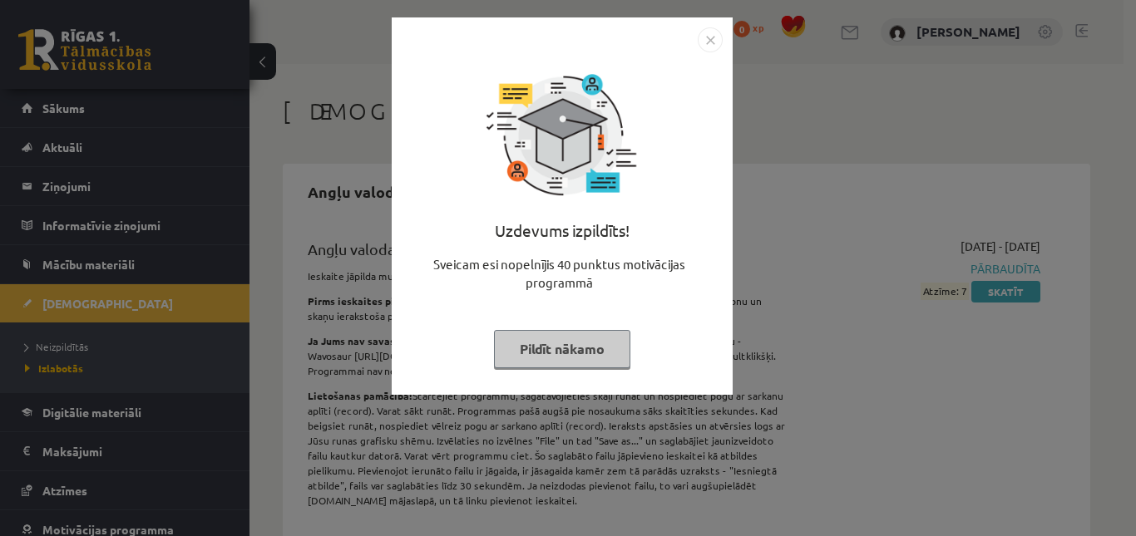
click at [537, 347] on button "Pildīt nākamo" at bounding box center [562, 349] width 136 height 38
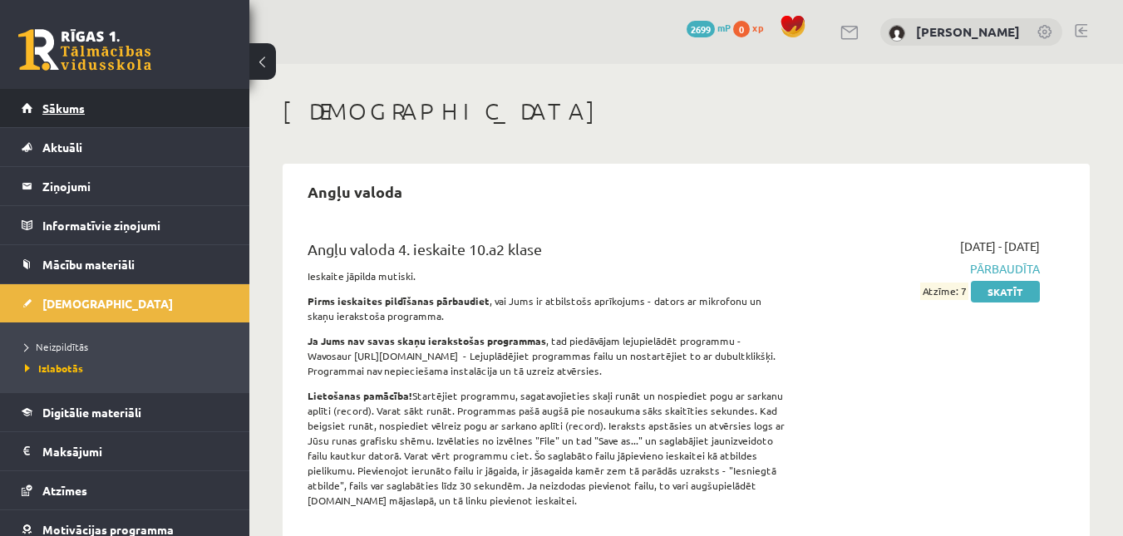
click at [71, 97] on link "Sākums" at bounding box center [125, 108] width 207 height 38
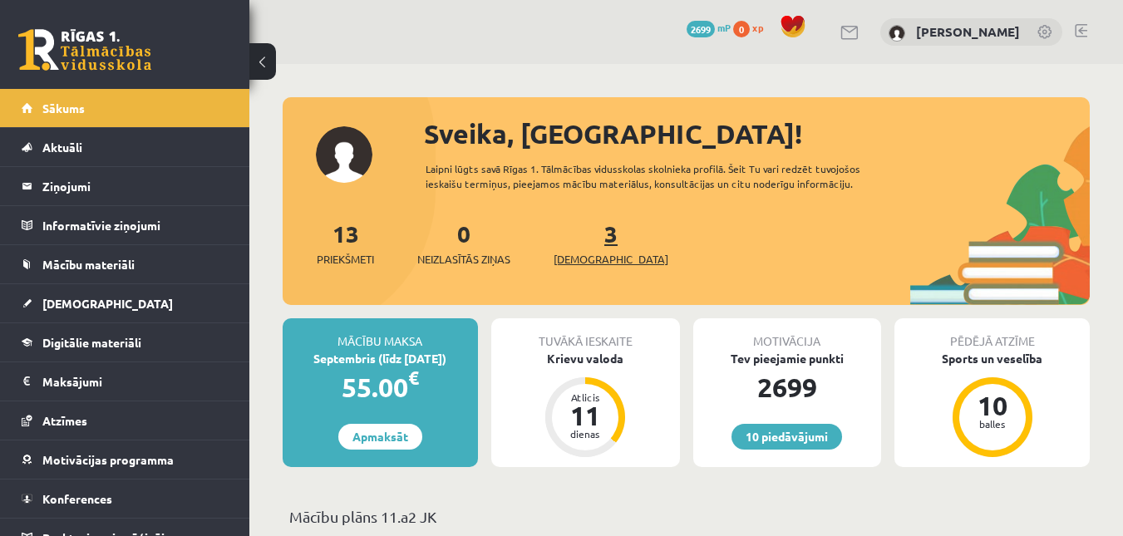
click at [580, 239] on link "3 Ieskaites" at bounding box center [611, 243] width 115 height 49
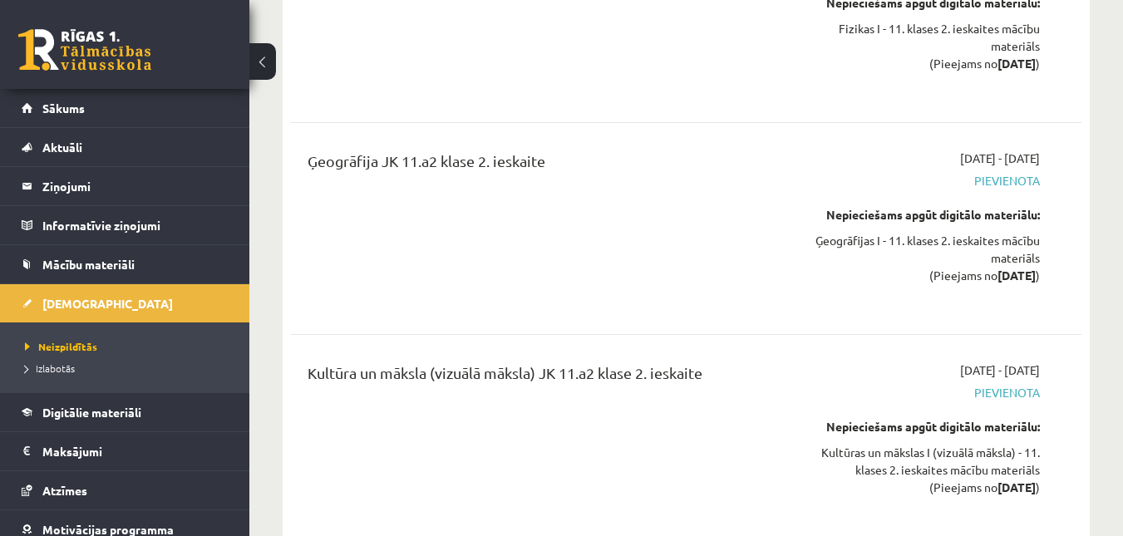
scroll to position [7456, 0]
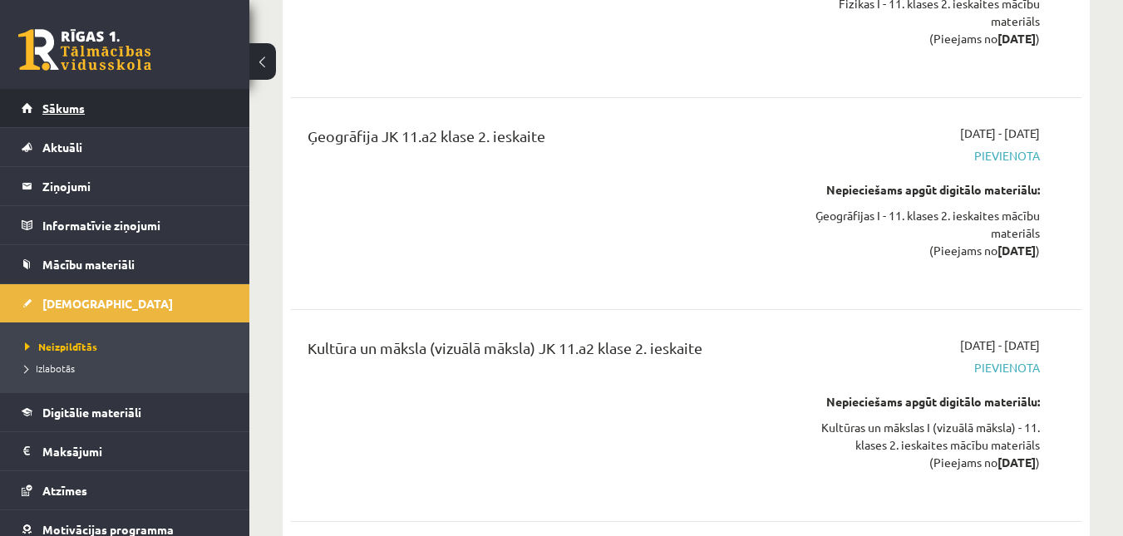
click at [41, 119] on link "Sākums" at bounding box center [125, 108] width 207 height 38
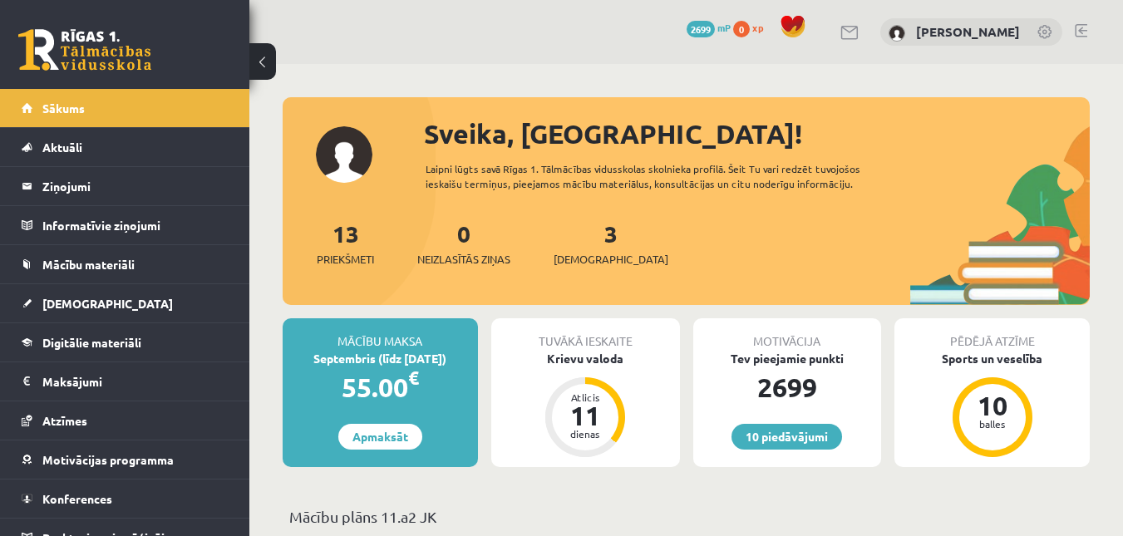
click at [711, 25] on span "2699" at bounding box center [701, 29] width 28 height 17
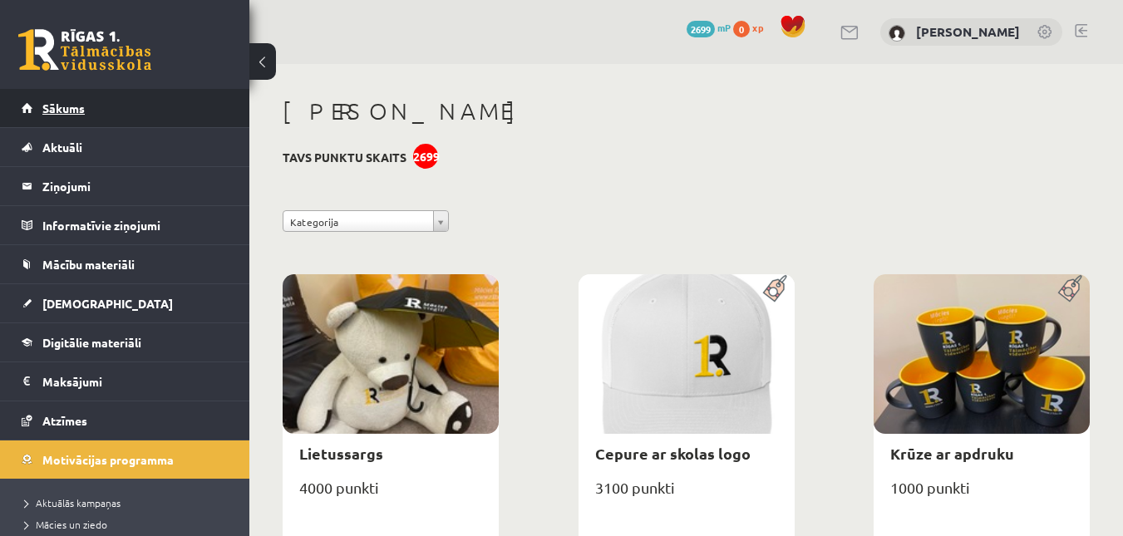
click at [170, 99] on link "Sākums" at bounding box center [125, 108] width 207 height 38
